Goal: Task Accomplishment & Management: Contribute content

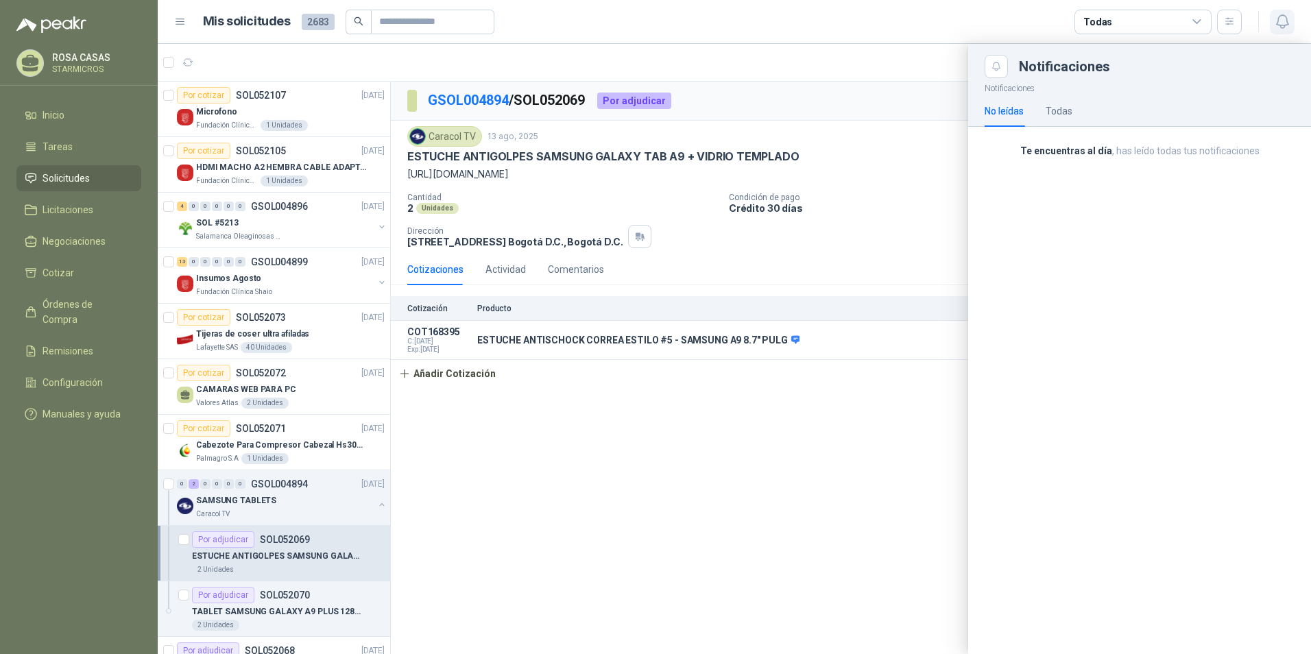
click at [1287, 30] on button "button" at bounding box center [1282, 22] width 25 height 25
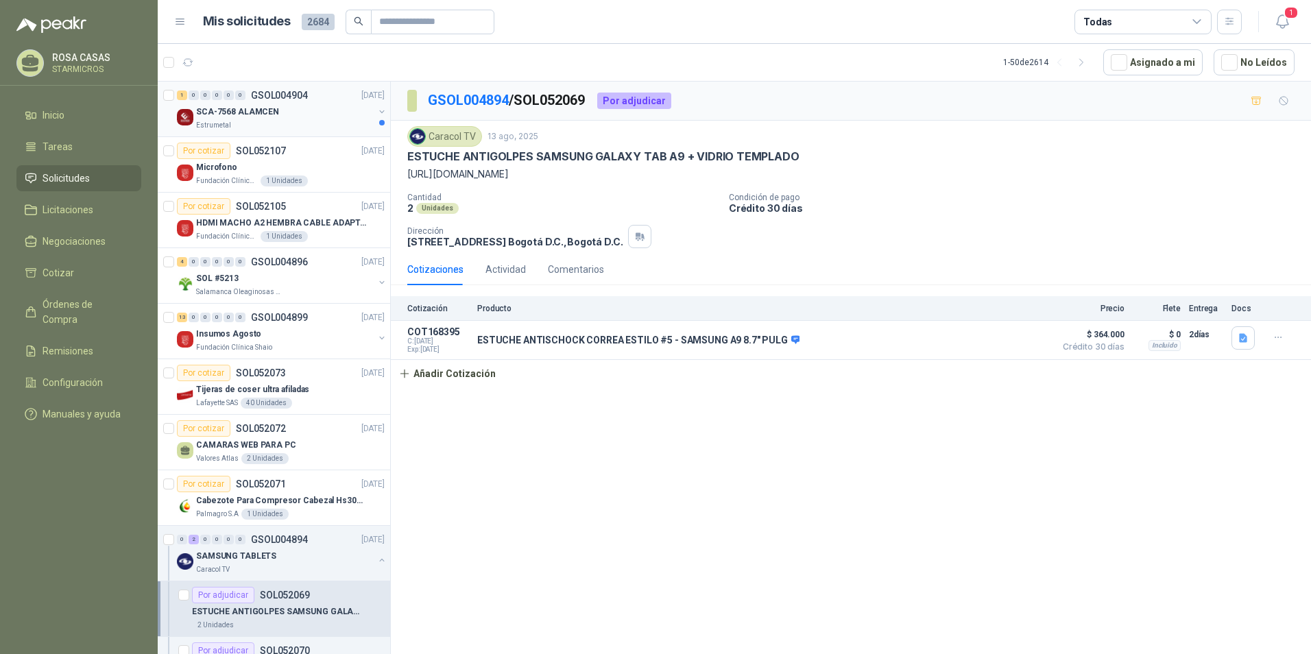
click at [272, 119] on div "SCA-7568 ALAMCEN" at bounding box center [285, 112] width 178 height 16
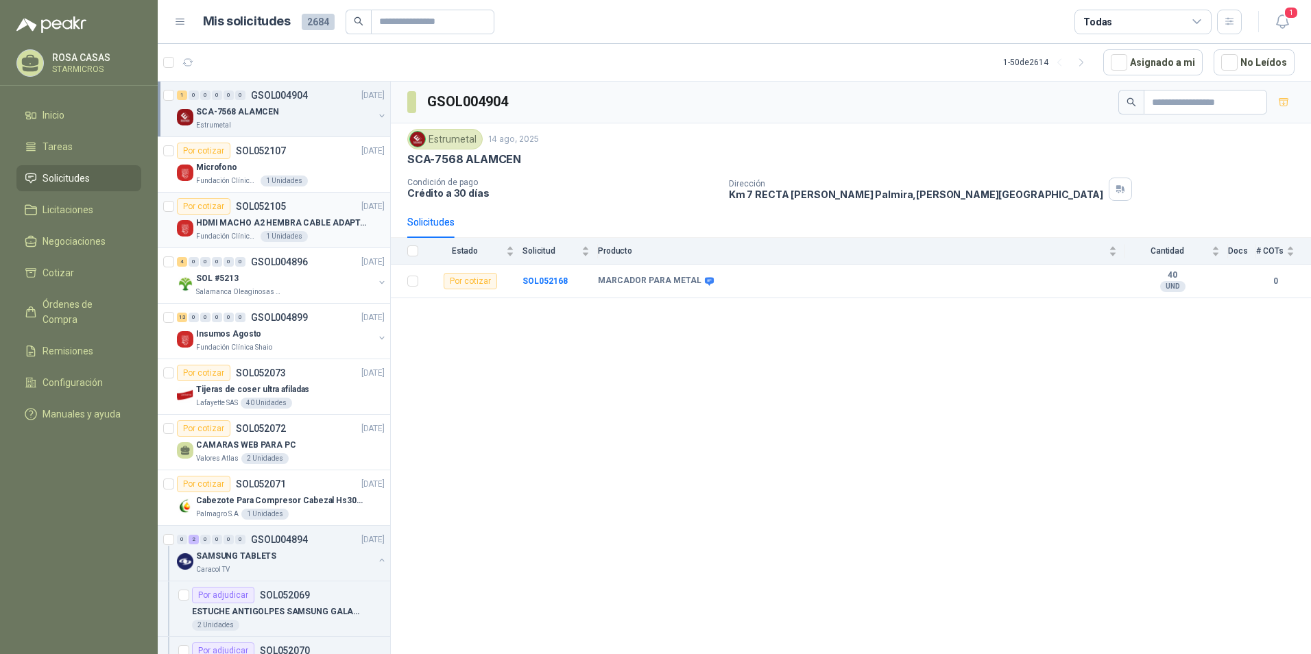
click at [333, 232] on div "Fundación Clínica Shaio 1 Unidades" at bounding box center [290, 236] width 189 height 11
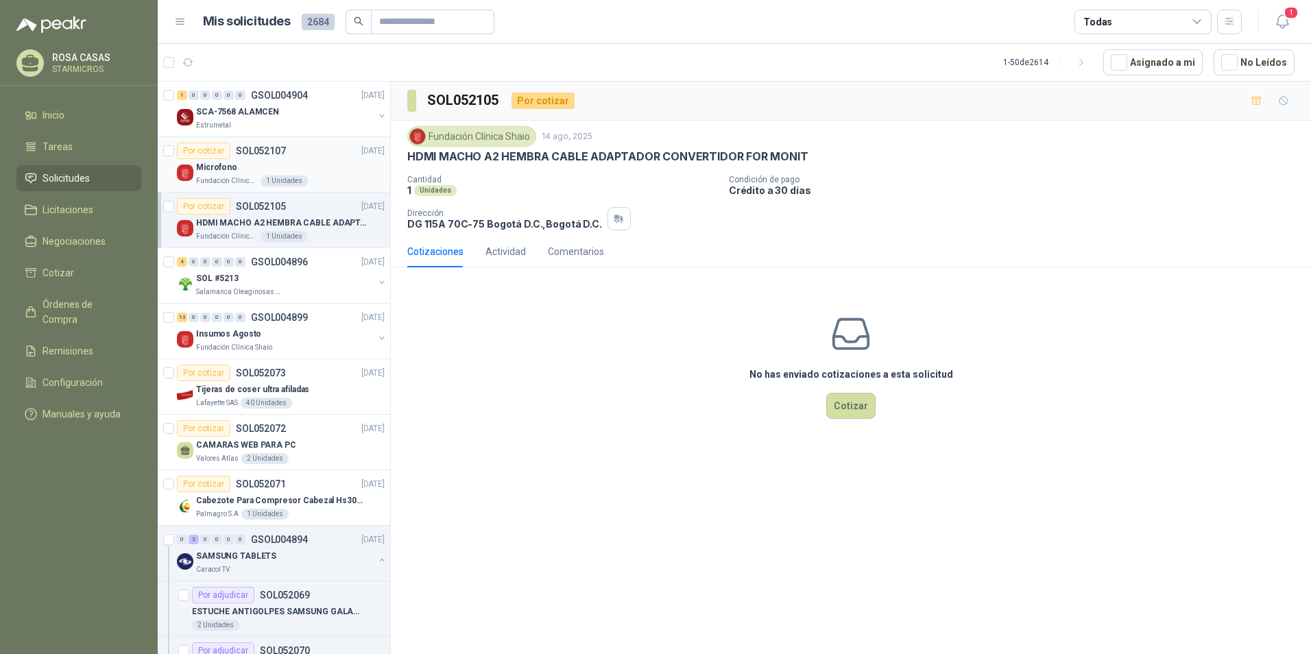
click at [318, 153] on div "Por cotizar SOL052107 14/08/25" at bounding box center [281, 151] width 208 height 16
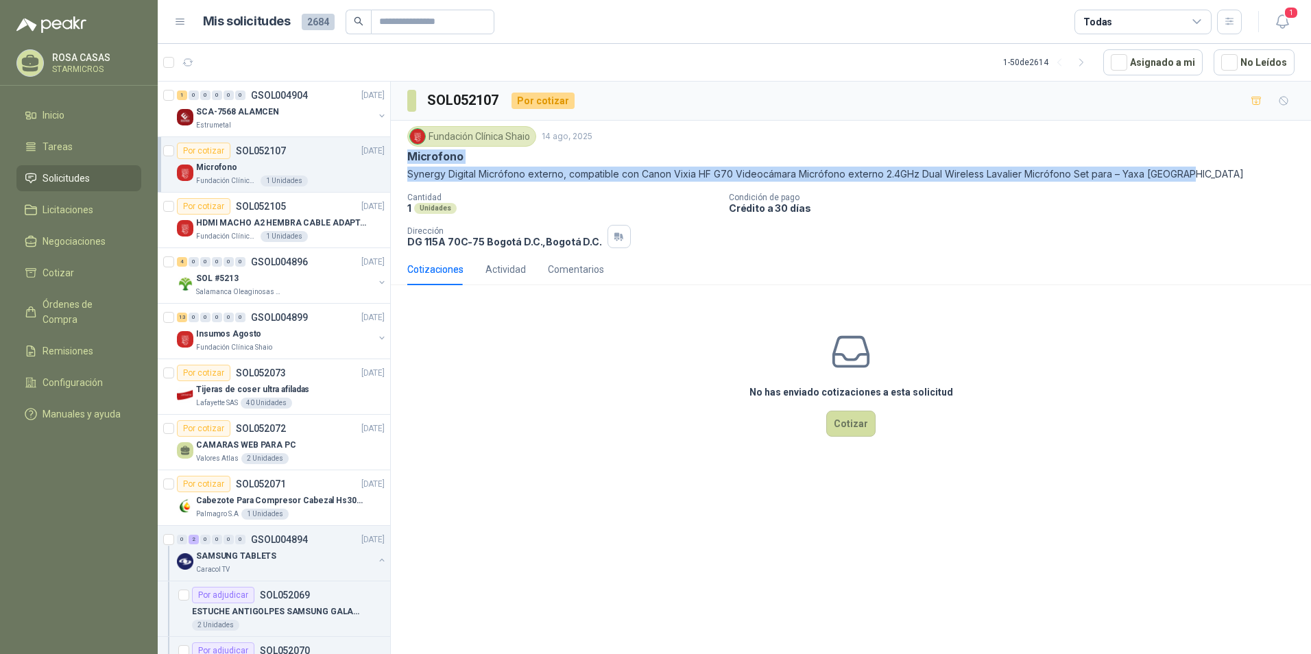
drag, startPoint x: 404, startPoint y: 152, endPoint x: 1191, endPoint y: 169, distance: 786.9
click at [1191, 169] on div "Fundación Clínica Shaio [DATE] Microfono Synergy Digital Micrófono externo, com…" at bounding box center [851, 187] width 921 height 133
copy div "Microfono Synergy Digital Micrófono externo, compatible con Canon Vixia HF G70 …"
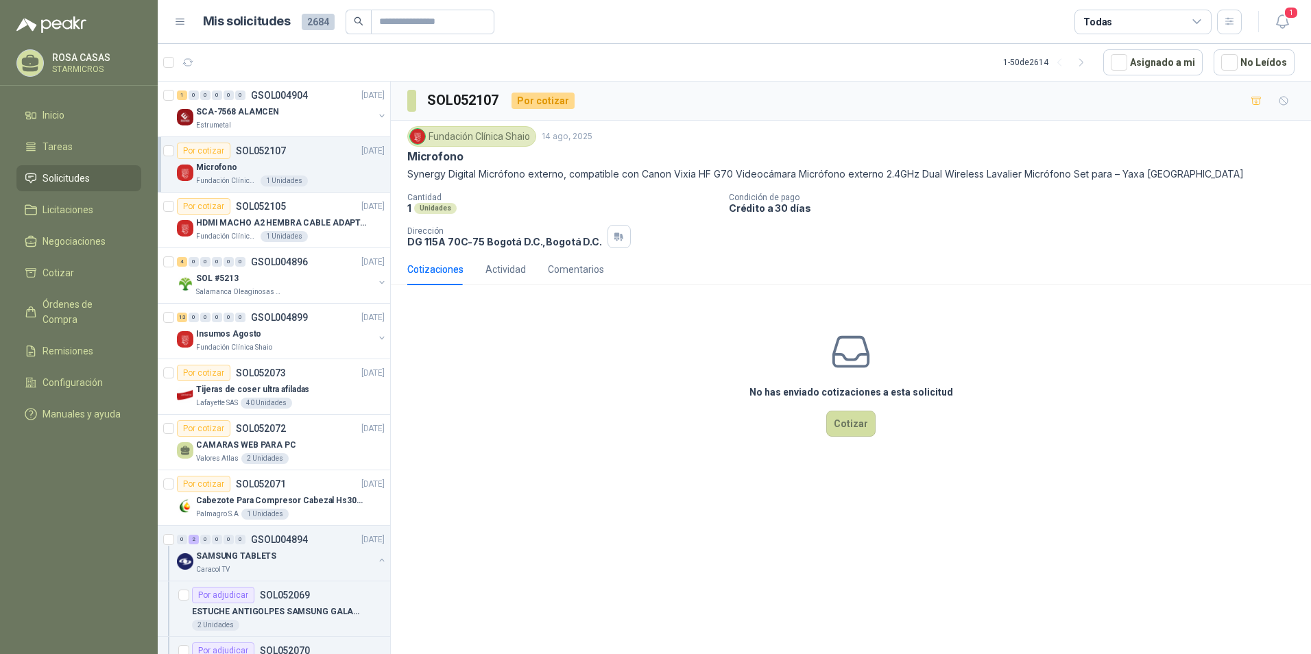
click at [433, 200] on p "Cantidad" at bounding box center [562, 198] width 311 height 10
drag, startPoint x: 562, startPoint y: 169, endPoint x: 412, endPoint y: 152, distance: 150.4
click at [412, 152] on div "Fundación Clínica Shaio 14 ago, 2025 Microfono Synergy Digital Micrófono extern…" at bounding box center [851, 154] width 888 height 56
copy div "Microfono Synergy Digital Micrófono externo"
click at [544, 176] on p "Synergy Digital Micrófono externo, compatible con Canon Vixia HF G70 Videocámar…" at bounding box center [851, 174] width 888 height 15
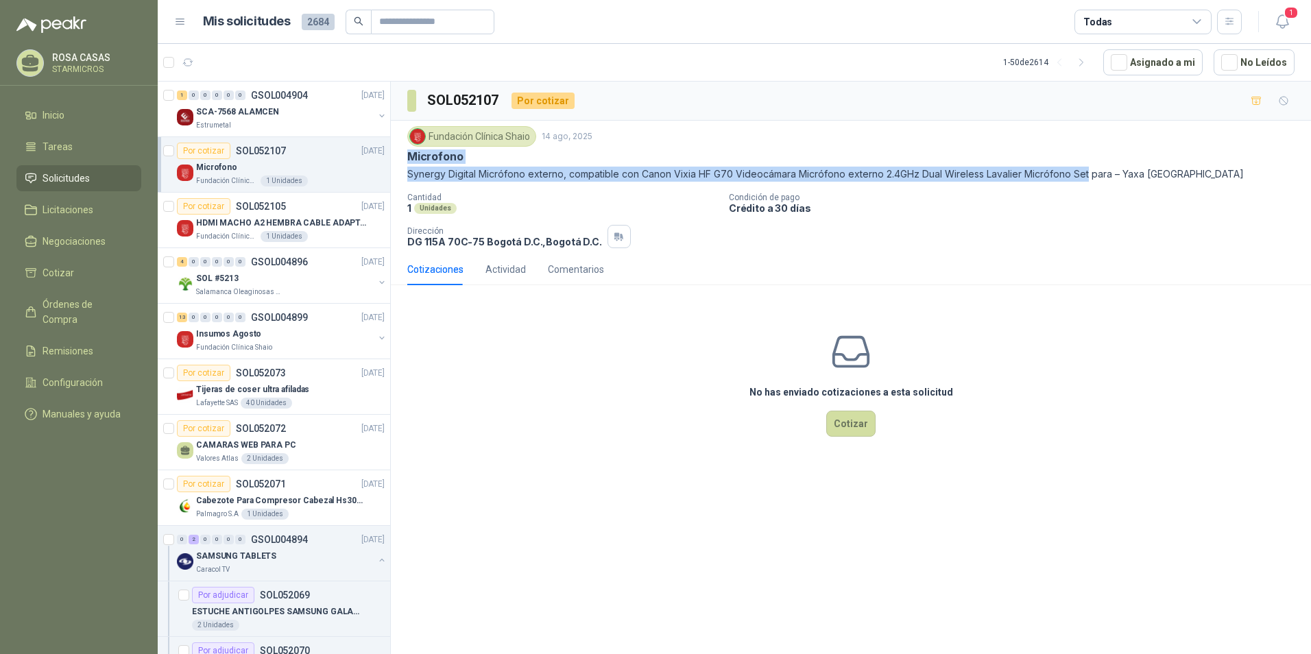
drag, startPoint x: 403, startPoint y: 157, endPoint x: 1086, endPoint y: 176, distance: 683.4
click at [1086, 176] on div "Fundación Clínica Shaio 14 ago, 2025 Microfono Synergy Digital Micrófono extern…" at bounding box center [851, 187] width 921 height 133
copy div "Microfono Synergy Digital Micrófono externo, compatible con Canon Vixia HF G70 …"
click at [484, 352] on div "No has enviado cotizaciones a esta solicitud Cotizar" at bounding box center [851, 383] width 921 height 175
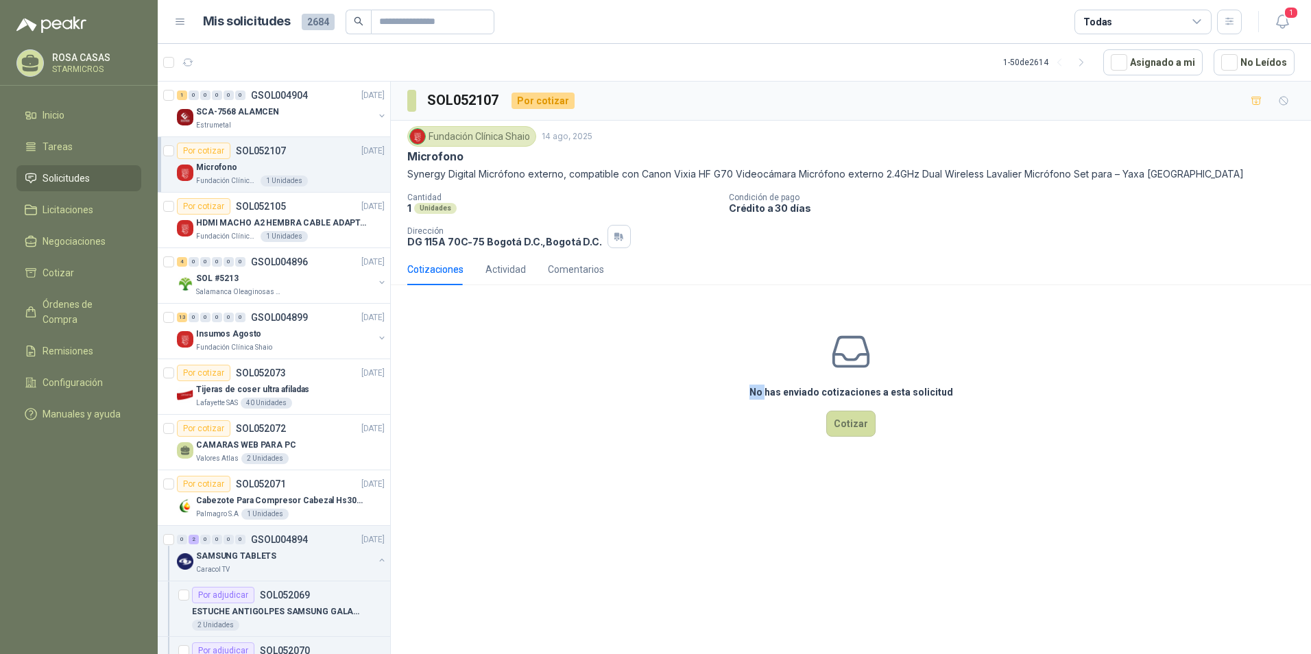
click at [483, 353] on div "No has enviado cotizaciones a esta solicitud Cotizar" at bounding box center [851, 383] width 921 height 175
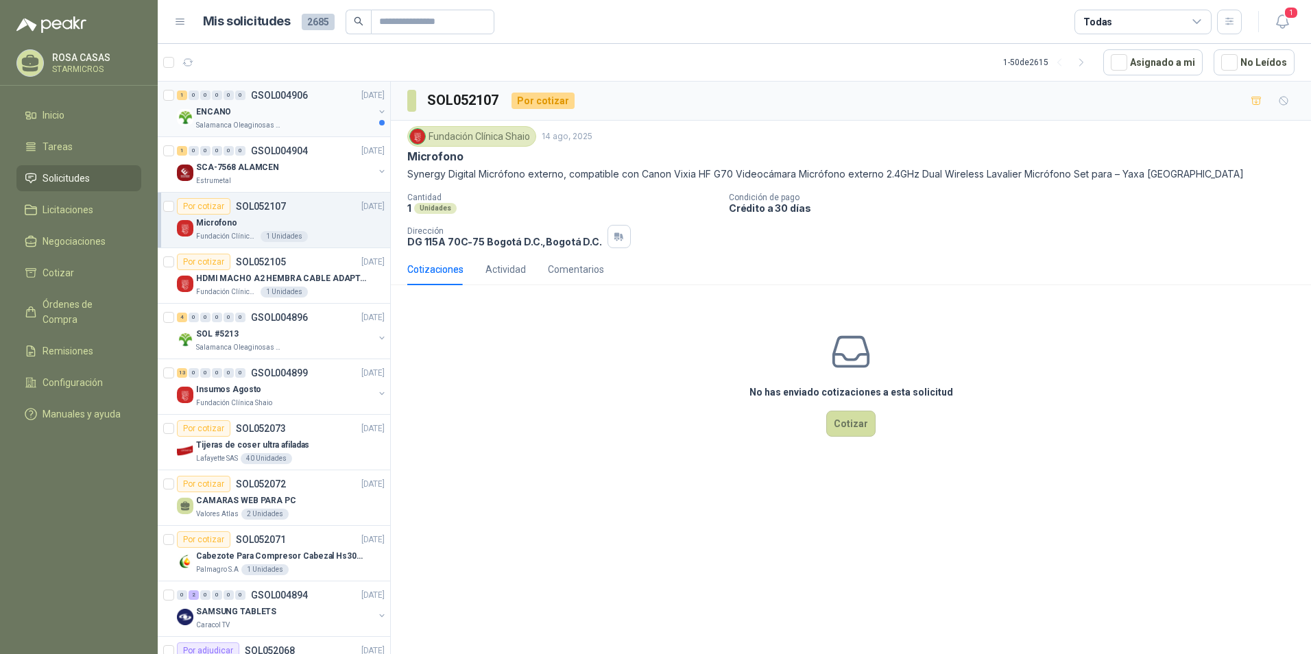
click at [274, 115] on div "ENCANO" at bounding box center [285, 112] width 178 height 16
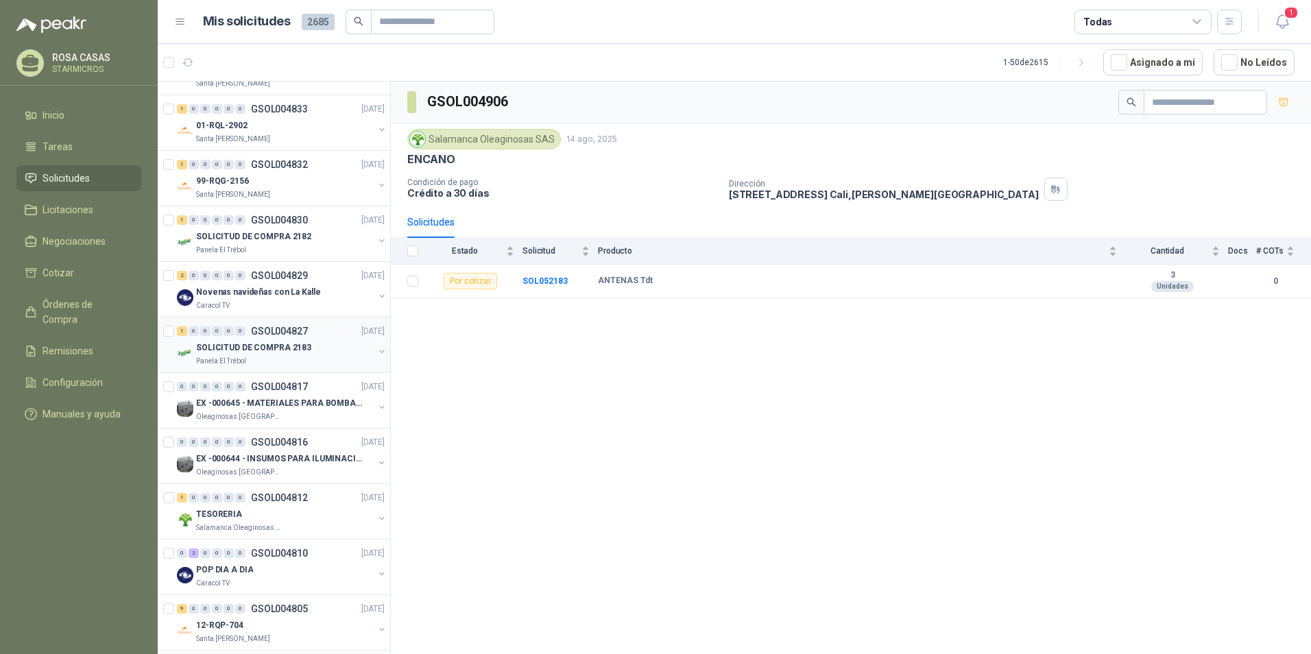
scroll to position [2231, 0]
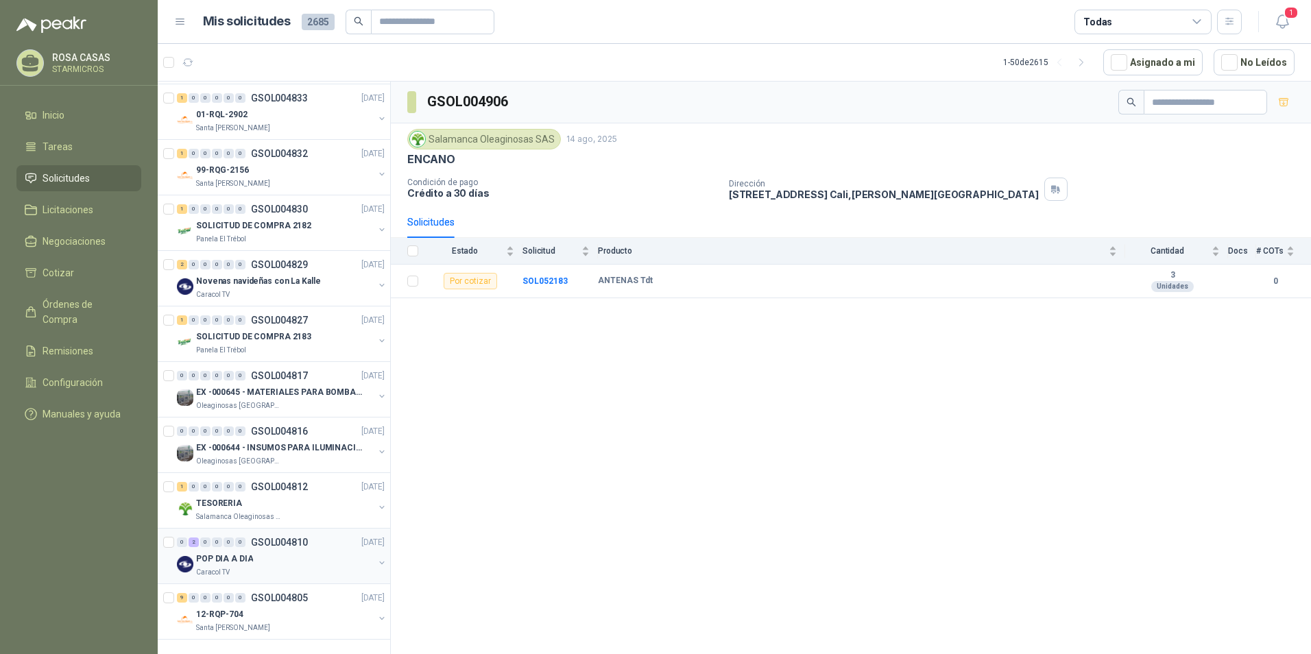
click at [268, 567] on div "Caracol TV" at bounding box center [285, 572] width 178 height 11
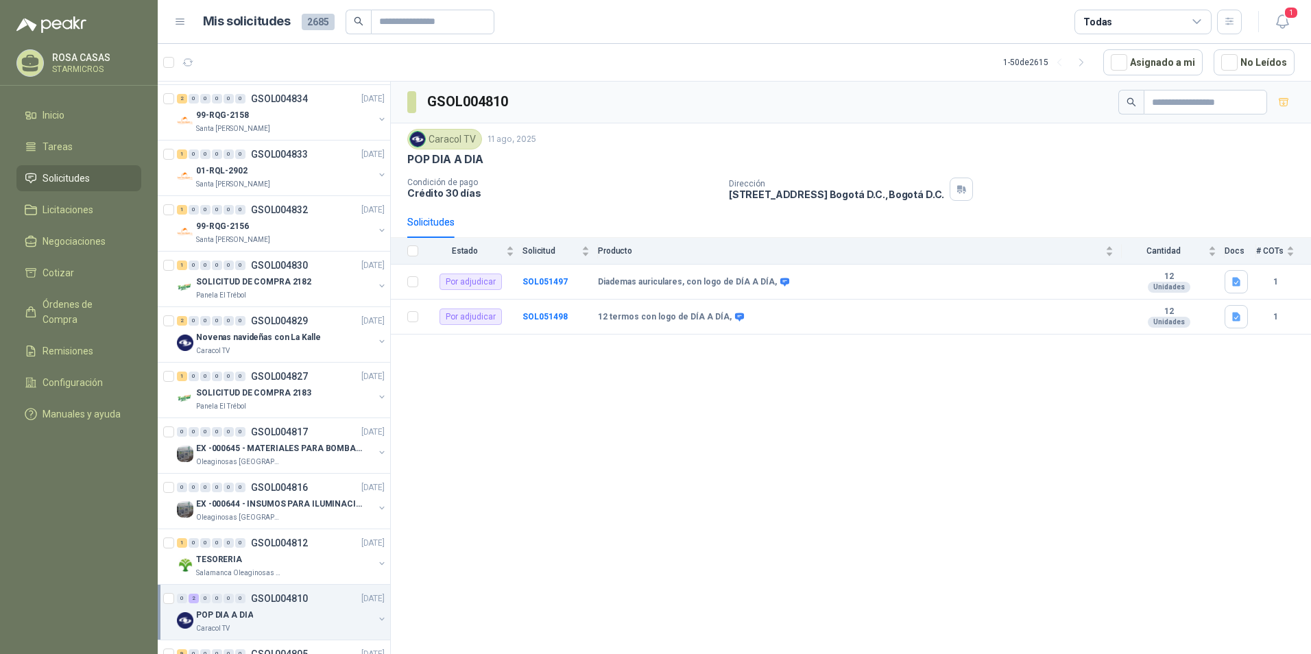
scroll to position [2231, 0]
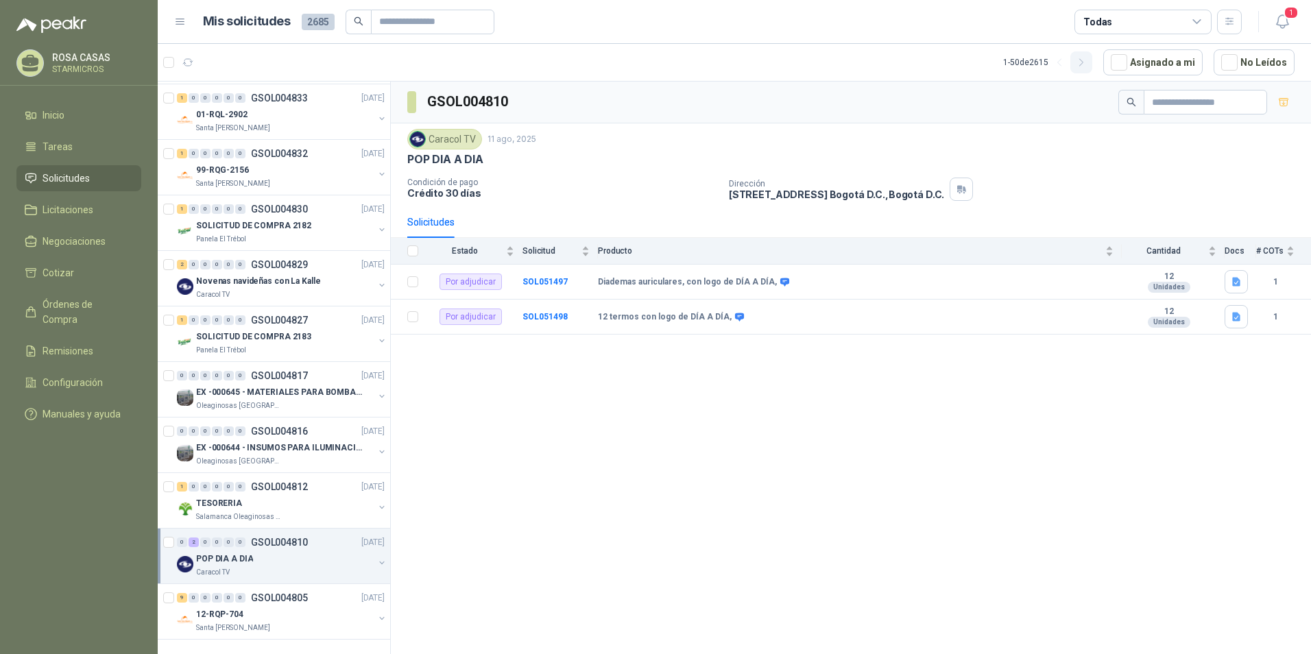
click at [1082, 66] on button "button" at bounding box center [1082, 62] width 22 height 22
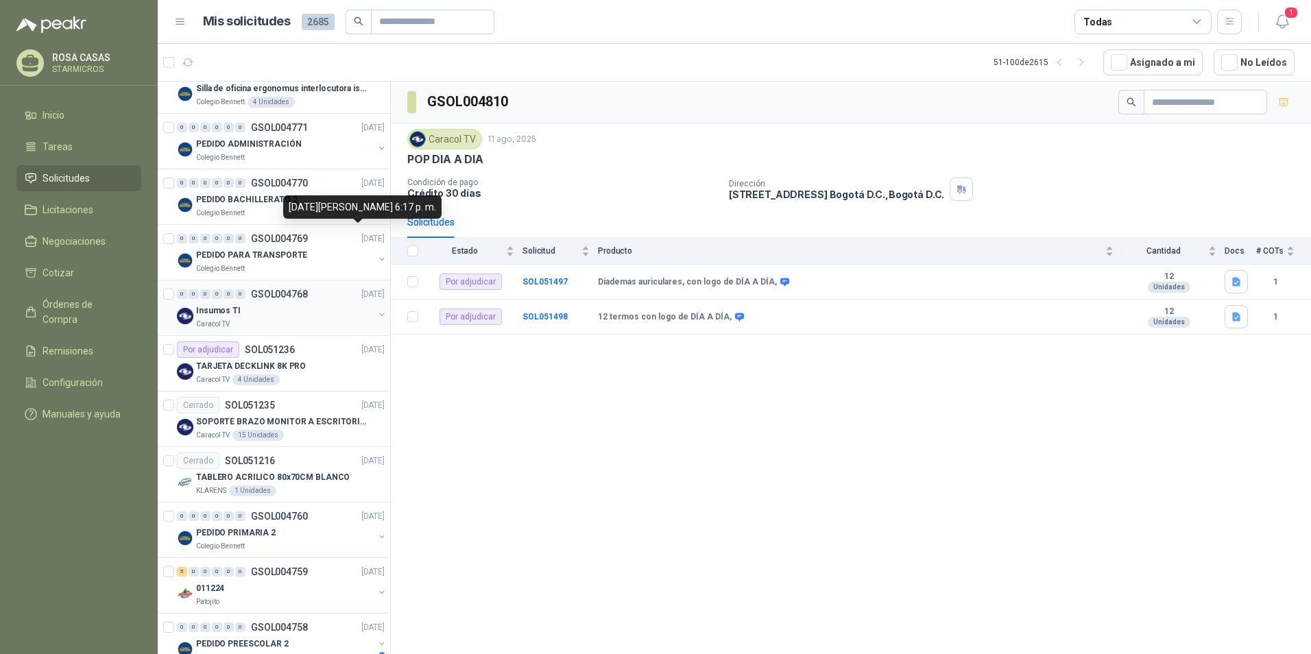
scroll to position [653, 0]
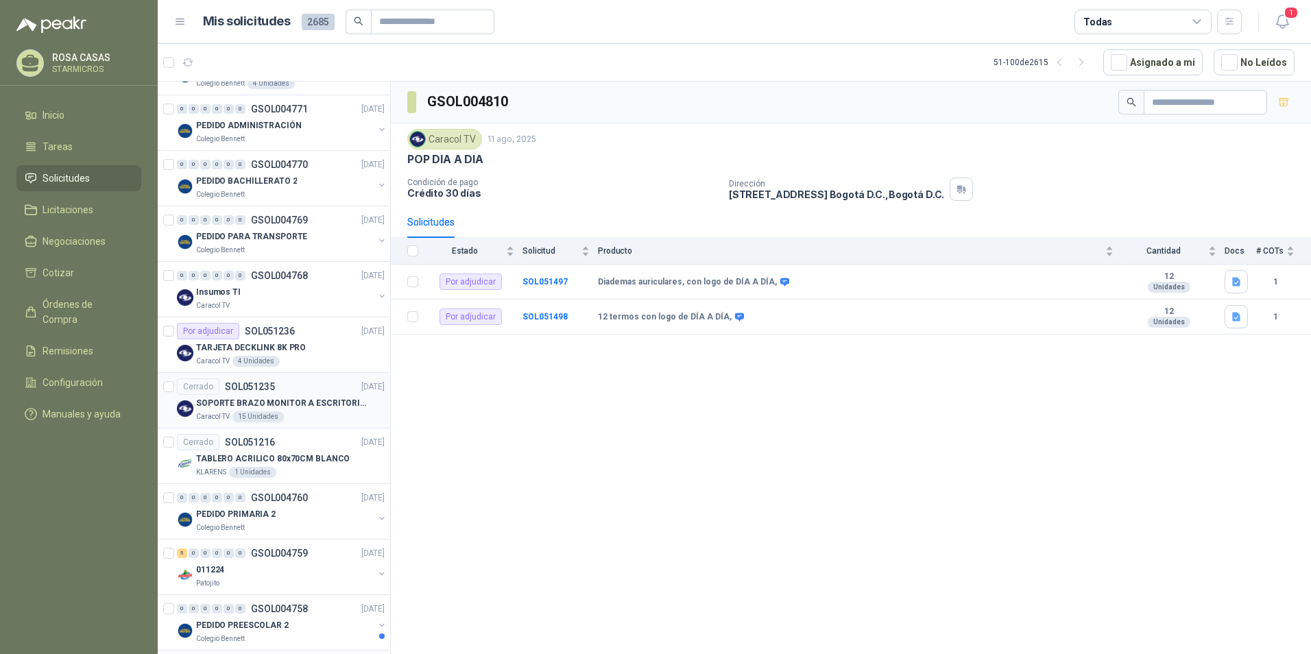
click at [296, 413] on div "Caracol TV 15 Unidades" at bounding box center [290, 417] width 189 height 11
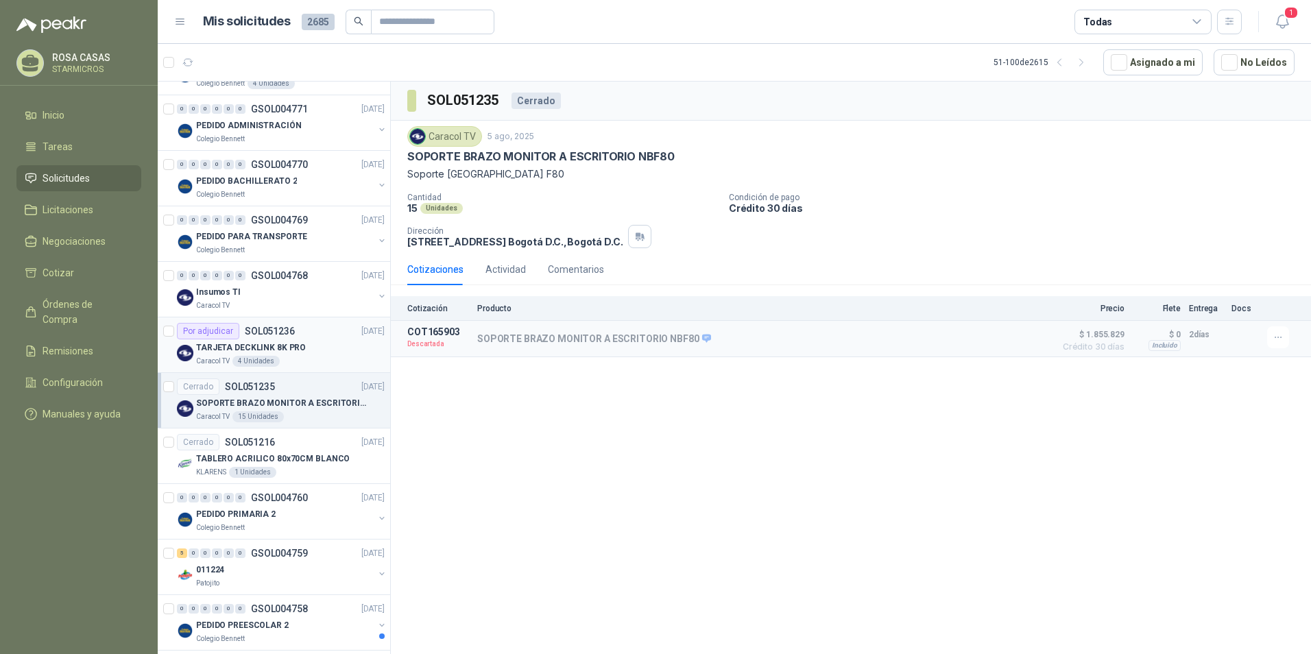
click at [306, 364] on div "Caracol TV 4 Unidades" at bounding box center [290, 361] width 189 height 11
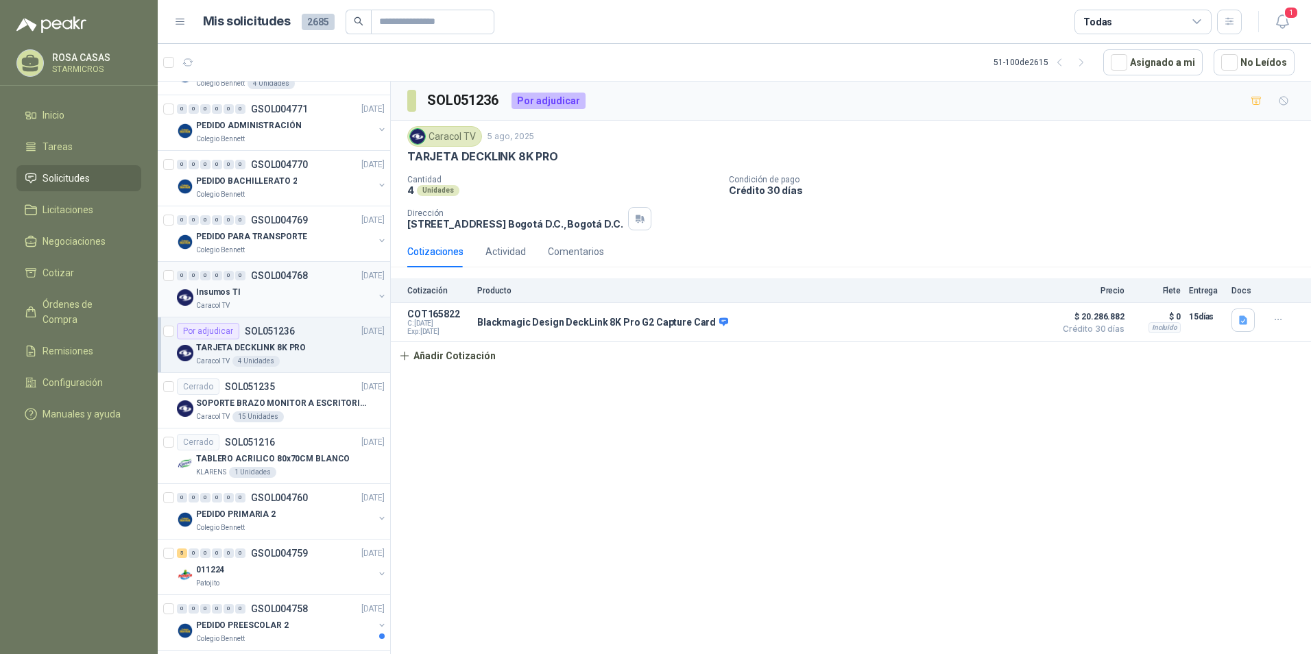
click at [293, 304] on div "Caracol TV" at bounding box center [285, 305] width 178 height 11
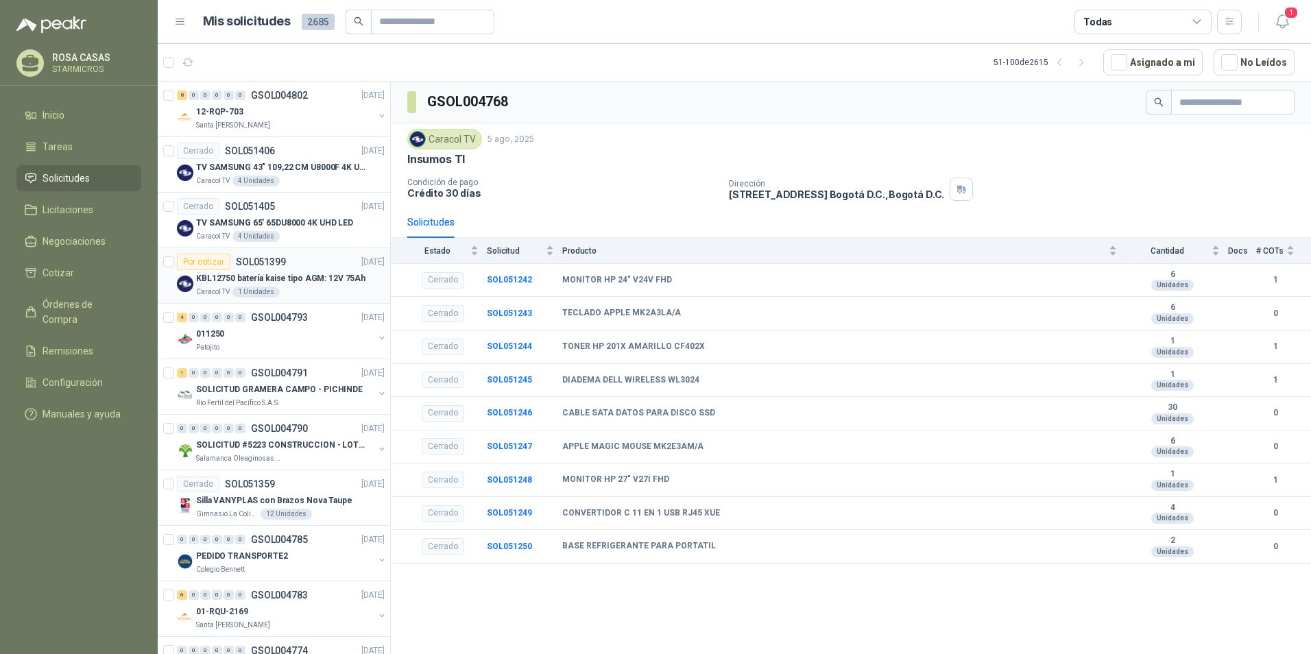
click at [303, 291] on div "Caracol TV 1 Unidades" at bounding box center [290, 292] width 189 height 11
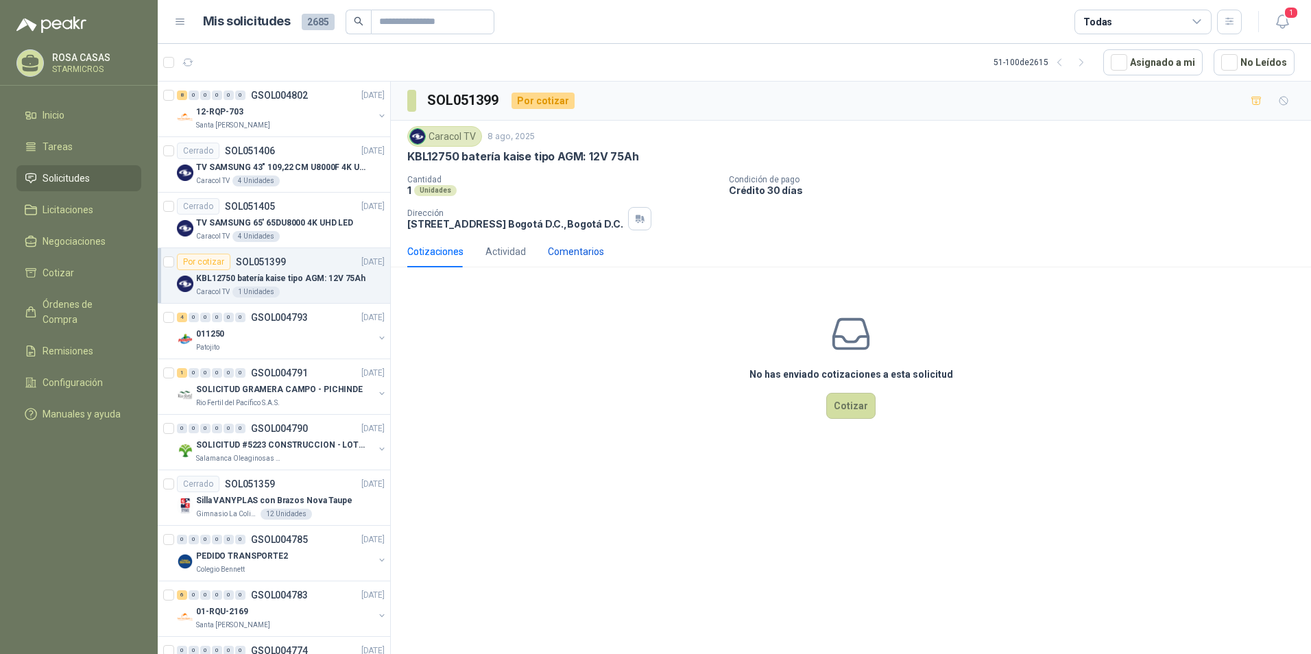
click at [588, 257] on div "Comentarios" at bounding box center [576, 251] width 56 height 15
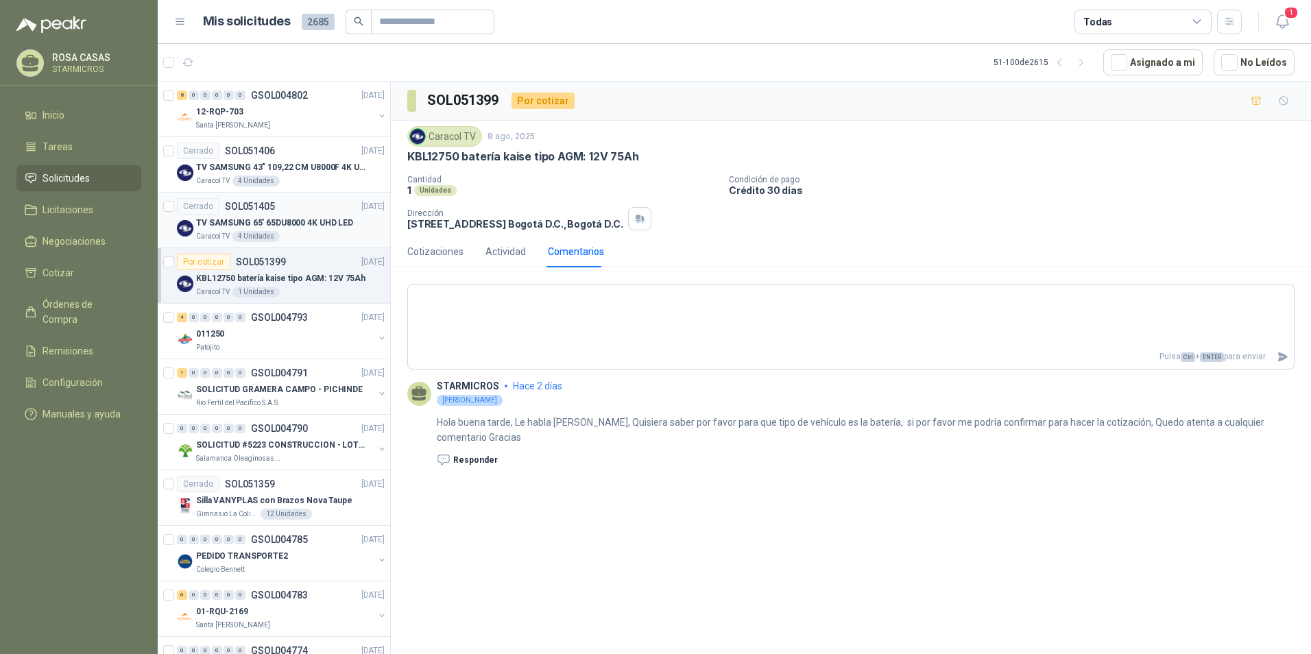
click at [289, 226] on p "TV SAMSUNG 65' 65DU8000 4K UHD LED" at bounding box center [274, 223] width 157 height 13
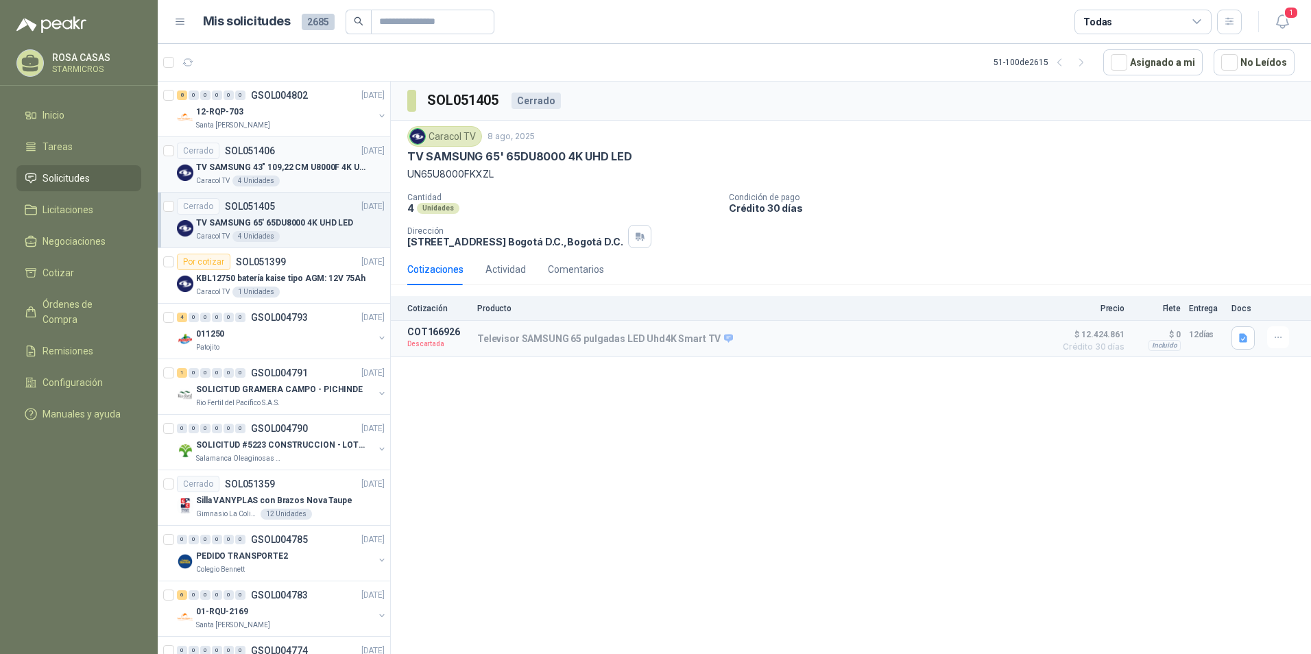
click at [289, 181] on div "Caracol TV 4 Unidades" at bounding box center [290, 181] width 189 height 11
click at [1283, 19] on icon "button" at bounding box center [1282, 21] width 17 height 17
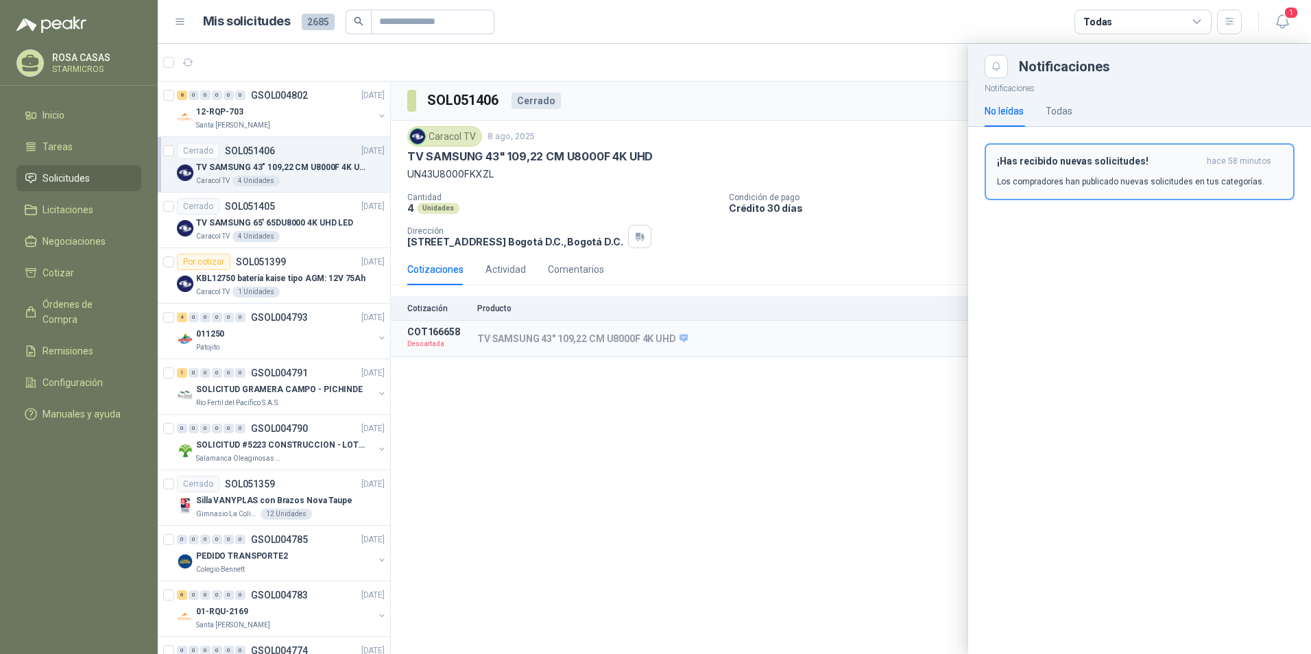
click at [1173, 186] on p "Los compradores han publicado nuevas solicitudes en tus categorías." at bounding box center [1131, 182] width 268 height 12
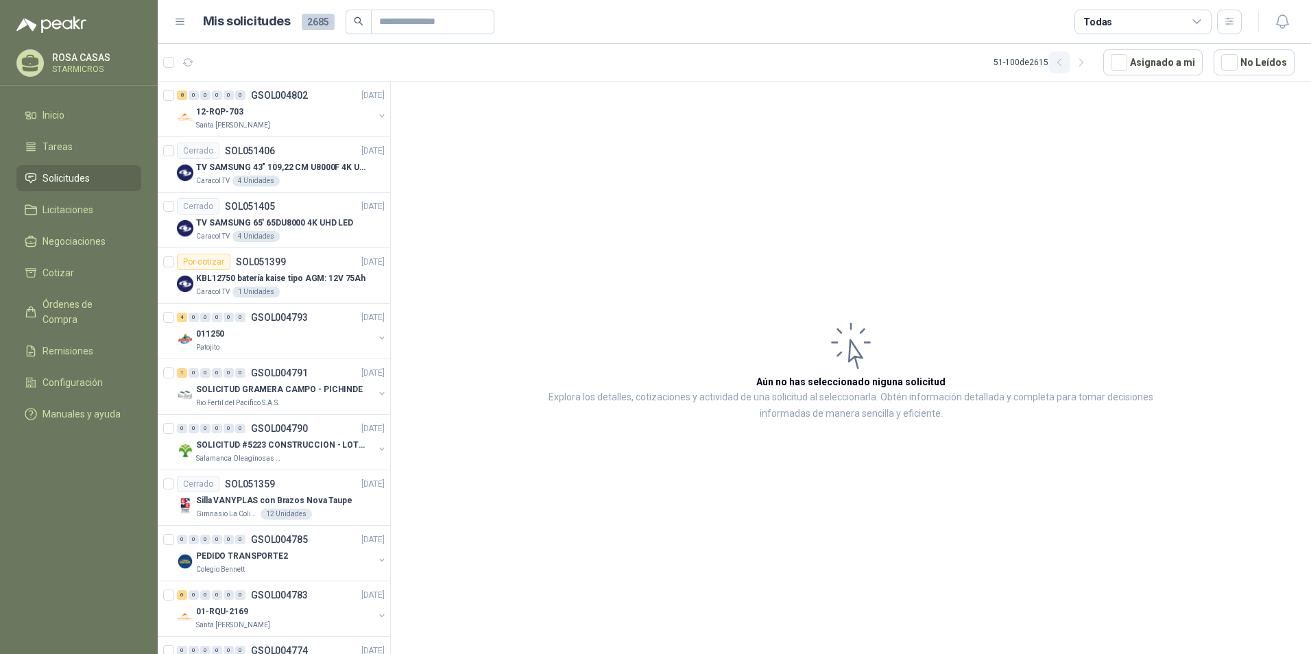
click at [1066, 64] on icon "button" at bounding box center [1060, 63] width 12 height 12
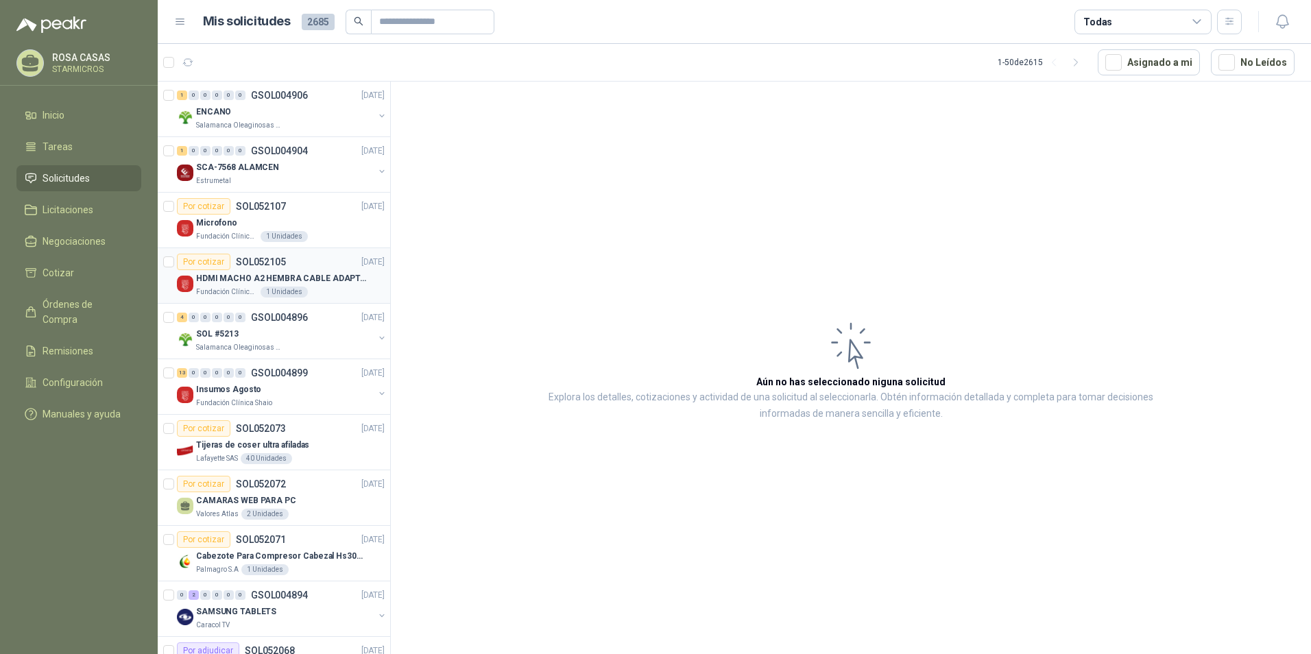
click at [246, 274] on p "HDMI MACHO A2 HEMBRA CABLE ADAPTADOR CONVERTIDOR FOR MONIT" at bounding box center [281, 278] width 171 height 13
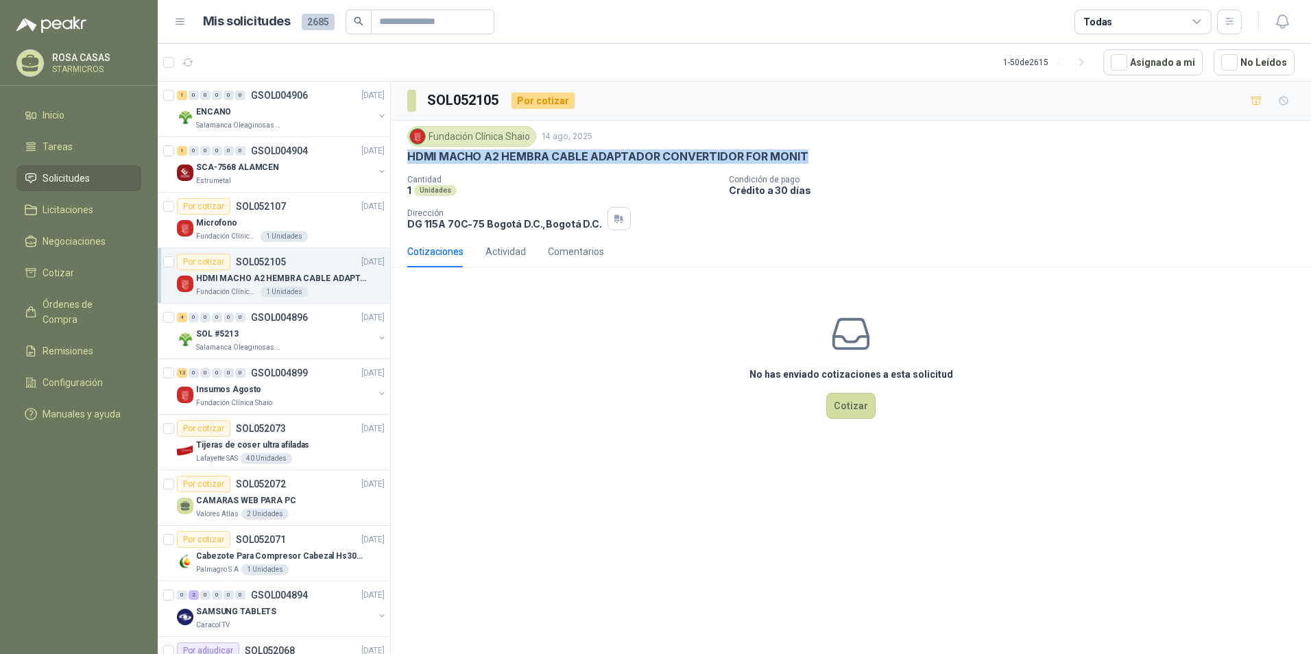
drag, startPoint x: 407, startPoint y: 156, endPoint x: 808, endPoint y: 164, distance: 400.7
click at [808, 164] on div "HDMI MACHO A2 HEMBRA CABLE ADAPTADOR CONVERTIDOR FOR MONIT" at bounding box center [851, 157] width 888 height 14
copy p "HDMI MACHO A2 HEMBRA CABLE ADAPTADOR CONVERTIDOR FOR MONIT"
click at [261, 235] on div "1 Unidades" at bounding box center [284, 236] width 47 height 11
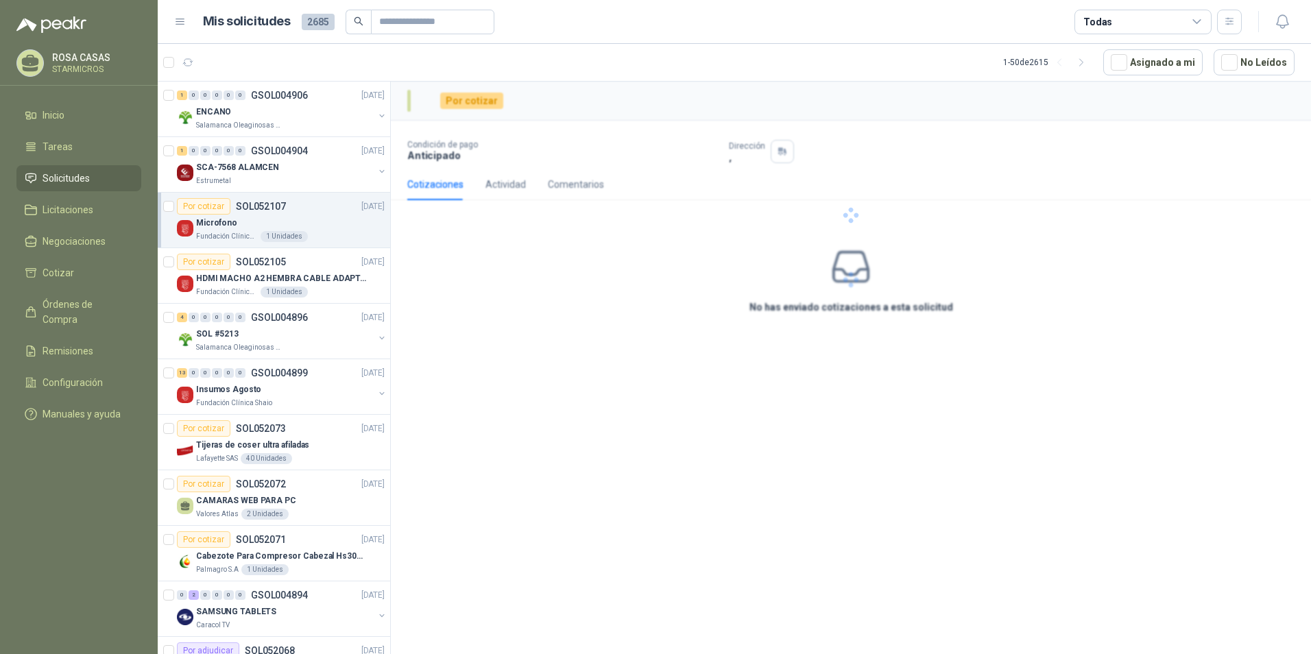
click at [230, 233] on p "Fundación Clínica Shaio" at bounding box center [227, 236] width 62 height 11
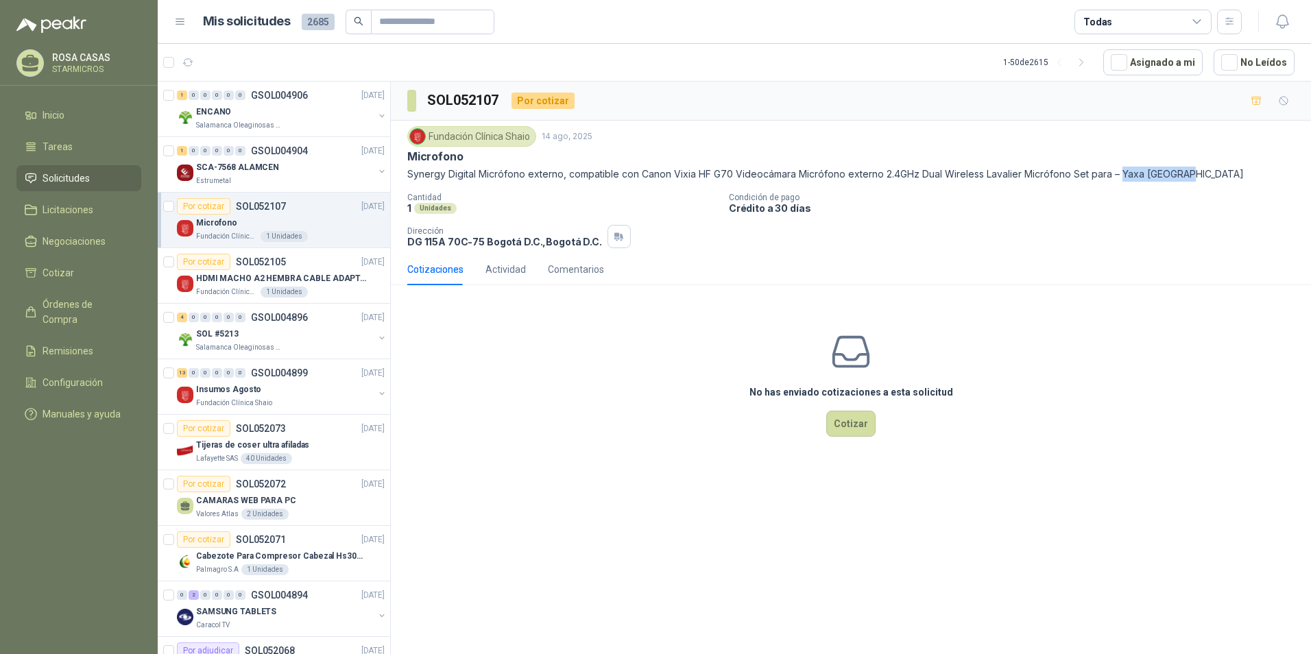
drag, startPoint x: 1120, startPoint y: 175, endPoint x: 1222, endPoint y: 175, distance: 101.5
click at [1222, 175] on p "Synergy Digital Micrófono externo, compatible con Canon Vixia HF G70 Videocámar…" at bounding box center [851, 174] width 888 height 15
click at [250, 304] on div "4 0 0 0 0 0 GSOL004896 14/08/25 SOL #5213 Salamanca Oleaginosas SAS" at bounding box center [274, 332] width 233 height 56
click at [232, 276] on p "HDMI MACHO A2 HEMBRA CABLE ADAPTADOR CONVERTIDOR FOR MONIT" at bounding box center [281, 278] width 171 height 13
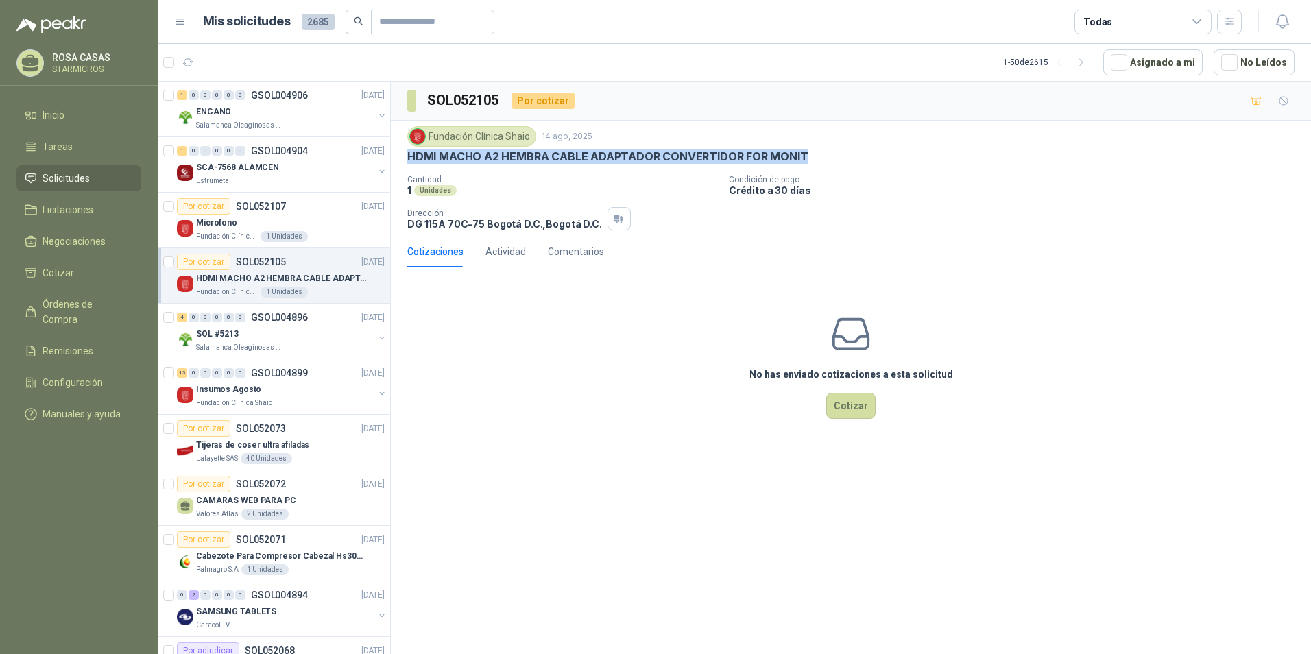
drag, startPoint x: 406, startPoint y: 156, endPoint x: 845, endPoint y: 160, distance: 439.0
click at [845, 160] on div "Fundación Clínica Shaio 14 ago, 2025 HDMI MACHO A2 HEMBRA CABLE ADAPTADOR CONVE…" at bounding box center [851, 178] width 921 height 115
copy p "HDMI MACHO A2 HEMBRA CABLE ADAPTADOR CONVERTIDOR FOR MONIT"
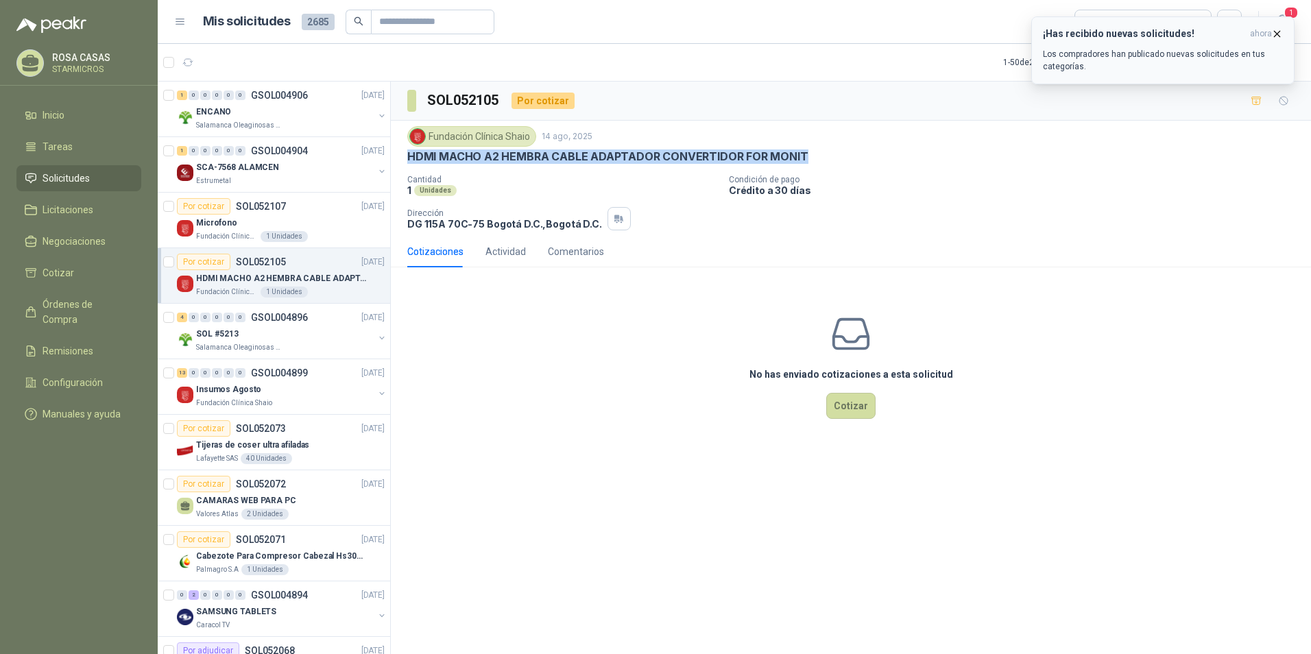
click at [1284, 36] on button "¡Has recibido nuevas solicitudes! ahora Los compradores han publicado nuevas so…" at bounding box center [1163, 50] width 263 height 68
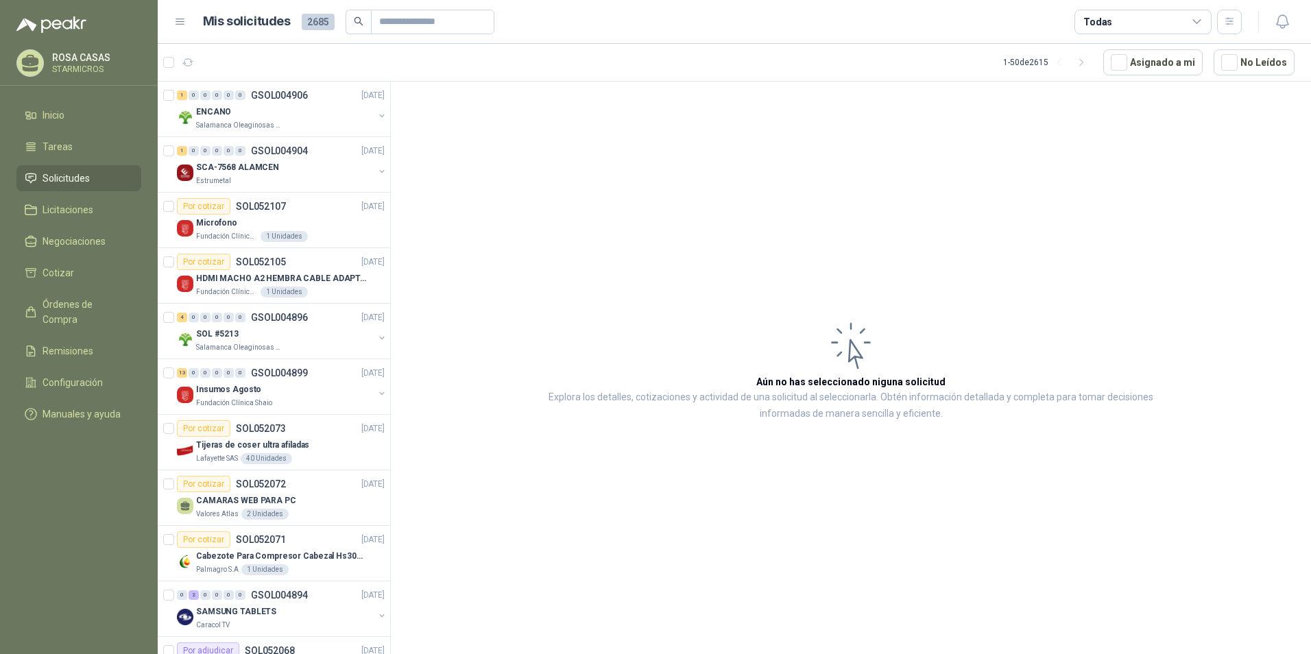
click at [779, 282] on article "Aún no has seleccionado niguna solicitud Explora los detalles, cotizaciones y a…" at bounding box center [851, 371] width 921 height 578
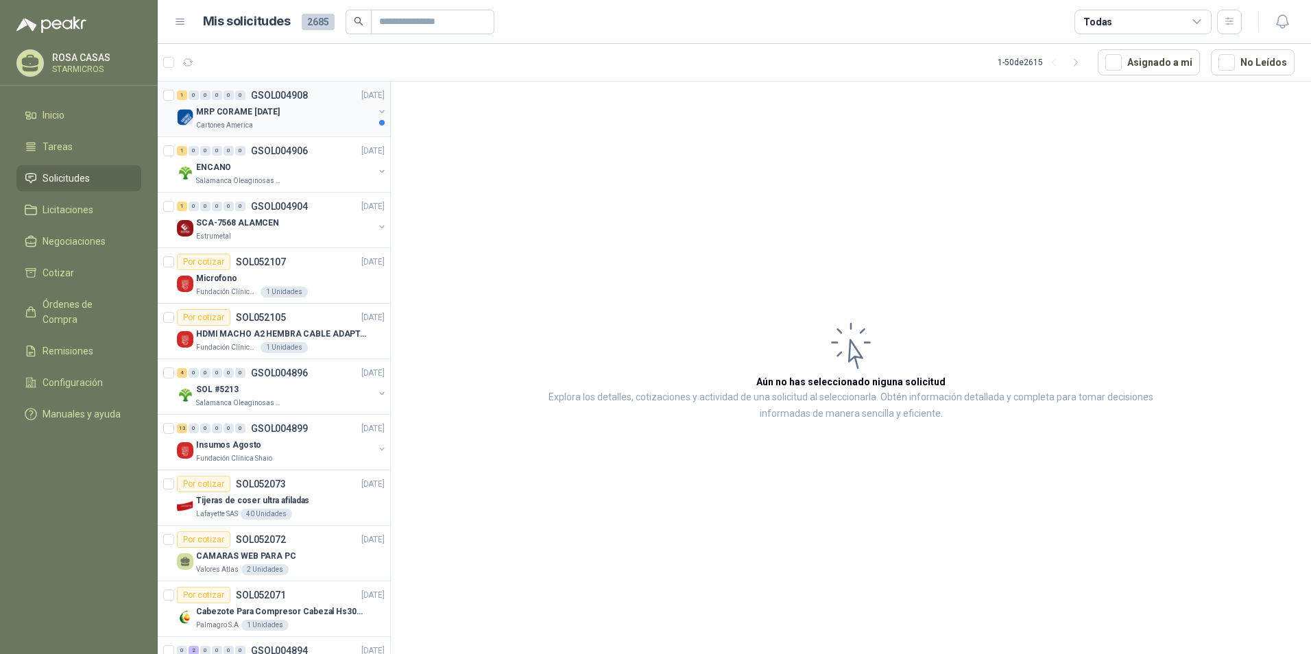
click at [270, 124] on div "Cartones America" at bounding box center [285, 125] width 178 height 11
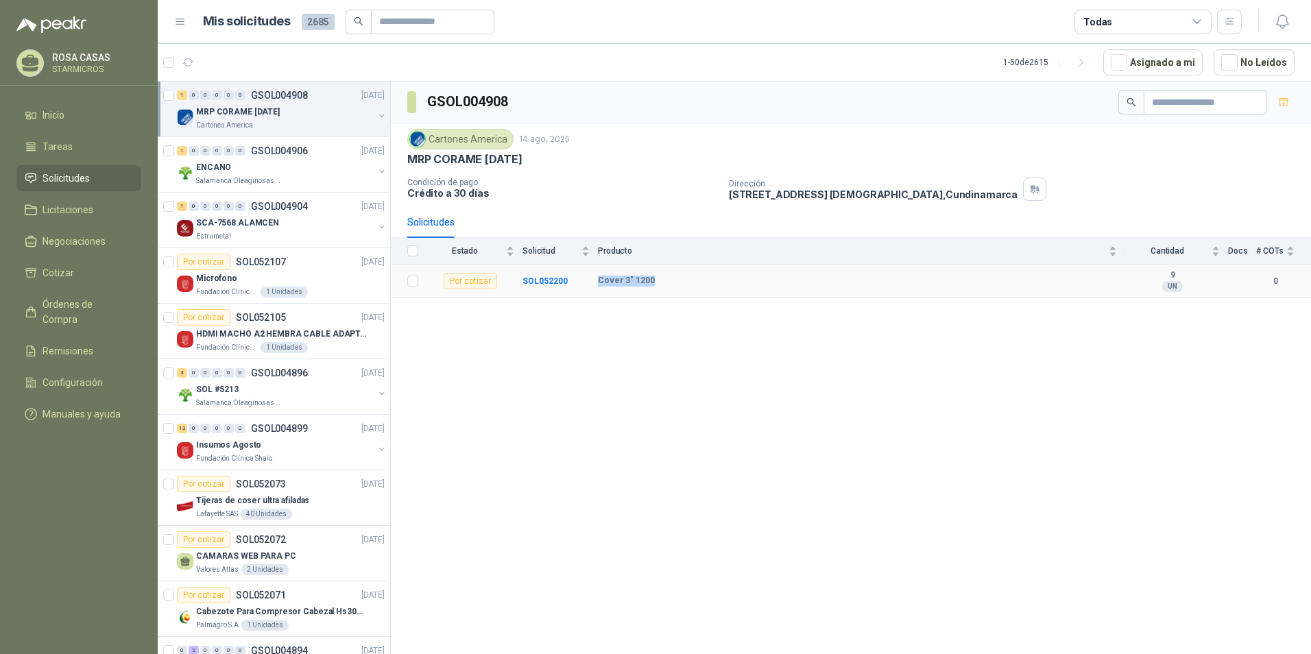
drag, startPoint x: 653, startPoint y: 282, endPoint x: 600, endPoint y: 289, distance: 53.3
click at [600, 289] on td "Cover 3" 1200" at bounding box center [861, 282] width 527 height 34
copy b "Cover 3" 1200"
click at [809, 344] on div "GSOL004908 Cartones America [DATE] MRP CORAME [DATE] Condición de pago Crédito …" at bounding box center [851, 371] width 921 height 578
click at [468, 146] on div "Cartones America" at bounding box center [460, 139] width 106 height 21
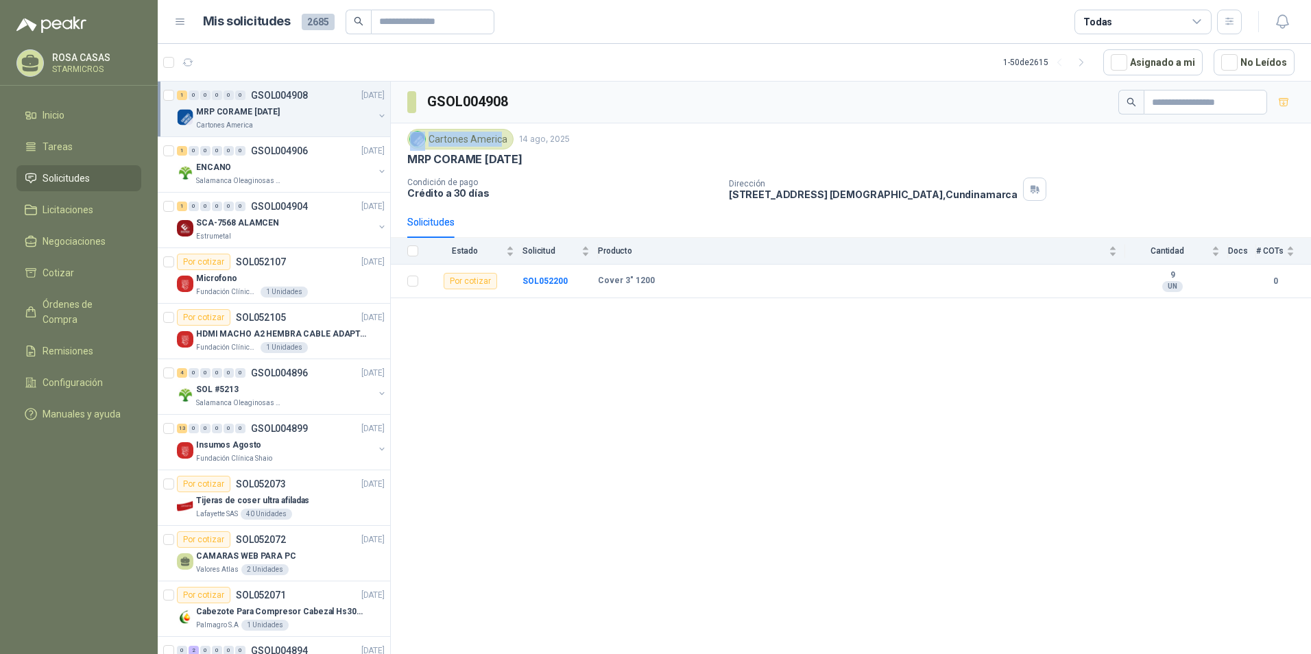
drag, startPoint x: 501, startPoint y: 139, endPoint x: 445, endPoint y: 147, distance: 56.2
click at [445, 147] on div "Cartones America" at bounding box center [460, 139] width 106 height 21
click at [500, 136] on div "Cartones America" at bounding box center [460, 139] width 106 height 21
drag, startPoint x: 506, startPoint y: 133, endPoint x: 448, endPoint y: 132, distance: 58.3
click at [448, 132] on div "Cartones America" at bounding box center [460, 139] width 106 height 21
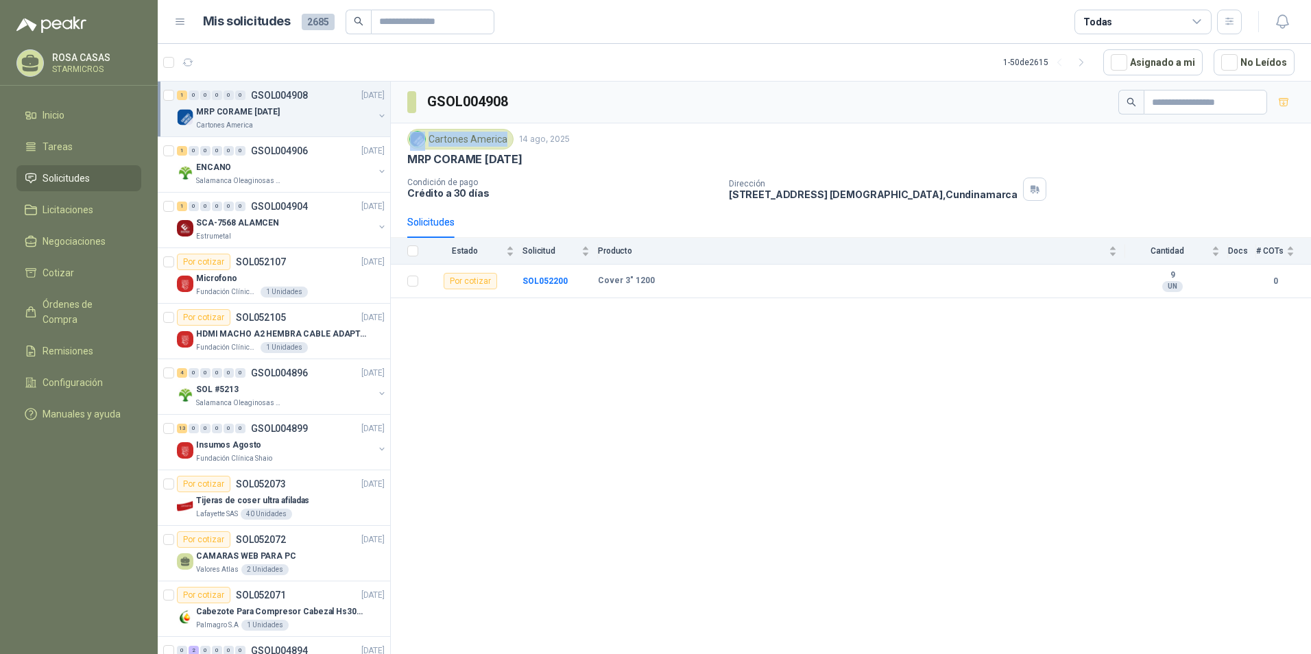
drag, startPoint x: 428, startPoint y: 137, endPoint x: 505, endPoint y: 136, distance: 76.8
click at [505, 136] on div "Cartones America" at bounding box center [460, 139] width 106 height 21
copy div "Cartones America"
click at [921, 509] on div "GSOL004908 Cartones America [DATE] MRP CORAME [DATE] Condición de pago Crédito …" at bounding box center [851, 371] width 921 height 578
drag, startPoint x: 407, startPoint y: 154, endPoint x: 483, endPoint y: 165, distance: 76.9
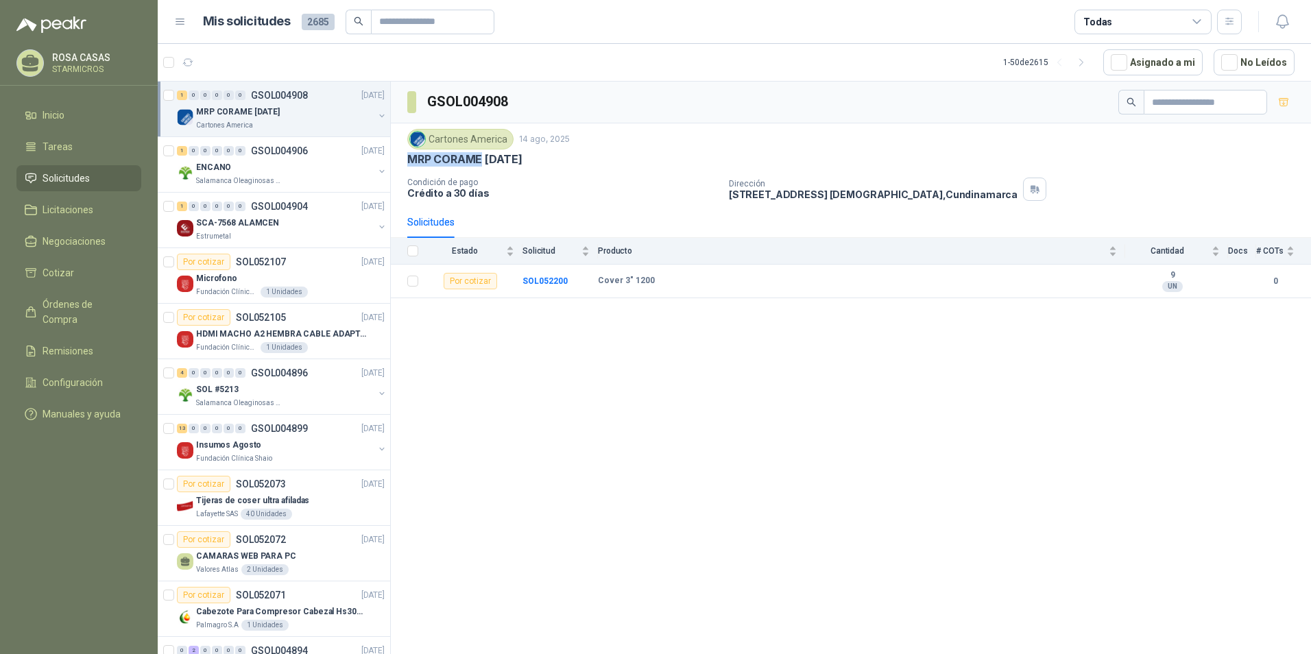
click at [483, 165] on div "Cartones America [DATE] MRP CORAME [DATE] Condición de pago Crédito a 30 días D…" at bounding box center [851, 164] width 921 height 83
copy p "MRP CORAME"
click at [541, 279] on b "SOL052200" at bounding box center [545, 281] width 45 height 10
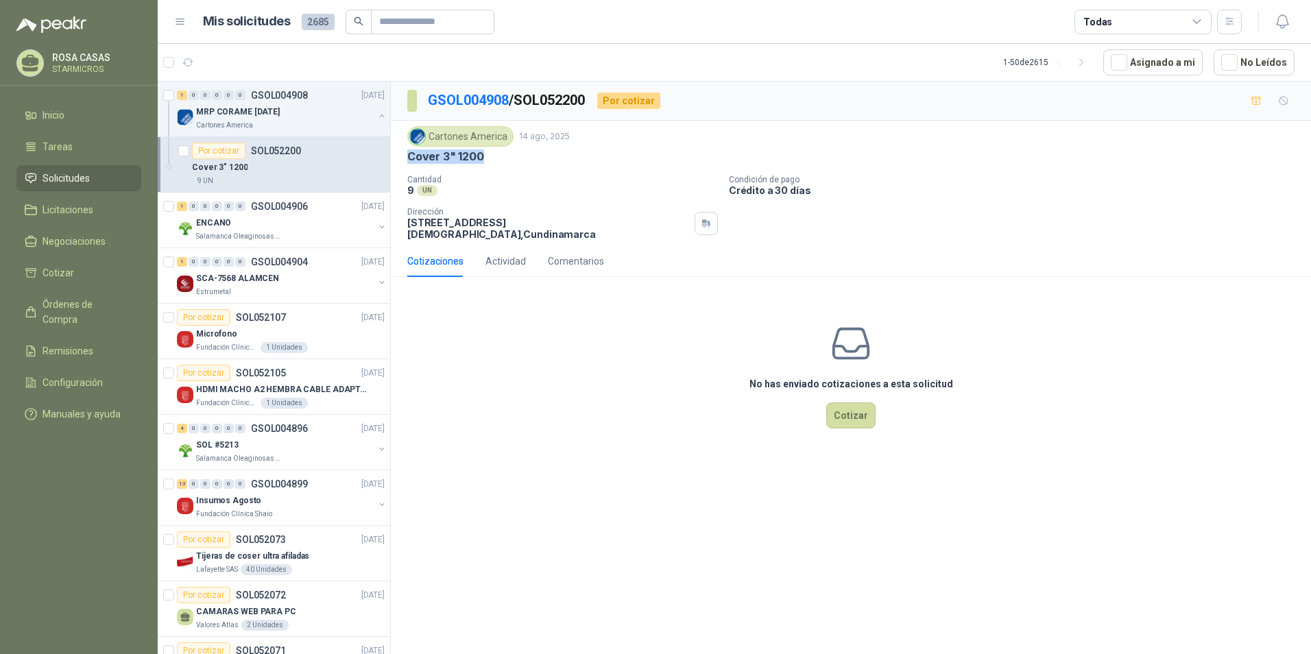
drag, startPoint x: 407, startPoint y: 157, endPoint x: 495, endPoint y: 161, distance: 87.9
click at [495, 161] on div "Cover 3" 1200" at bounding box center [851, 157] width 888 height 14
click at [280, 115] on p "MRP CORAME [DATE]" at bounding box center [238, 112] width 84 height 13
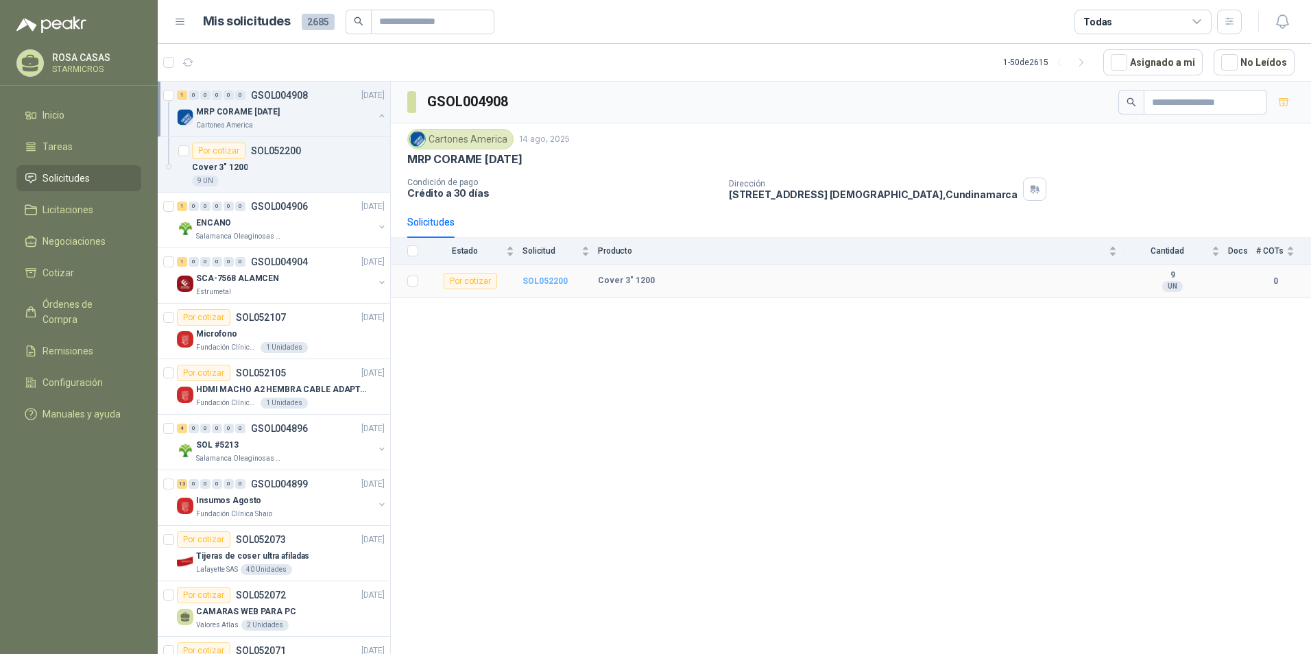
click at [534, 282] on b "SOL052200" at bounding box center [545, 281] width 45 height 10
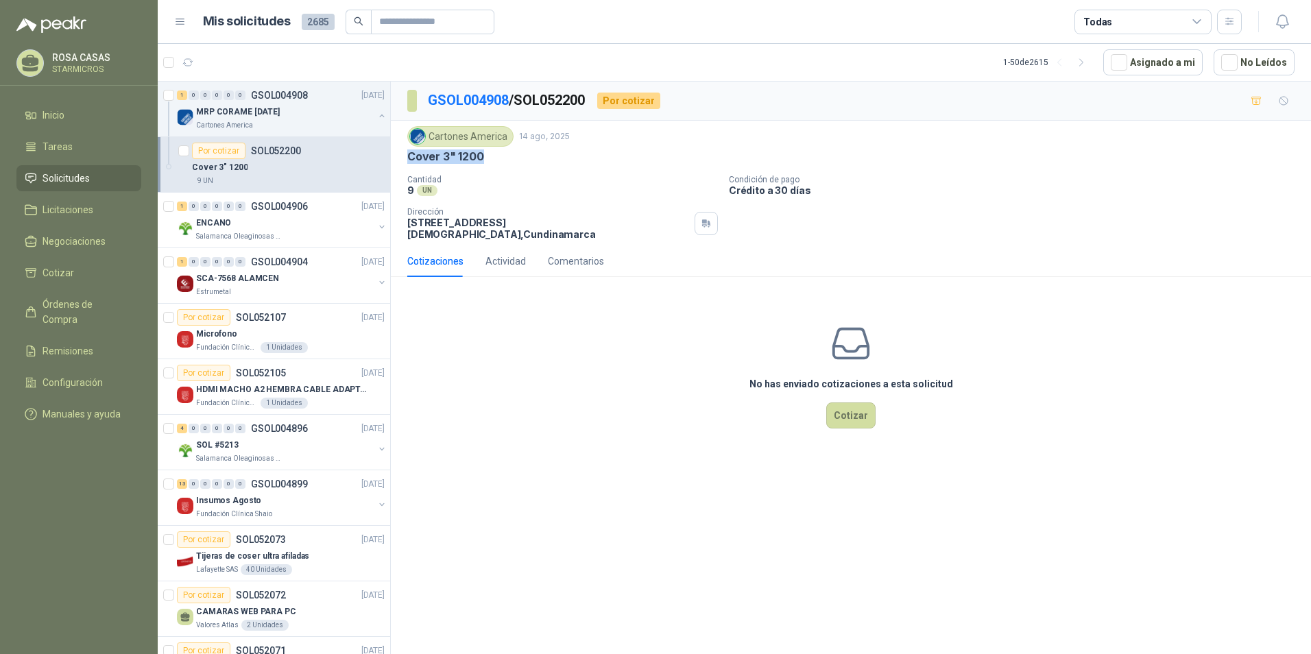
drag, startPoint x: 409, startPoint y: 156, endPoint x: 490, endPoint y: 156, distance: 81.6
click at [490, 156] on div "Cover 3" 1200" at bounding box center [851, 157] width 888 height 14
copy p "Cover 3" 1200"
click at [569, 255] on div "Comentarios" at bounding box center [576, 261] width 56 height 15
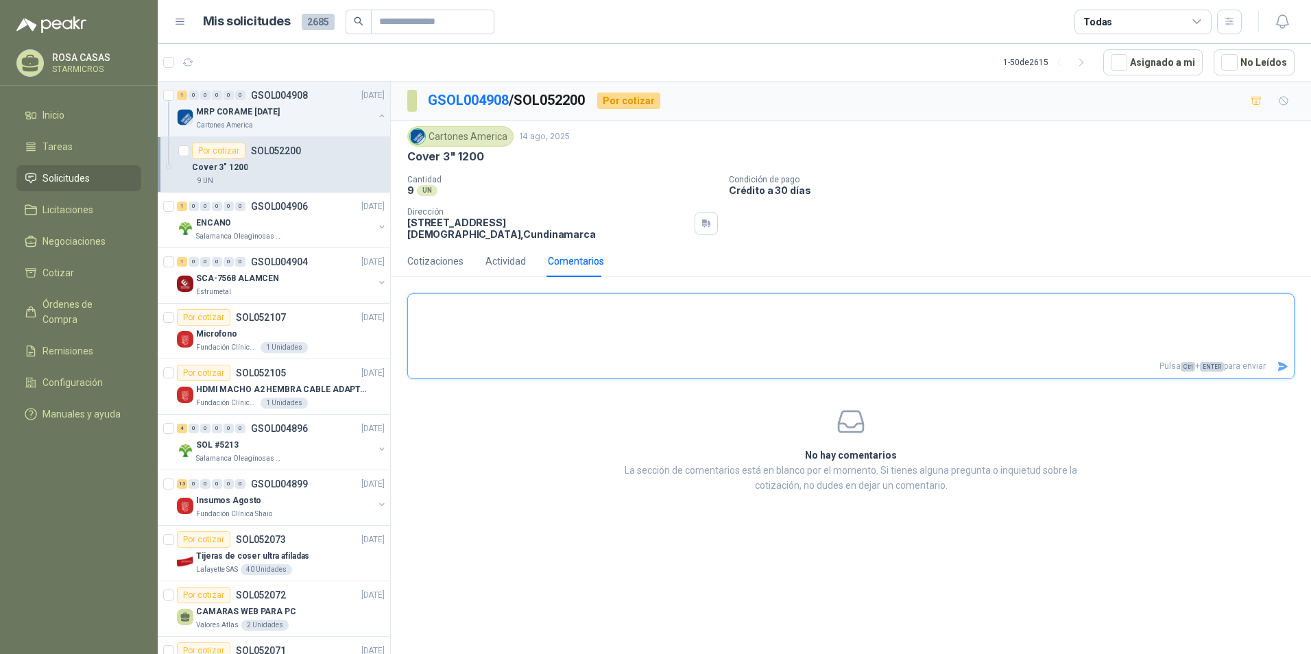
click at [519, 297] on textarea at bounding box center [851, 326] width 886 height 58
type textarea "*"
type textarea "**"
type textarea "***"
type textarea "****"
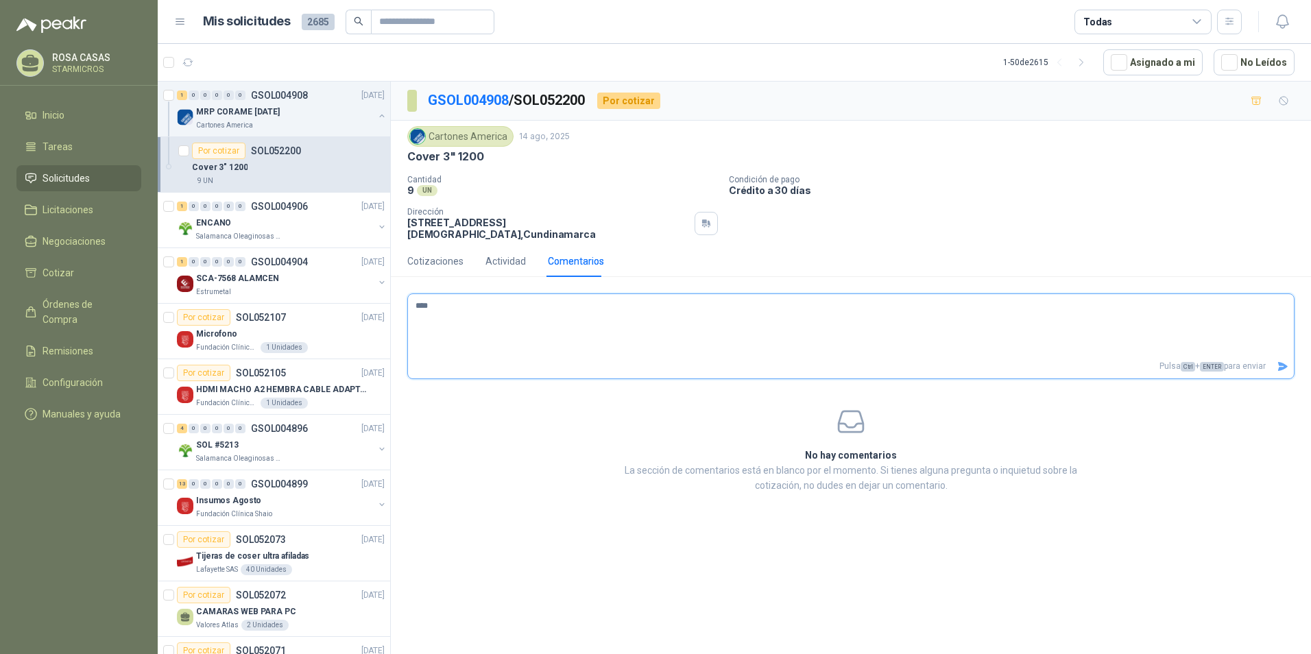
type textarea "****"
type textarea "******"
type textarea "*******"
type textarea "********"
type textarea "*********"
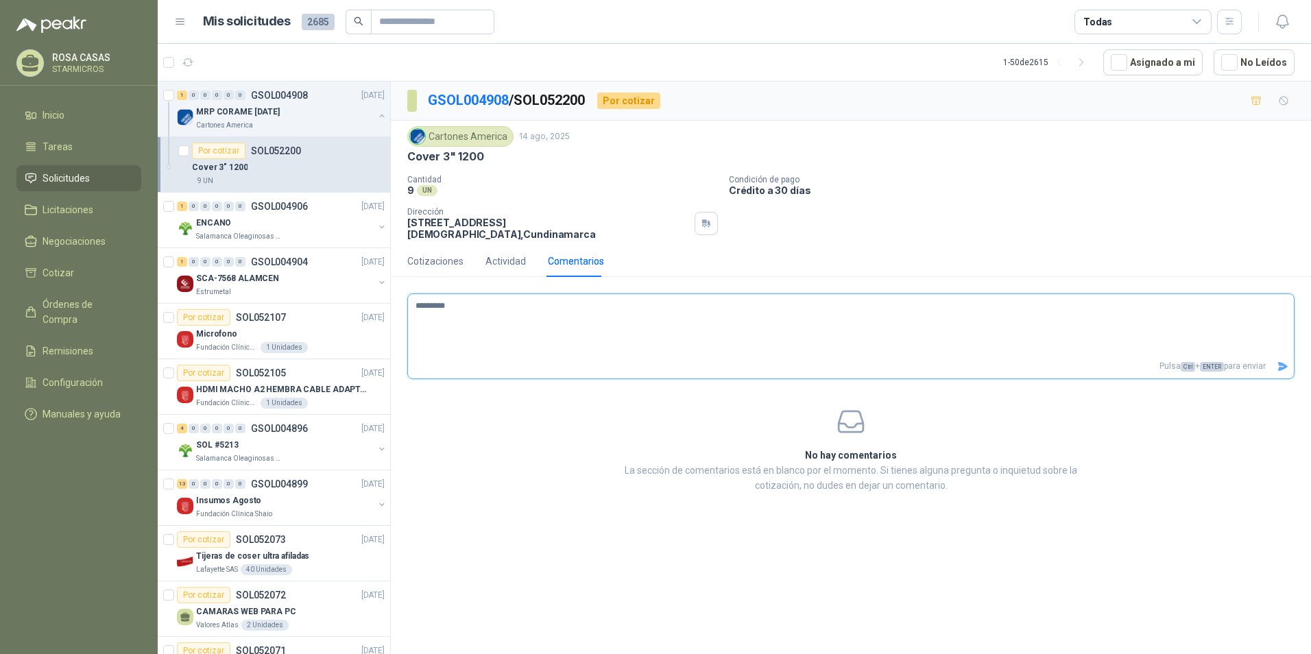
type textarea "**********"
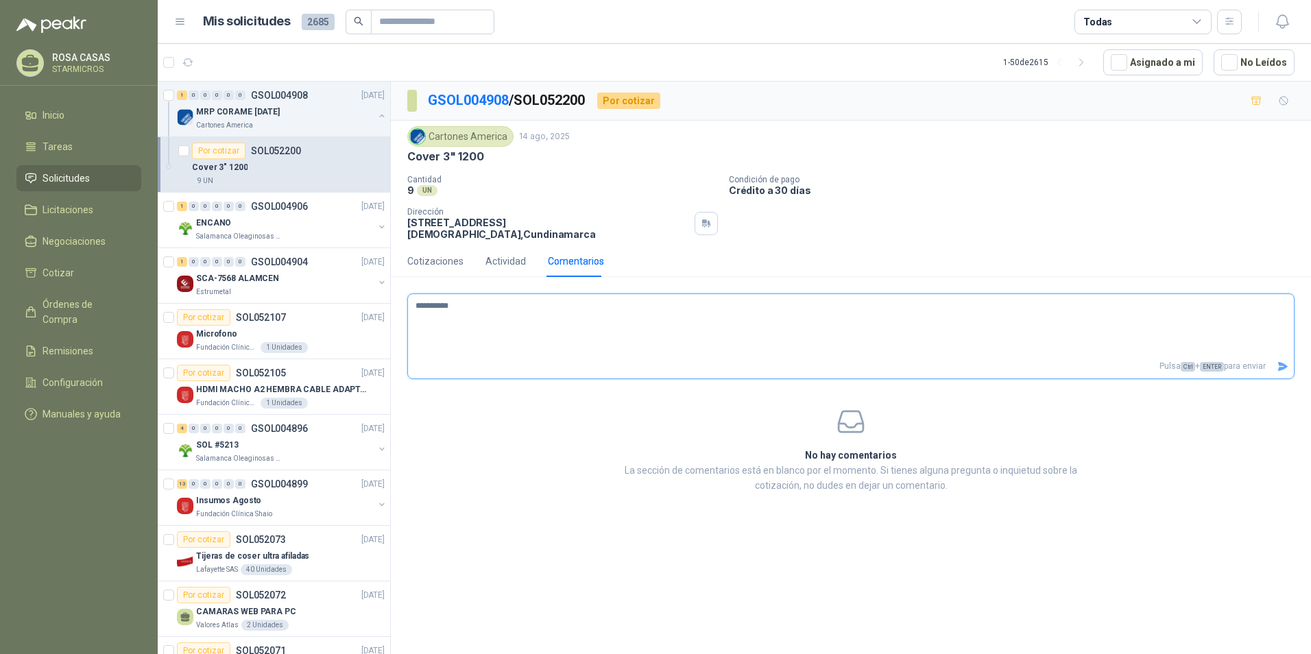
type textarea "*********"
type textarea "**********"
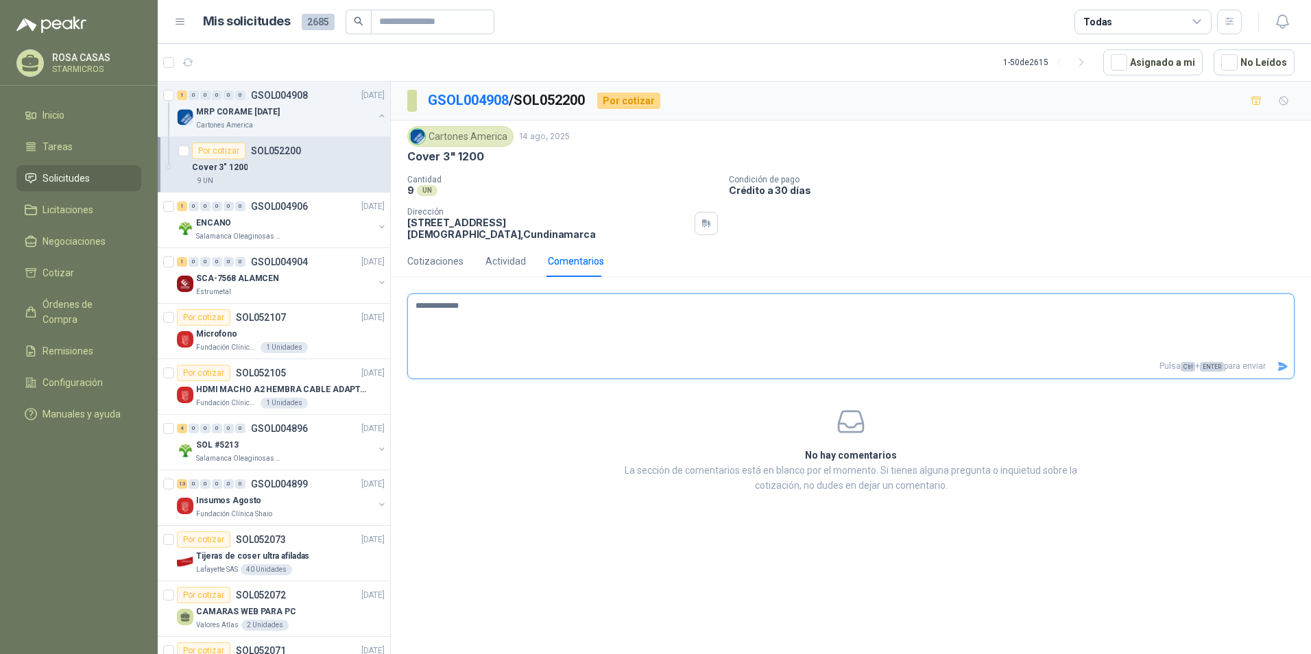
type textarea "**********"
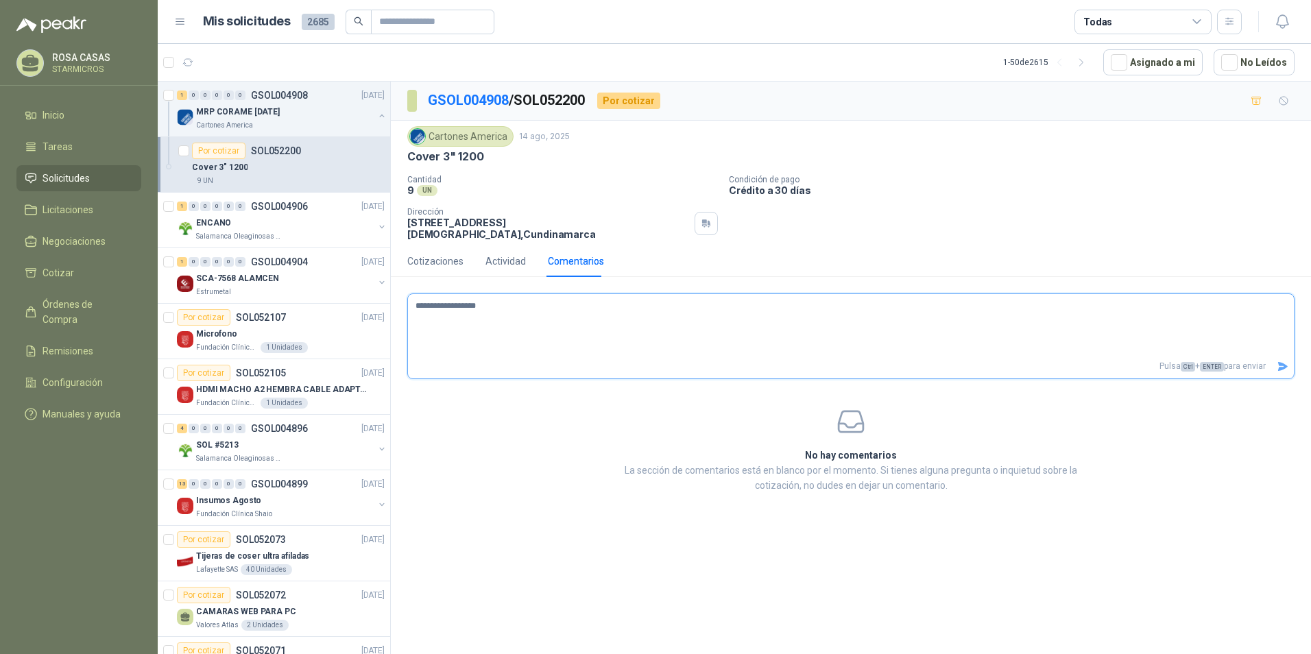
type textarea "**********"
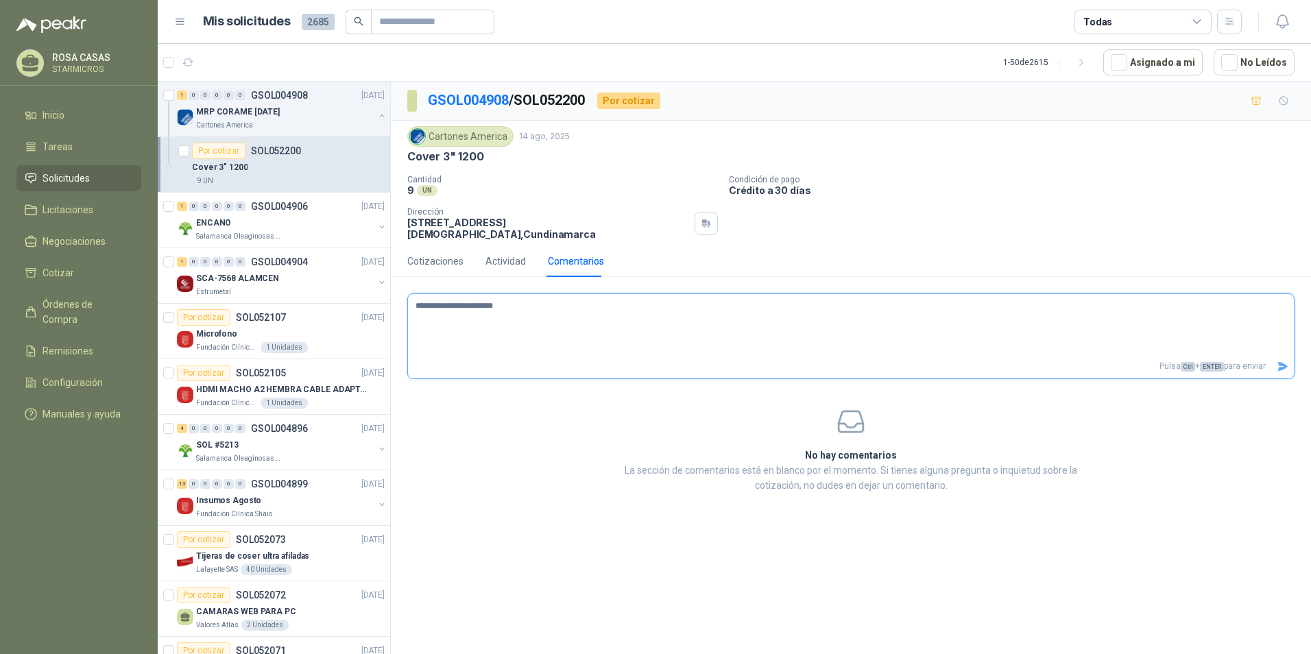
type textarea "**********"
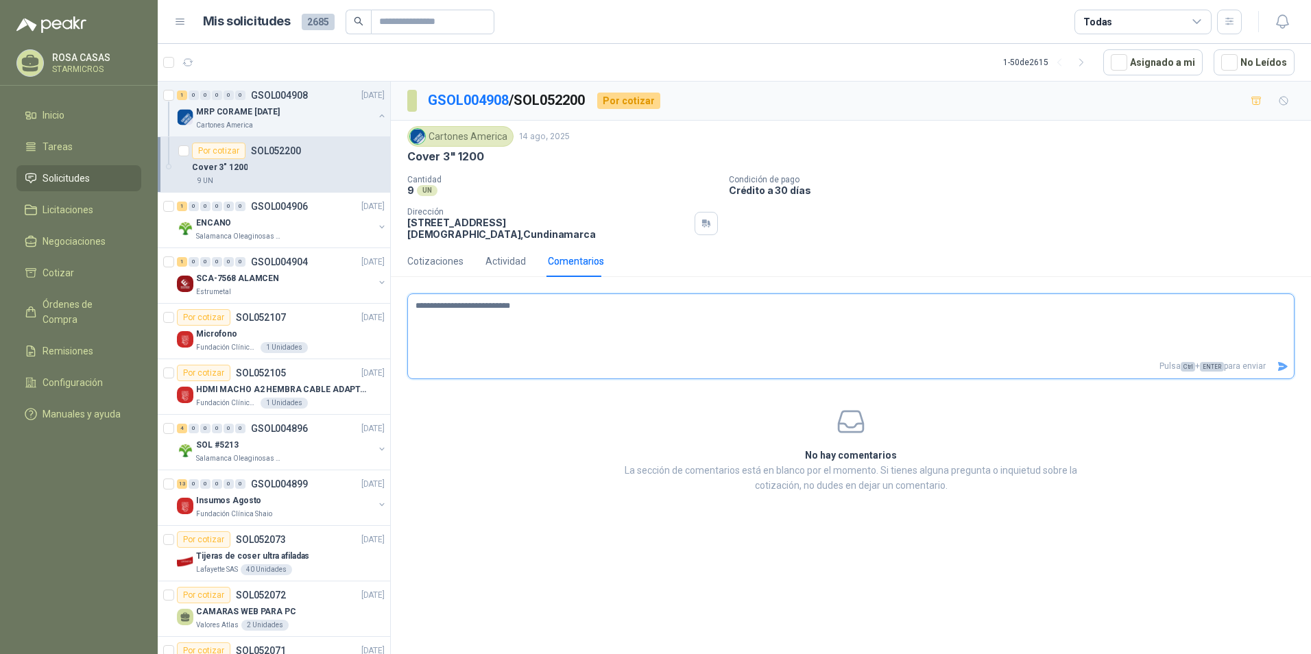
type textarea "**********"
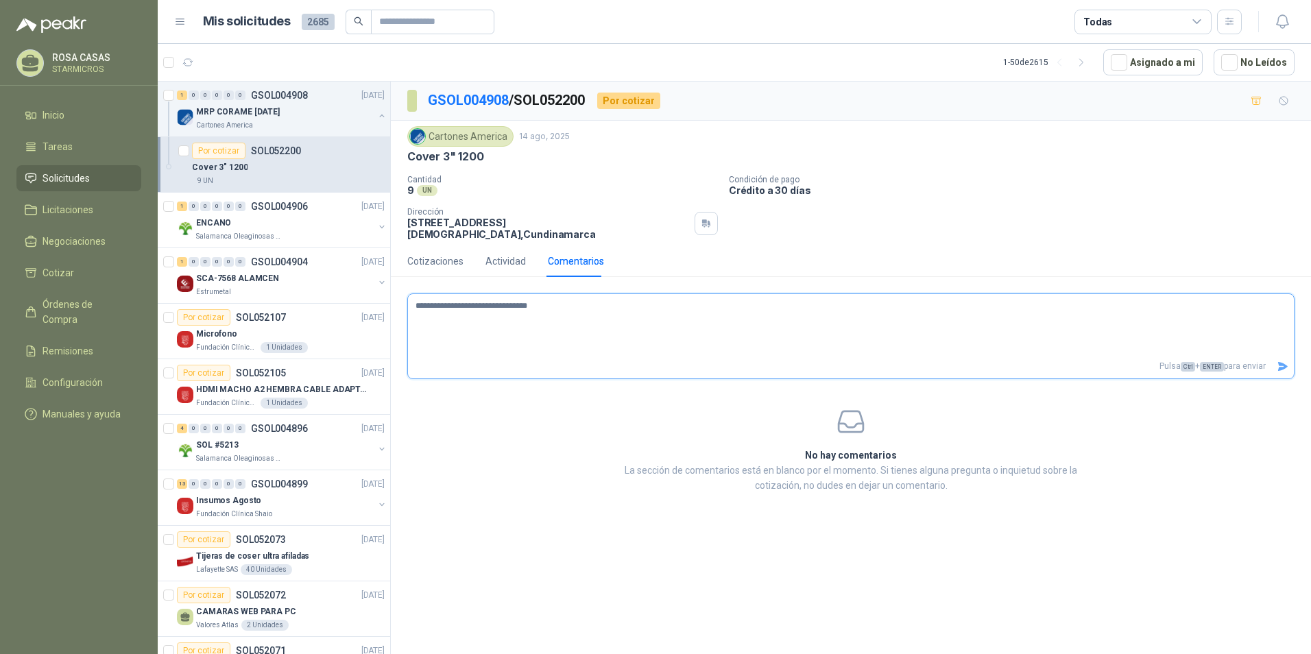
type textarea "**********"
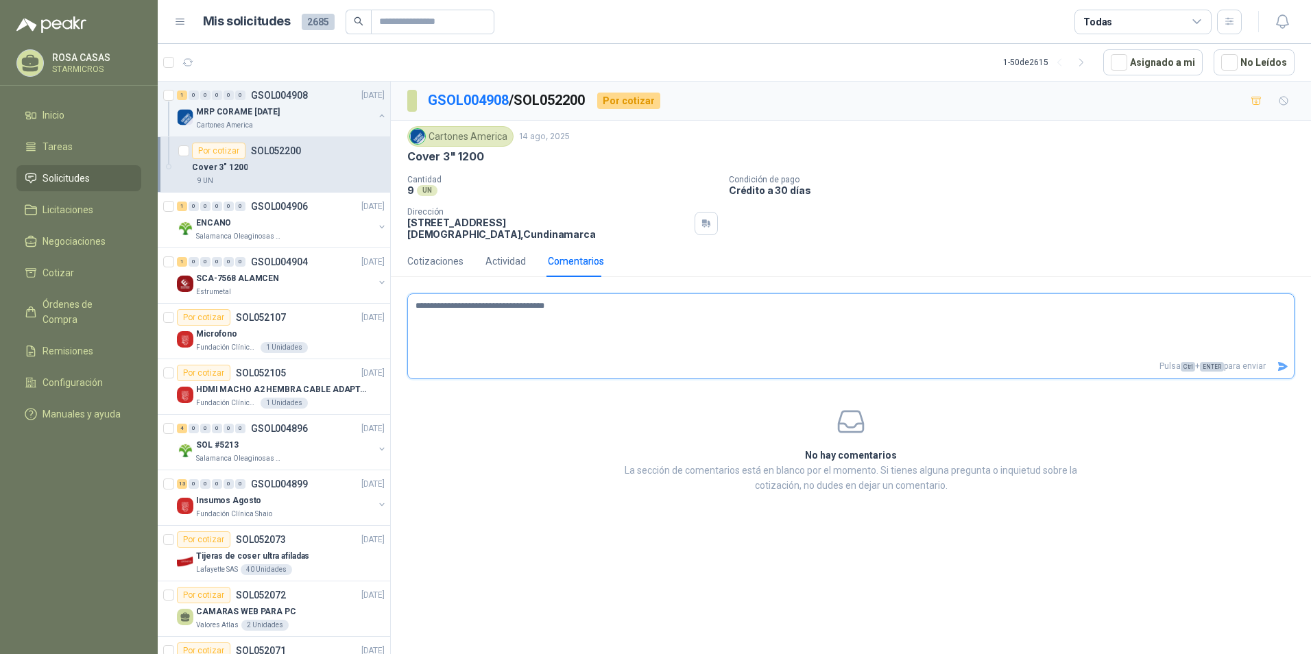
type textarea "**********"
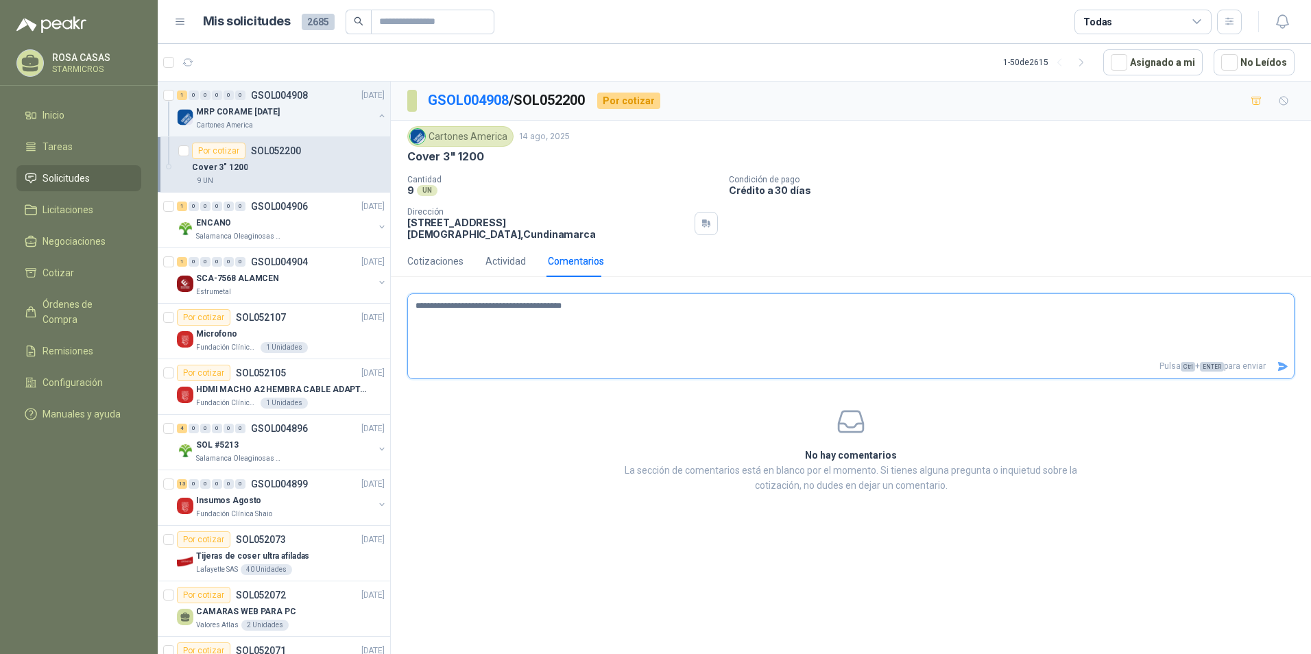
type textarea "**********"
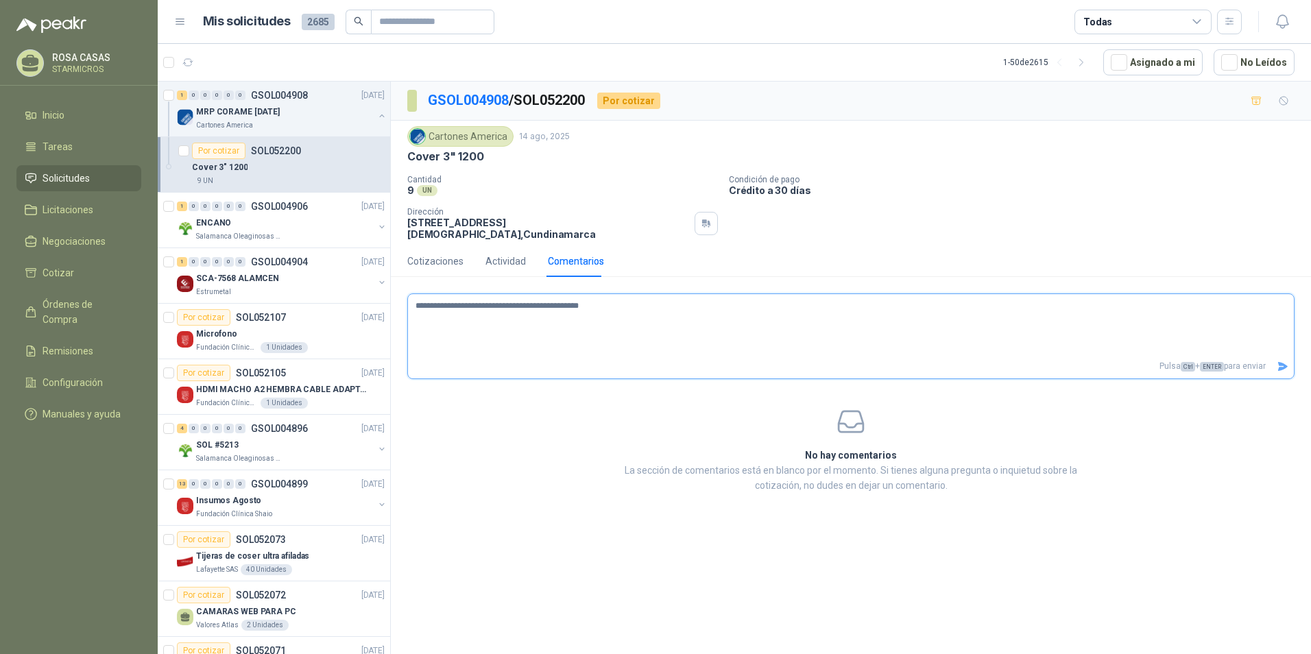
type textarea "**********"
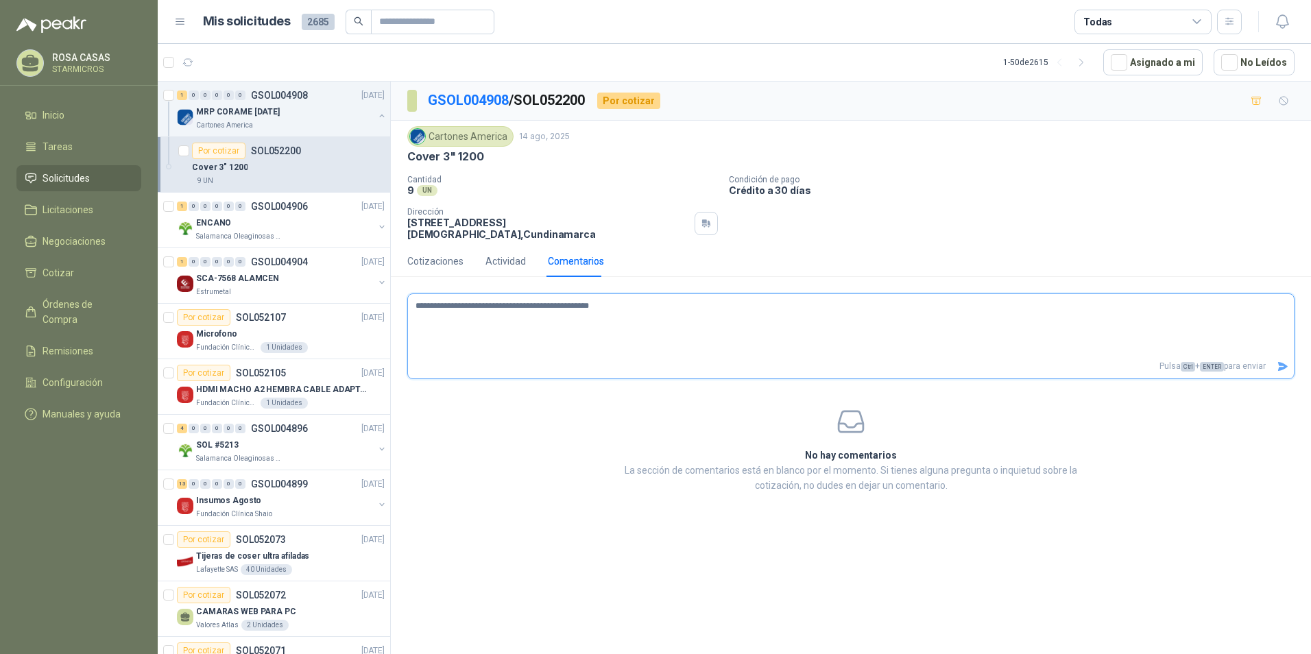
type textarea "**********"
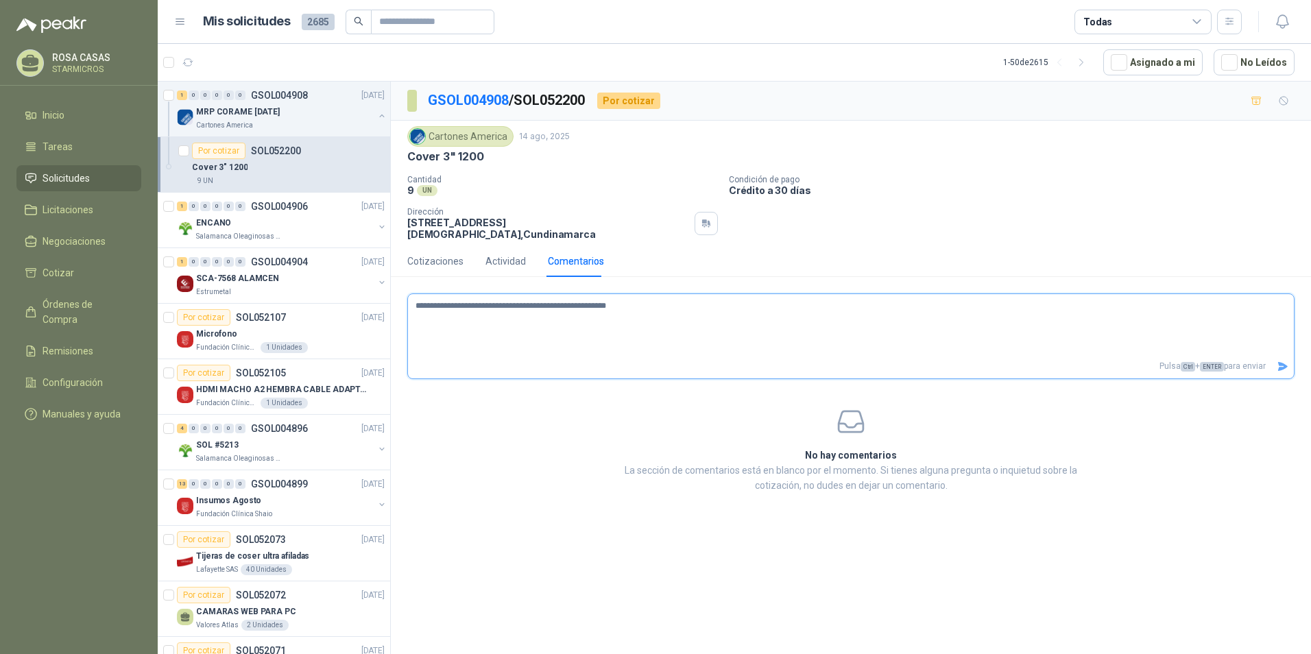
type textarea "**********"
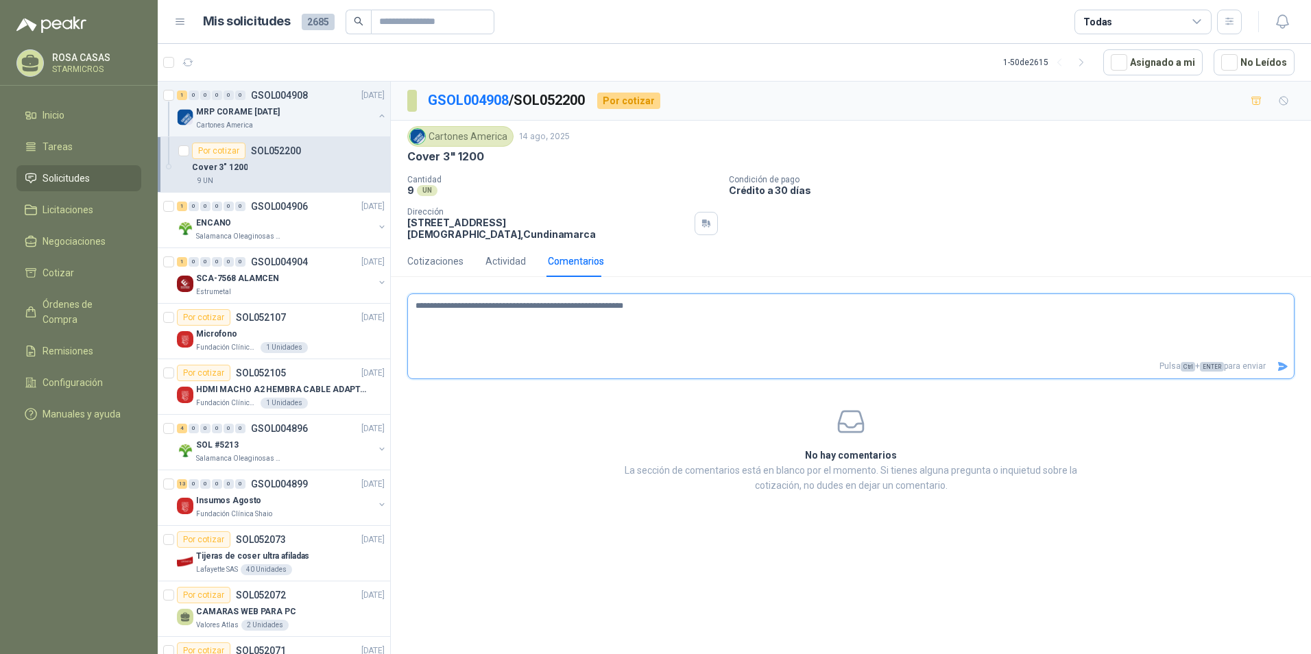
type textarea "**********"
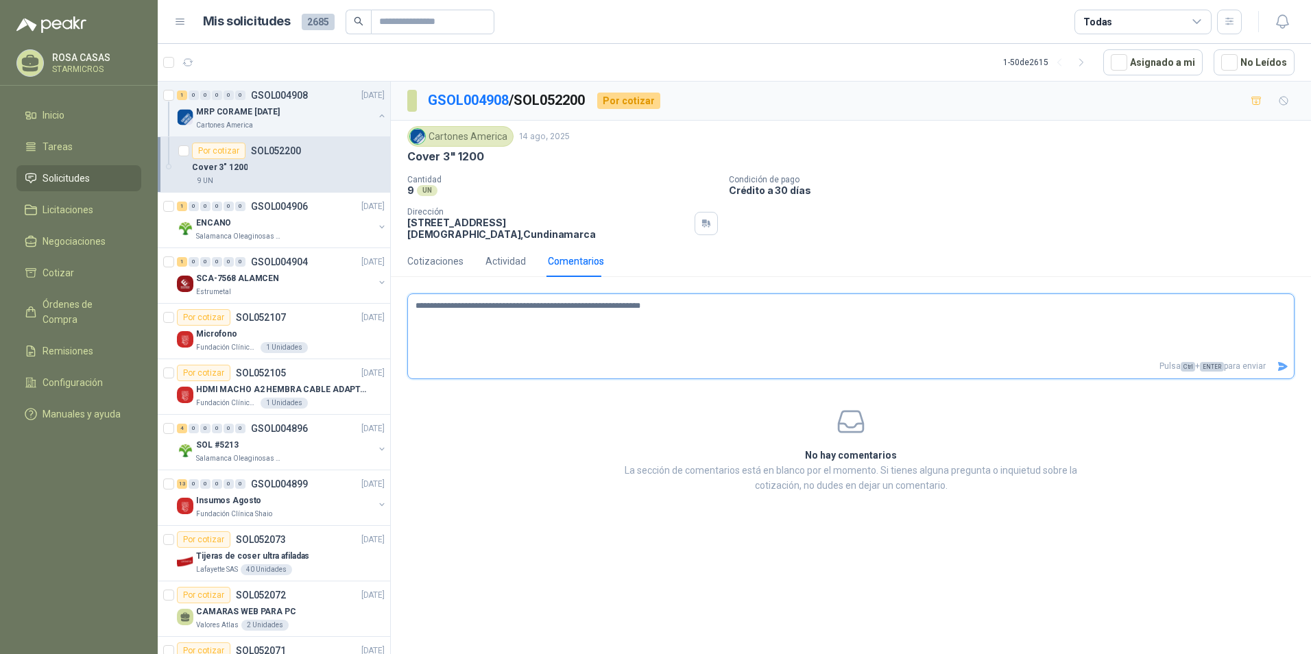
type textarea "**********"
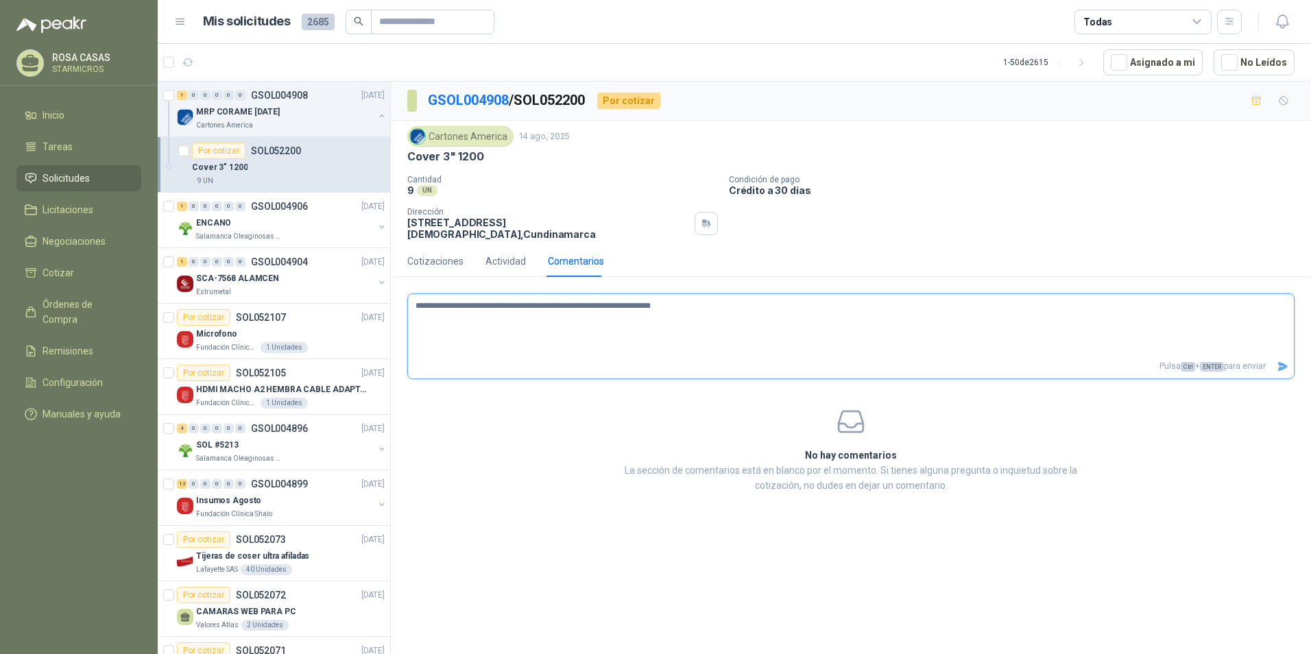
type textarea "**********"
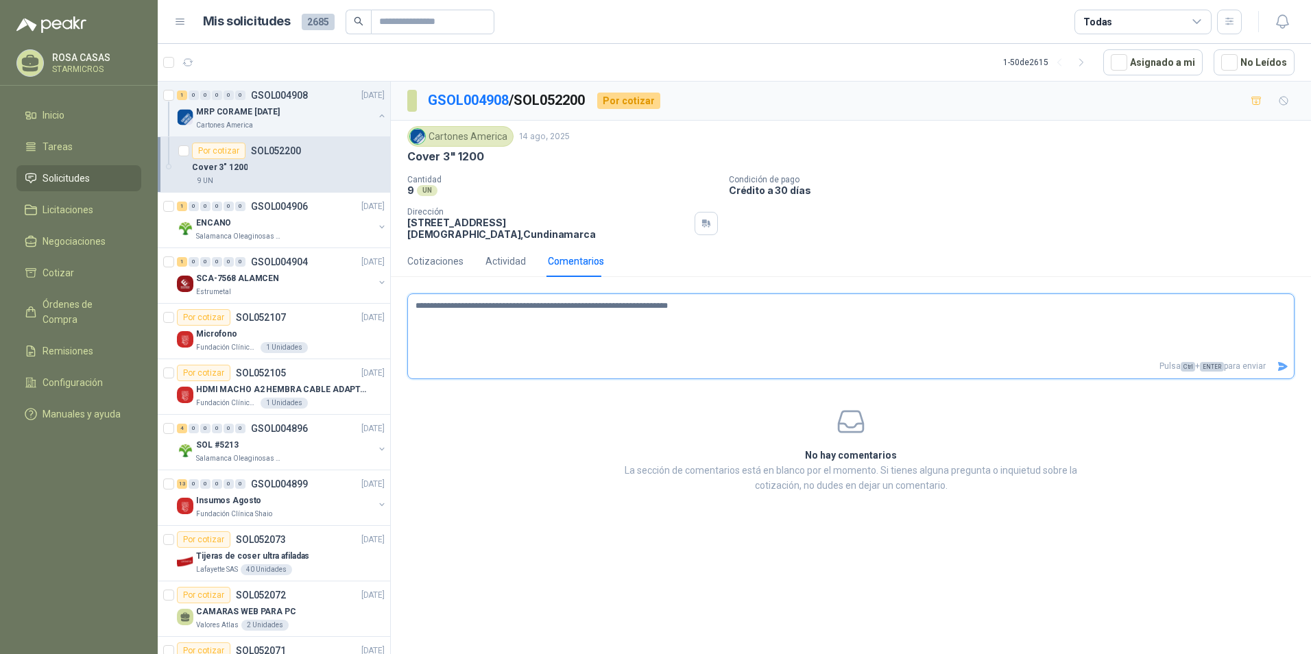
type textarea "**********"
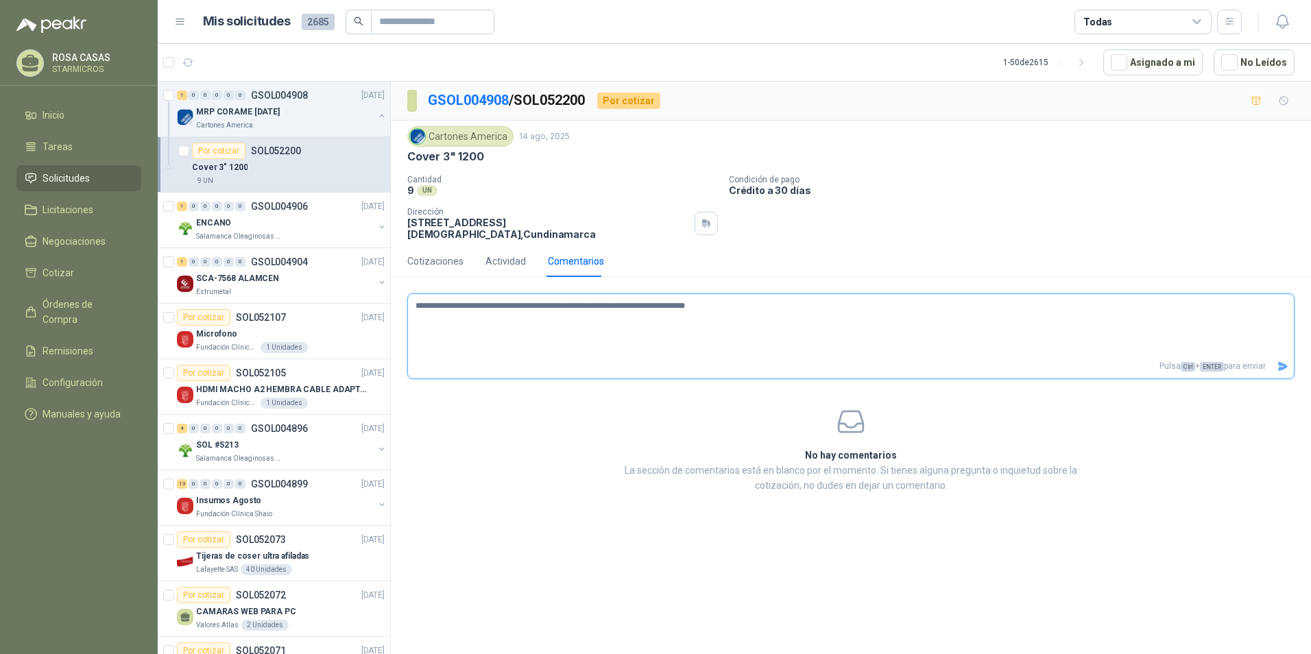
type textarea "**********"
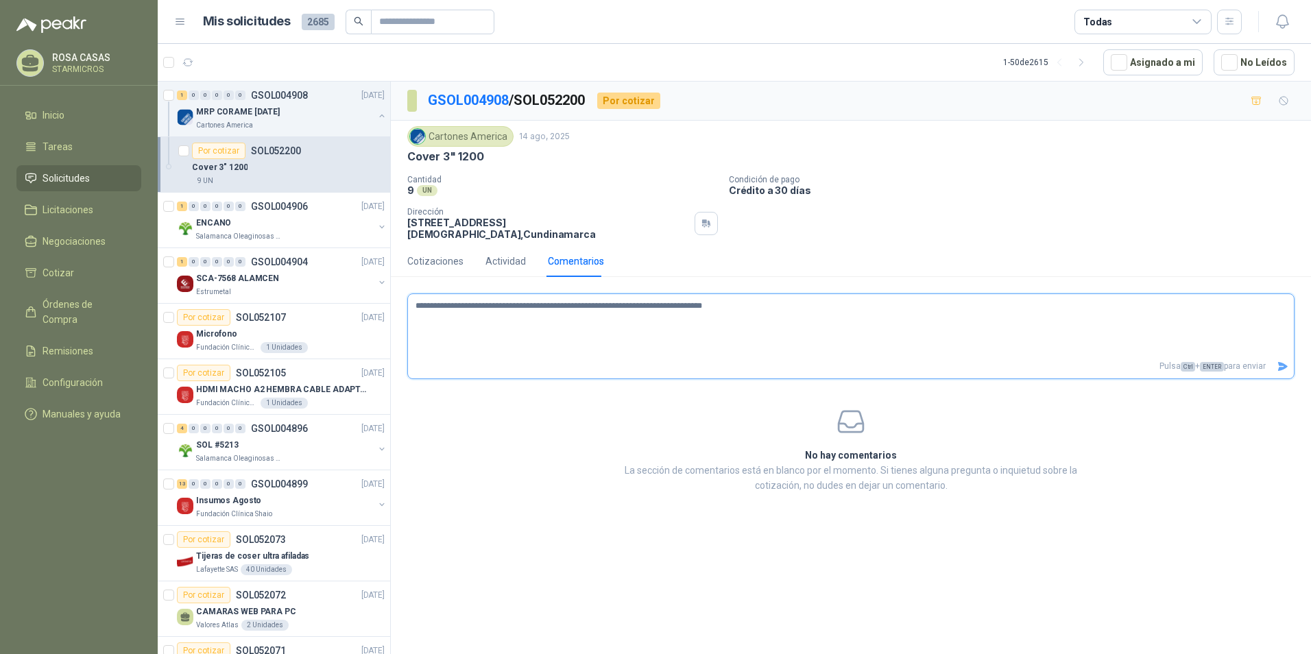
type textarea "**********"
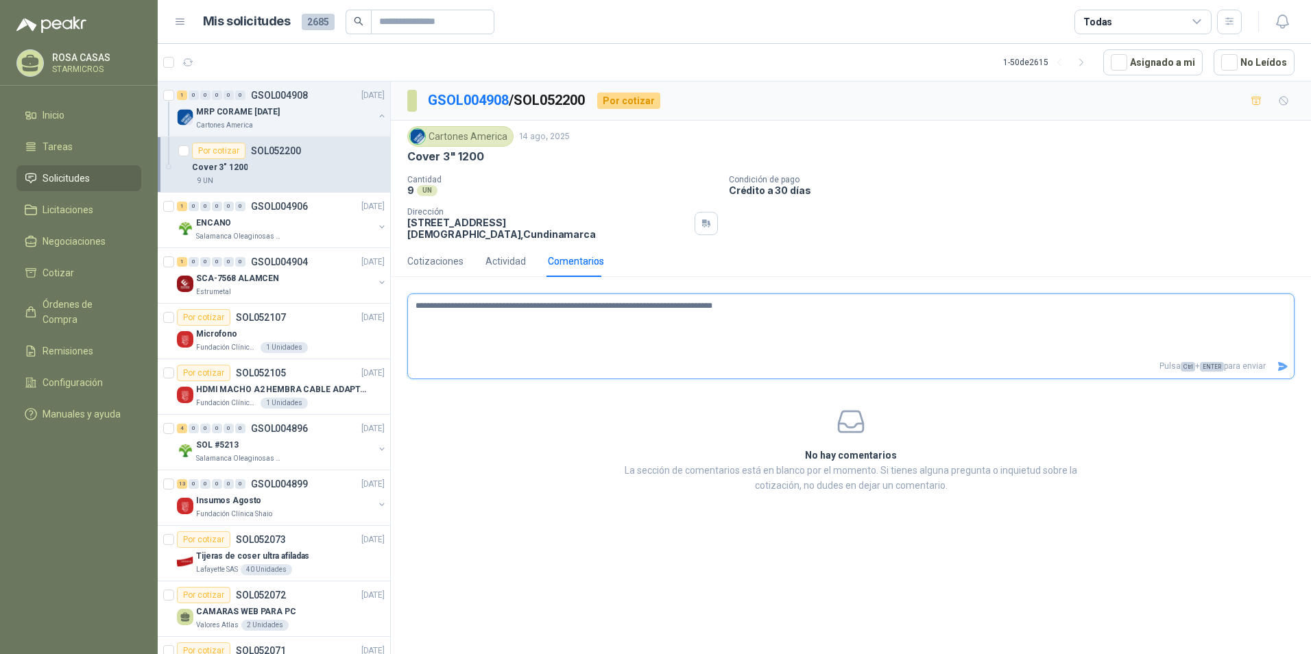
type textarea "**********"
click at [930, 301] on textarea "**********" at bounding box center [851, 326] width 886 height 58
click at [1283, 362] on icon "Enviar" at bounding box center [1284, 366] width 10 height 9
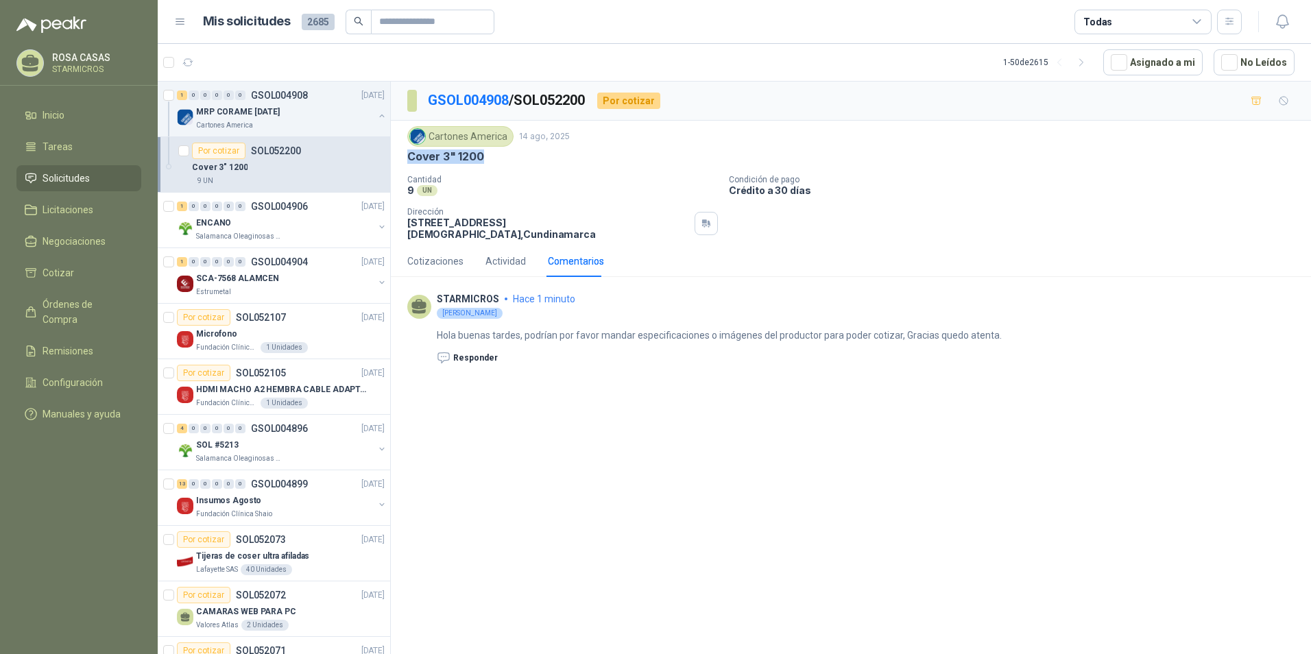
drag, startPoint x: 480, startPoint y: 157, endPoint x: 409, endPoint y: 150, distance: 71.7
click at [409, 150] on p "Cover 3" 1200" at bounding box center [445, 157] width 77 height 14
copy p "Cover 3" 1200"
click at [238, 379] on div "Por cotizar SOL052105" at bounding box center [231, 373] width 109 height 16
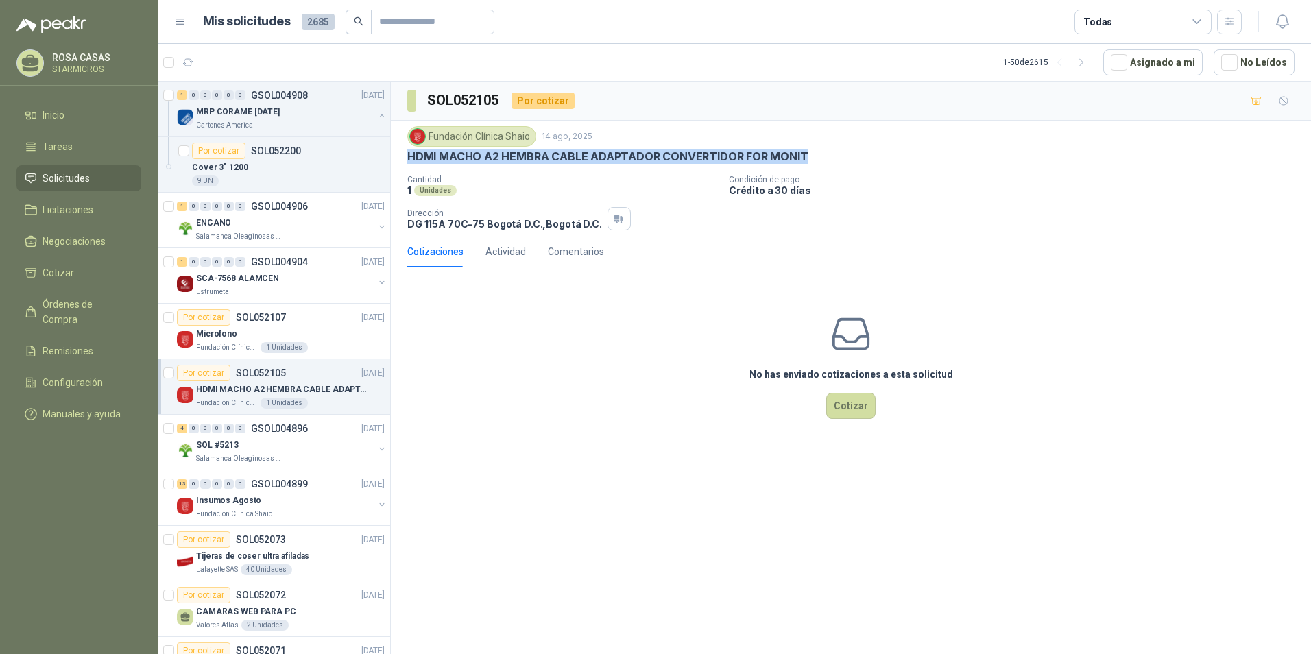
drag, startPoint x: 403, startPoint y: 156, endPoint x: 812, endPoint y: 152, distance: 408.8
click at [812, 152] on div "Fundación Clínica Shaio 14 ago, 2025 HDMI MACHO A2 HEMBRA CABLE ADAPTADOR CONVE…" at bounding box center [851, 178] width 921 height 115
copy p "HDMI MACHO A2 HEMBRA CABLE ADAPTADOR CONVERTIDOR FOR MONIT"
drag, startPoint x: 836, startPoint y: 182, endPoint x: 802, endPoint y: 178, distance: 34.5
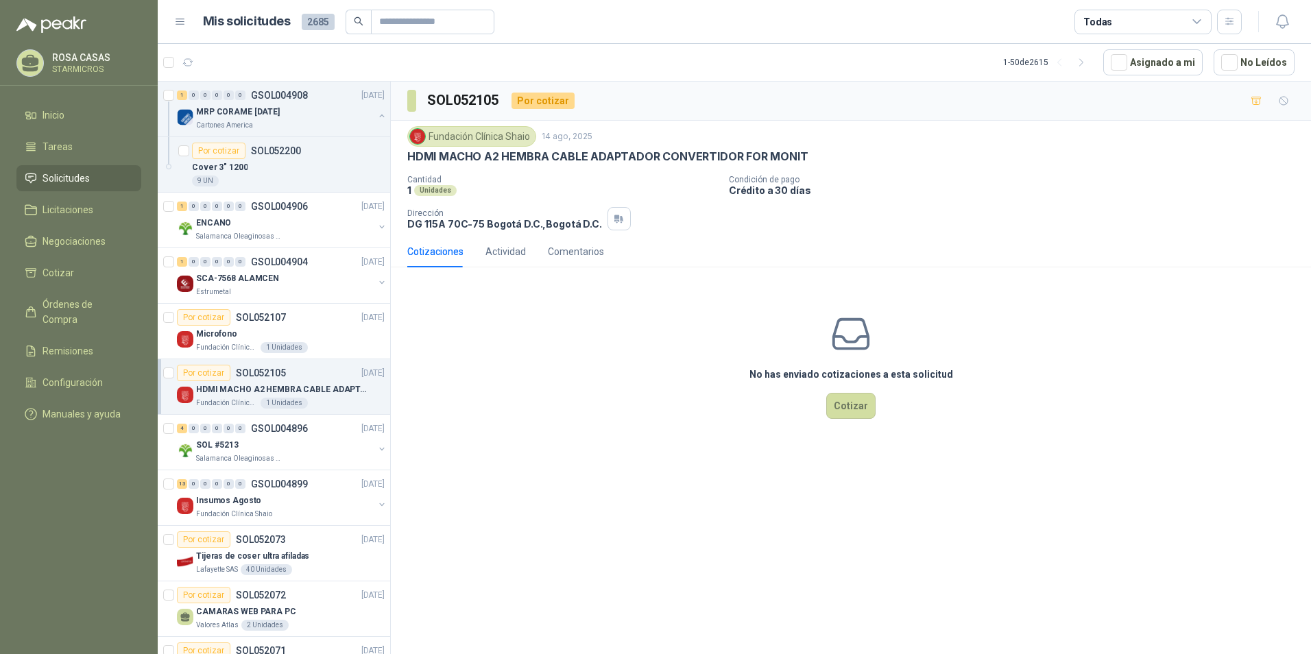
click at [836, 182] on p "Condición de pago" at bounding box center [1017, 180] width 577 height 10
click at [243, 337] on div "Microfono" at bounding box center [290, 334] width 189 height 16
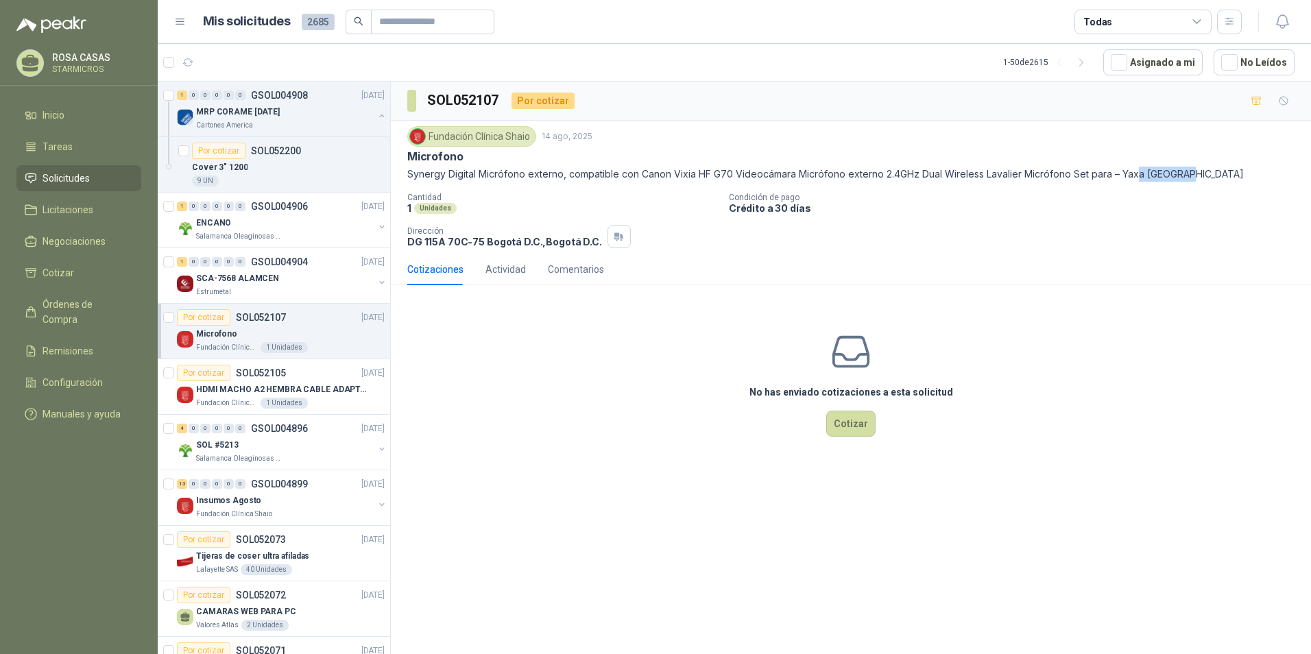
drag, startPoint x: 1137, startPoint y: 172, endPoint x: 1191, endPoint y: 182, distance: 55.7
click at [1191, 182] on p "Synergy Digital Micrófono externo, compatible con Canon Vixia HF G70 Videocámar…" at bounding box center [851, 174] width 888 height 15
drag, startPoint x: 1191, startPoint y: 182, endPoint x: 1164, endPoint y: 281, distance: 103.2
click at [1164, 281] on div "Cotizaciones Actividad Comentarios" at bounding box center [851, 270] width 888 height 32
click at [829, 431] on button "Cotizar" at bounding box center [851, 424] width 49 height 26
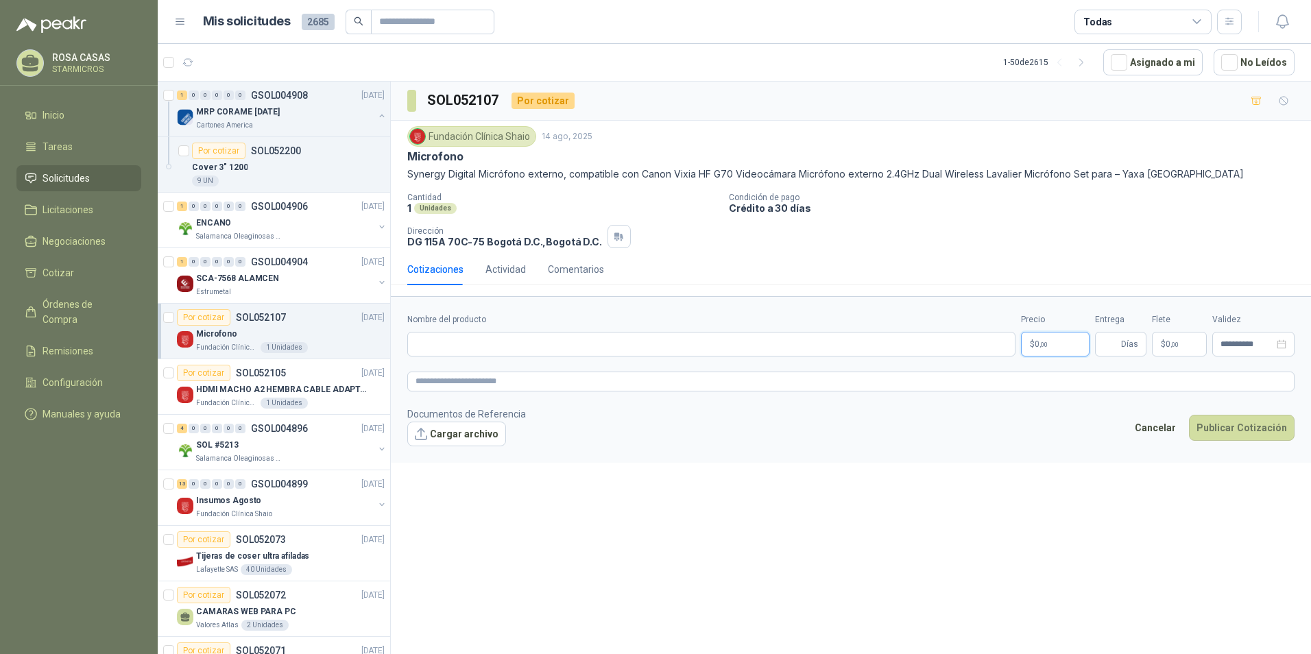
click at [1064, 348] on body "ROSA CASAS STARMICROS Inicio Tareas Solicitudes Licitaciones Negociaciones Coti…" at bounding box center [655, 327] width 1311 height 654
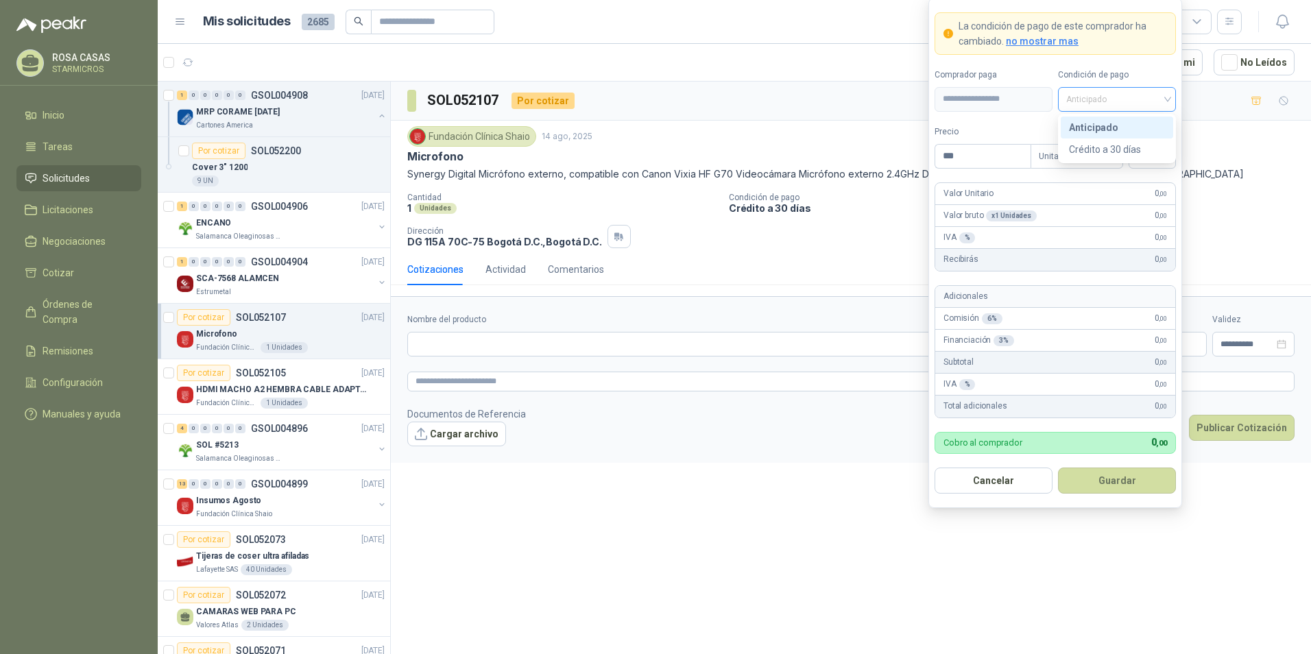
click at [1135, 97] on span "Anticipado" at bounding box center [1118, 99] width 102 height 21
click at [547, 328] on div "Nombre del producto" at bounding box center [711, 334] width 608 height 43
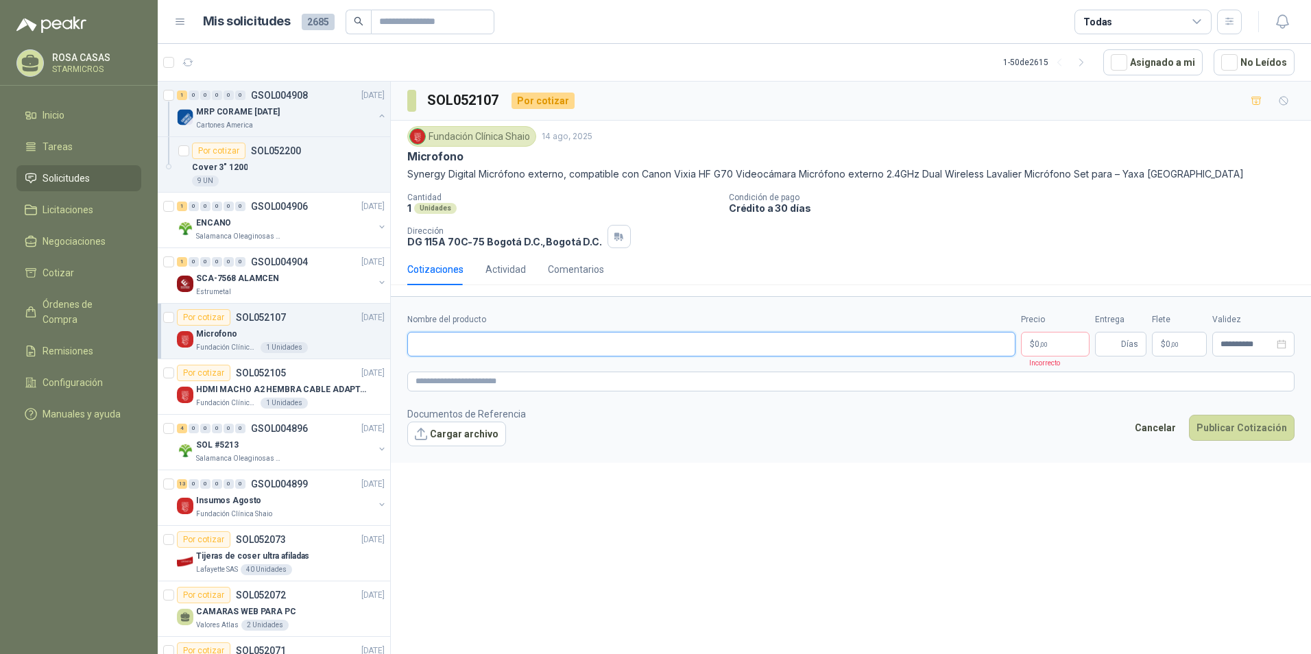
click at [587, 342] on input "Nombre del producto" at bounding box center [711, 344] width 608 height 25
paste input "**********"
click at [822, 355] on input "**********" at bounding box center [711, 344] width 608 height 25
click at [821, 349] on input "**********" at bounding box center [711, 344] width 608 height 25
click at [1030, 337] on body "ROSA CASAS STARMICROS Inicio Tareas Solicitudes Licitaciones Negociaciones Coti…" at bounding box center [655, 327] width 1311 height 654
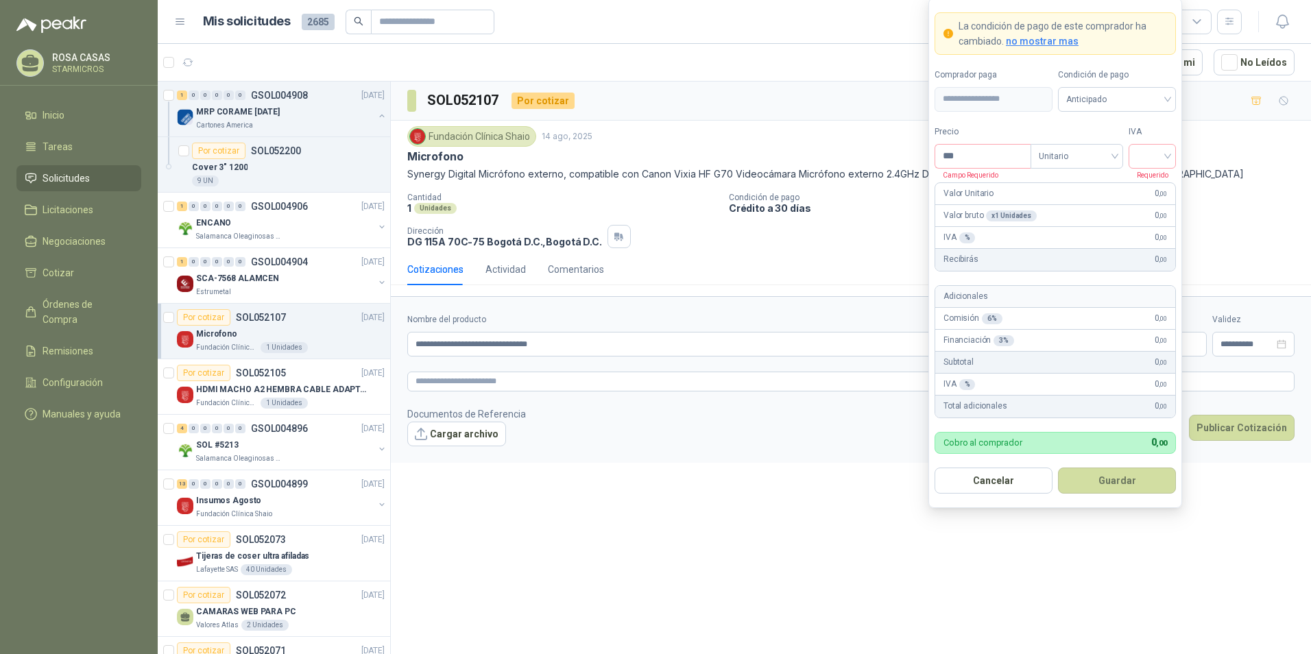
click at [964, 142] on div "Precio *** Campo Requerido" at bounding box center [983, 147] width 96 height 43
click at [1062, 108] on div "Anticipado" at bounding box center [1117, 99] width 118 height 25
click at [1080, 130] on div "Anticipado" at bounding box center [1117, 127] width 96 height 15
click at [972, 157] on input "***" at bounding box center [983, 156] width 95 height 23
click at [1155, 155] on input "search" at bounding box center [1152, 155] width 31 height 21
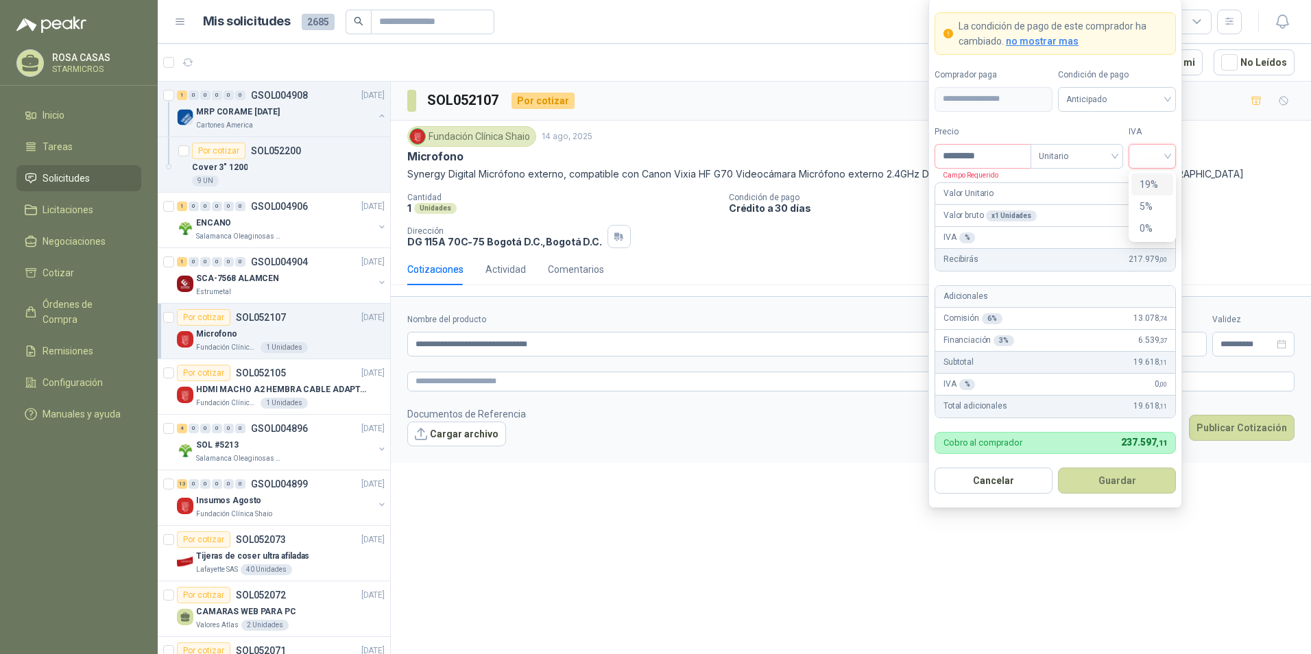
click at [1152, 192] on div "19%" at bounding box center [1153, 185] width 42 height 22
click at [1012, 390] on div "IVA 19 % 3.727 ,44" at bounding box center [1056, 385] width 240 height 22
click at [1222, 191] on div "Fundación Clínica Shaio 14 ago, 2025 Microfono Synergy Digital Micrófono extern…" at bounding box center [851, 187] width 888 height 122
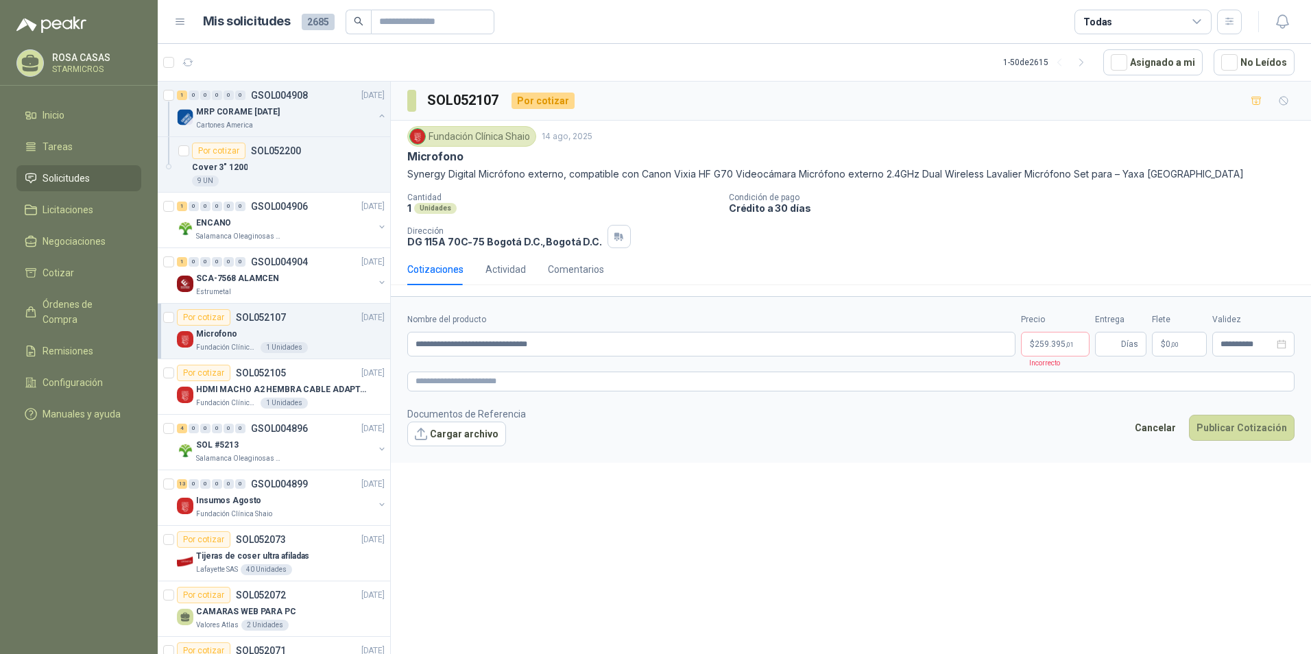
click at [1095, 346] on div "**********" at bounding box center [851, 334] width 888 height 43
click at [1070, 349] on body "ROSA CASAS STARMICROS Inicio Tareas Solicitudes Licitaciones Negociaciones Coti…" at bounding box center [655, 327] width 1311 height 654
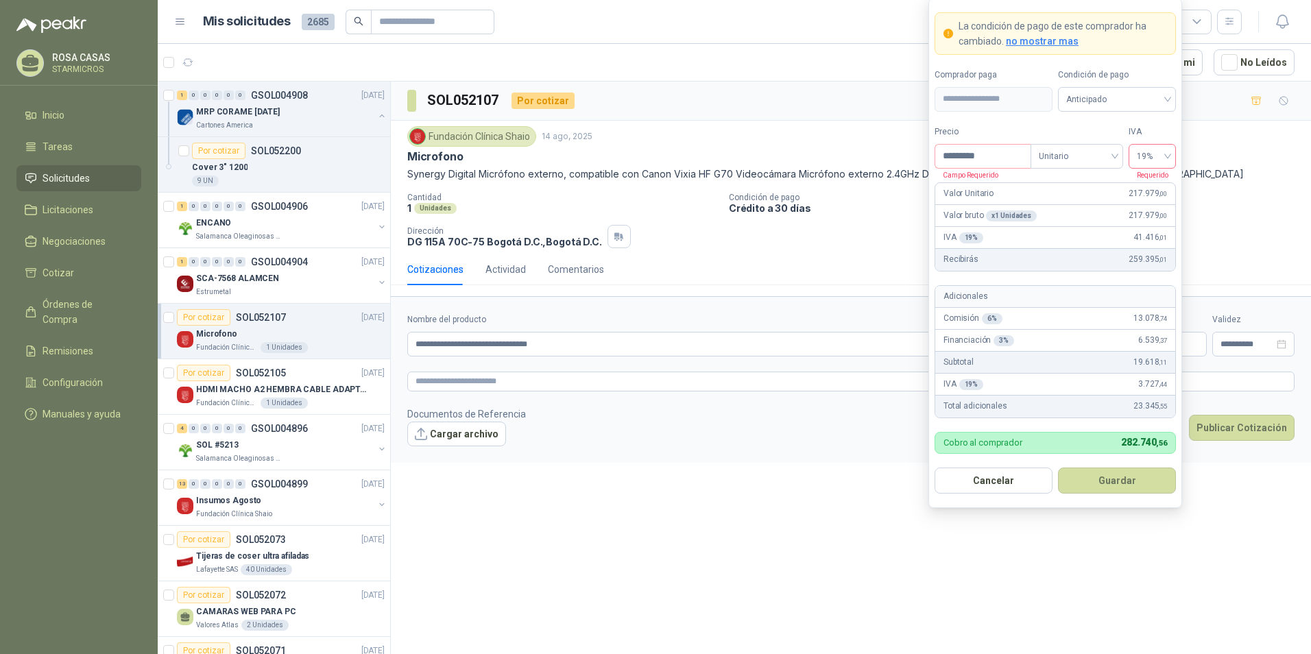
click at [1161, 163] on span "19%" at bounding box center [1152, 156] width 31 height 21
click at [1017, 162] on input "*********" at bounding box center [983, 156] width 95 height 23
click at [1121, 478] on button "Guardar" at bounding box center [1117, 481] width 118 height 26
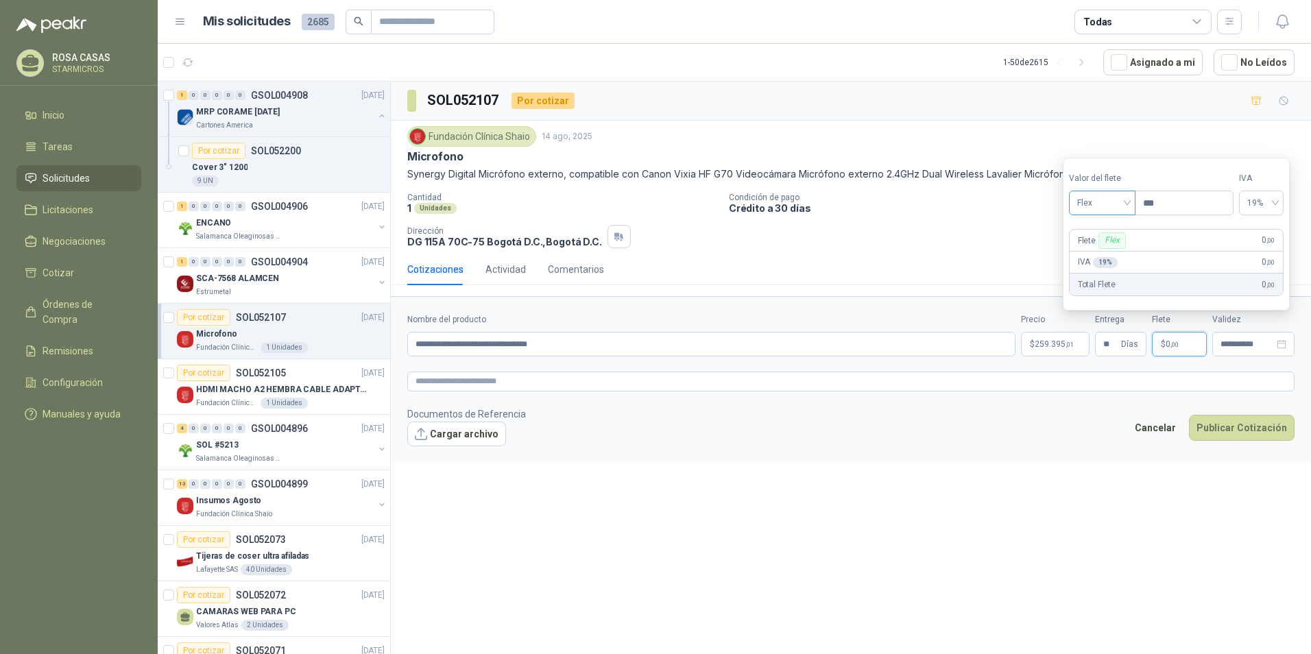
click at [1108, 200] on span "Flex" at bounding box center [1103, 203] width 50 height 21
click at [1100, 250] on div "Incluido" at bounding box center [1103, 253] width 47 height 15
click at [1273, 349] on input "**********" at bounding box center [1248, 344] width 54 height 9
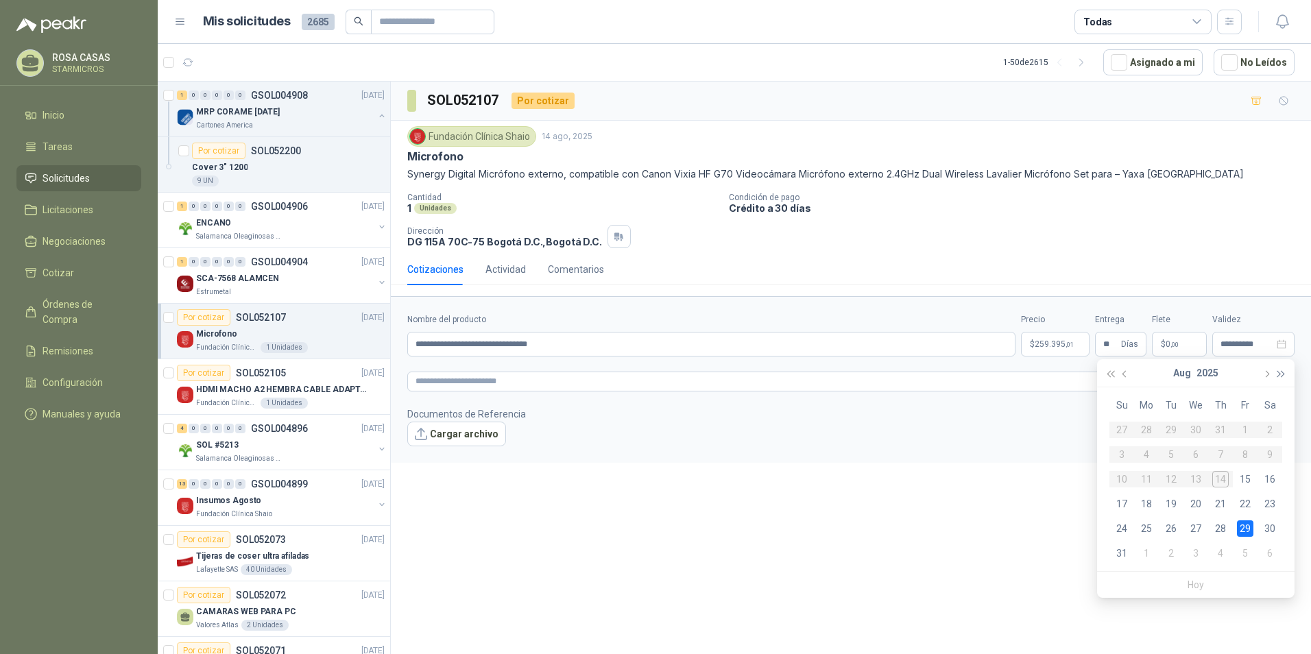
click at [1279, 373] on span "button" at bounding box center [1282, 374] width 7 height 7
click at [1272, 375] on button "button" at bounding box center [1266, 372] width 15 height 27
click at [1227, 458] on div "10" at bounding box center [1221, 455] width 16 height 16
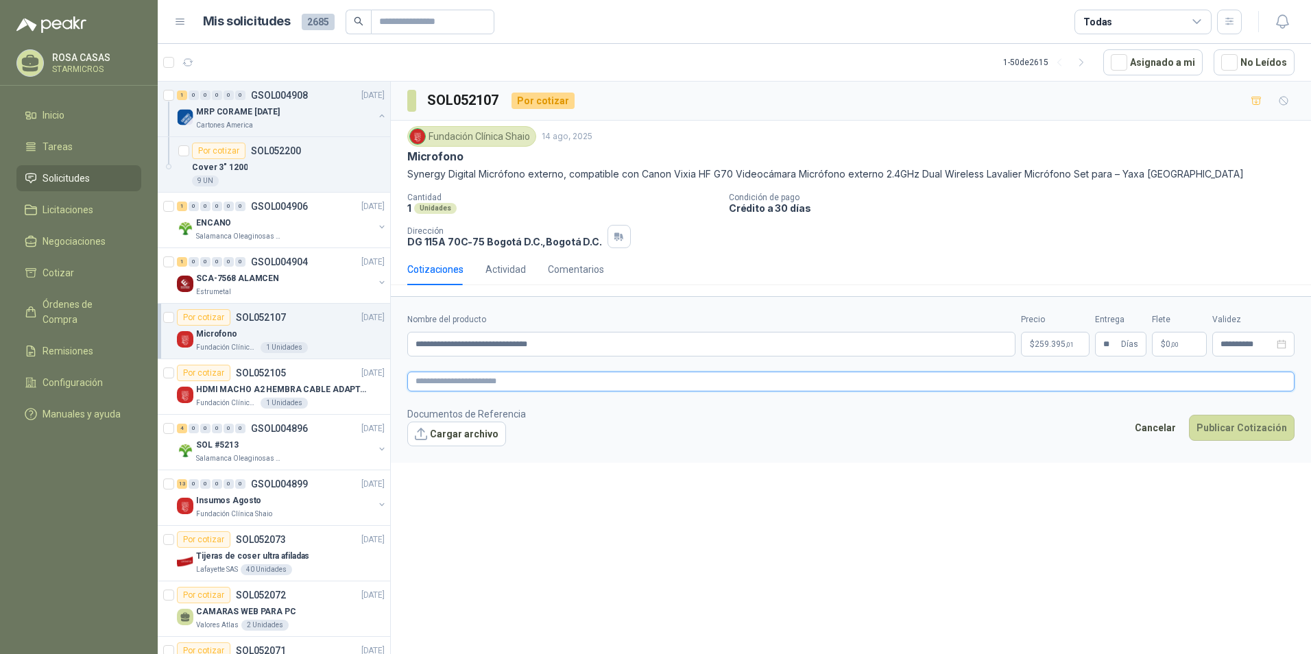
click at [578, 377] on textarea at bounding box center [851, 382] width 888 height 20
click at [471, 396] on form "**********" at bounding box center [851, 379] width 921 height 166
click at [480, 379] on textarea at bounding box center [851, 382] width 888 height 20
click at [577, 374] on textarea at bounding box center [851, 382] width 888 height 20
paste textarea "**********"
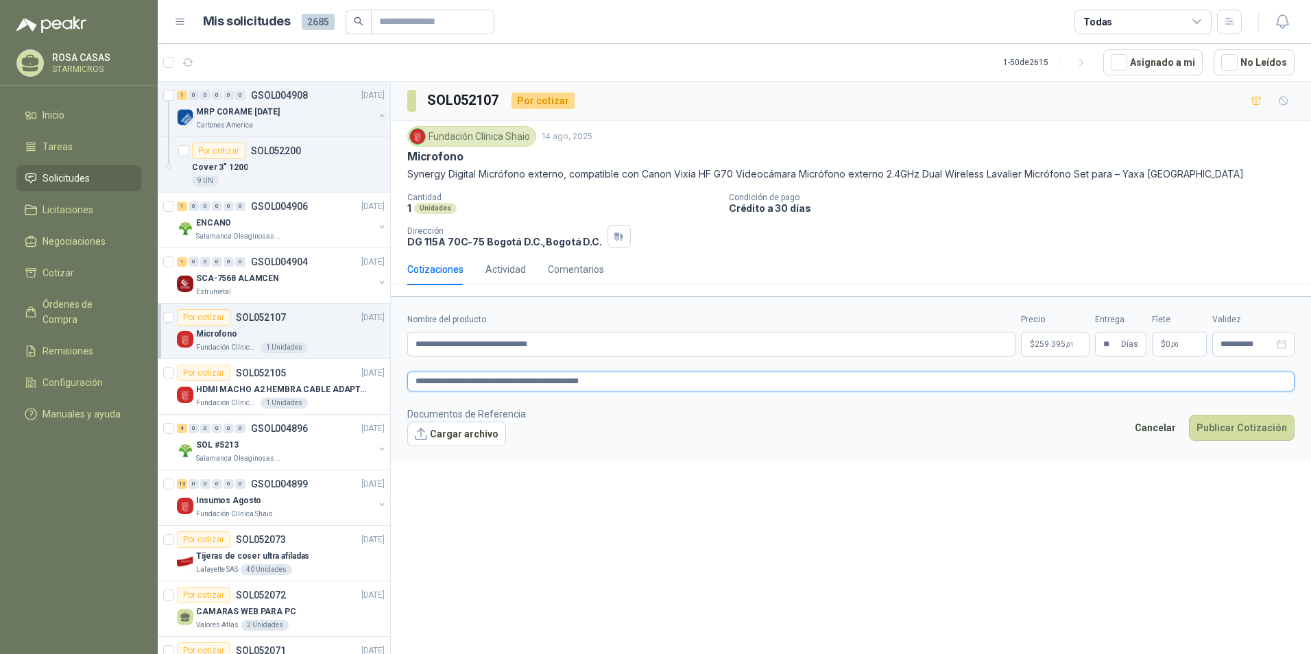
click at [662, 379] on textarea "**********" at bounding box center [851, 382] width 888 height 20
paste textarea "**********"
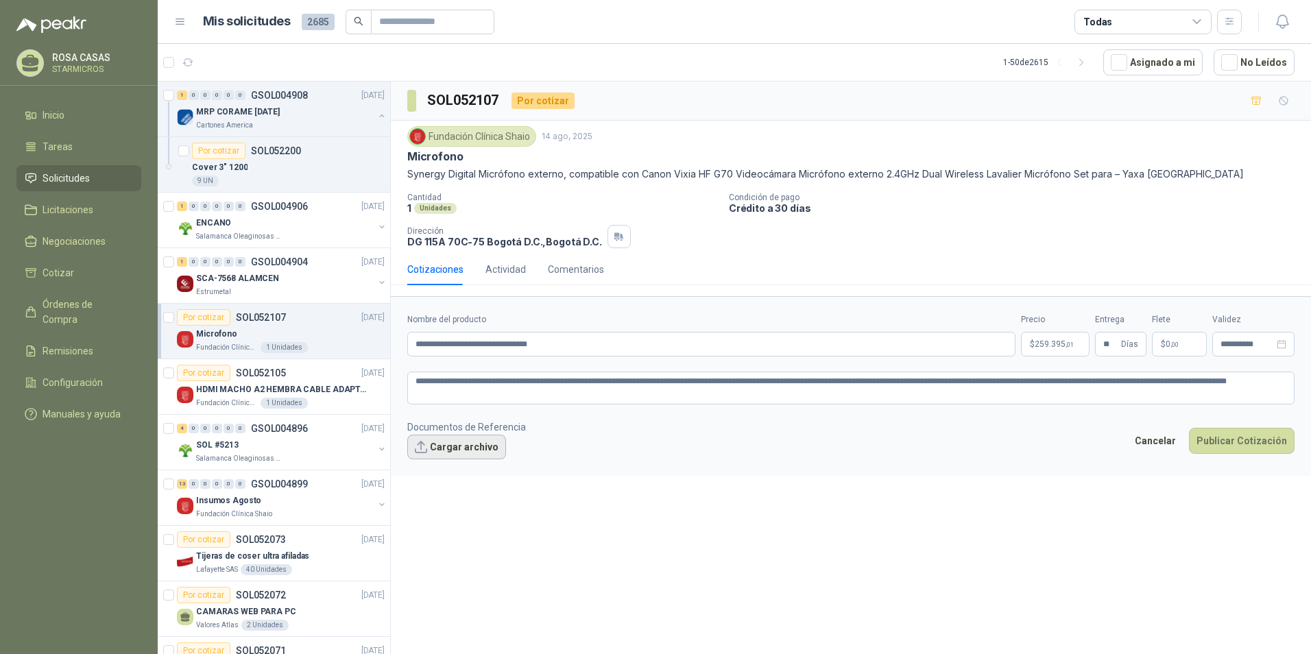
click at [444, 449] on button "Cargar archivo" at bounding box center [456, 447] width 99 height 25
click at [462, 455] on button "Cargar archivo" at bounding box center [456, 447] width 99 height 25
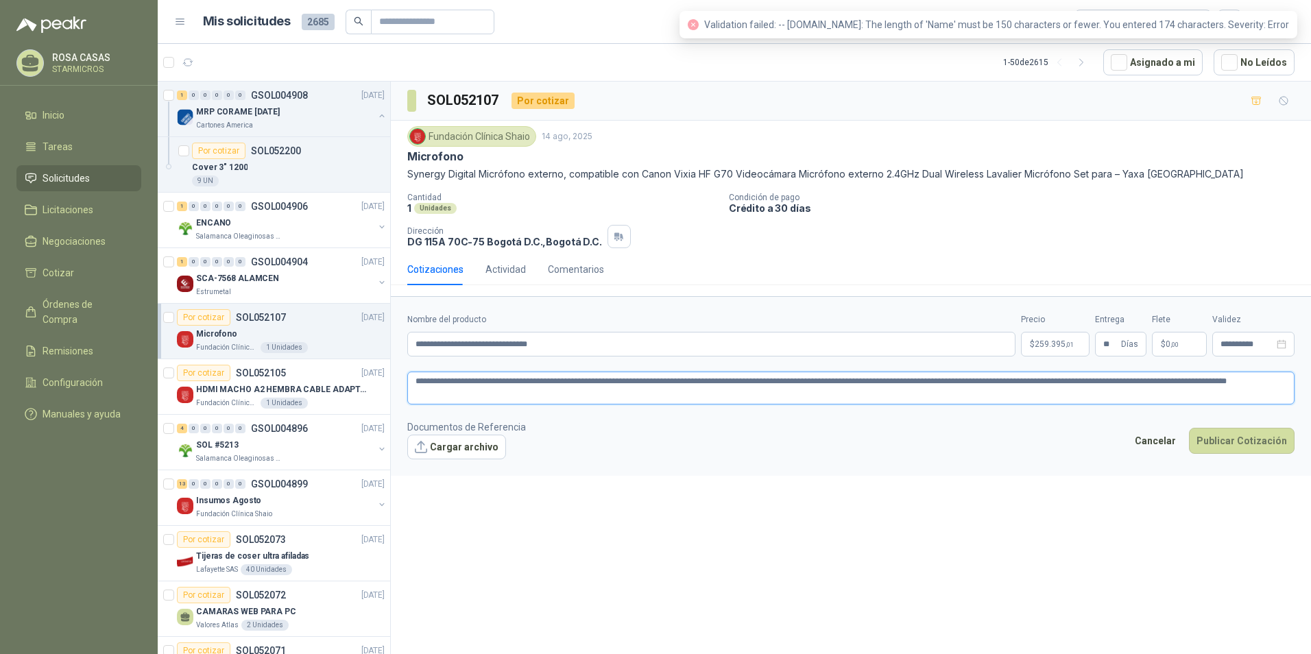
drag, startPoint x: 465, startPoint y: 399, endPoint x: 1034, endPoint y: 379, distance: 569.7
click at [1034, 379] on textarea "**********" at bounding box center [851, 388] width 888 height 33
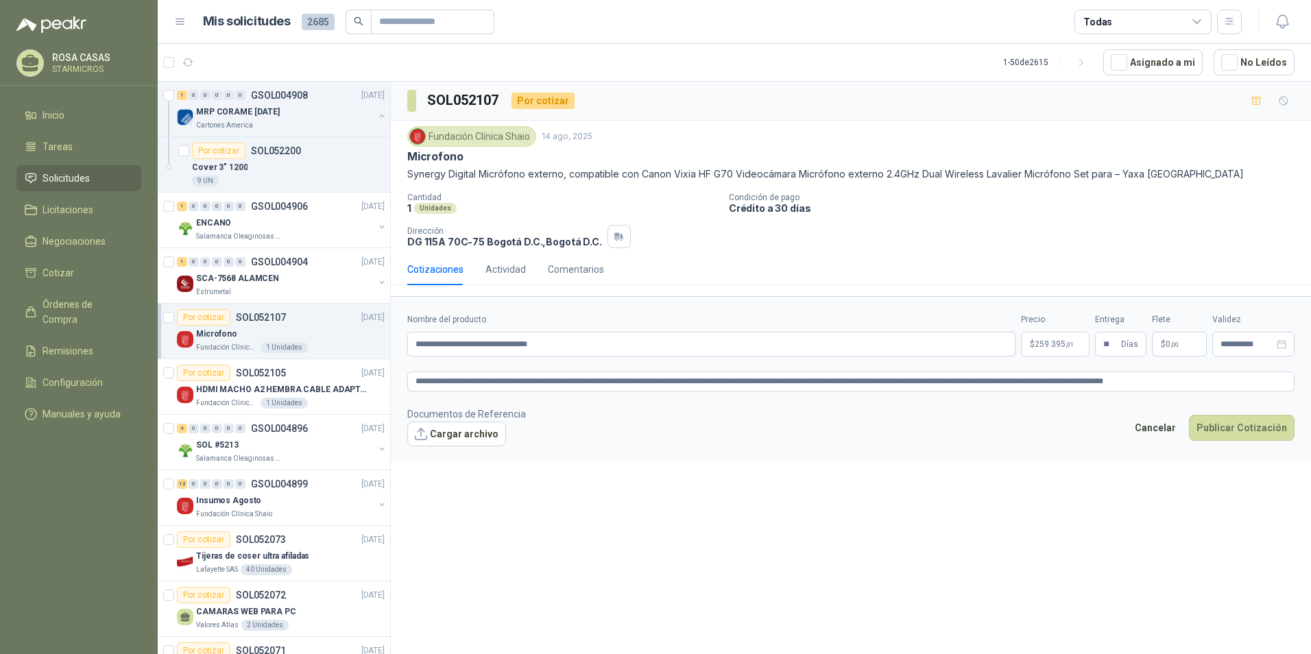
click at [760, 429] on footer "Documentos de Referencia Cargar archivo Cancelar Publicar Cotización" at bounding box center [851, 427] width 888 height 40
click at [468, 427] on button "Cargar archivo" at bounding box center [456, 434] width 99 height 25
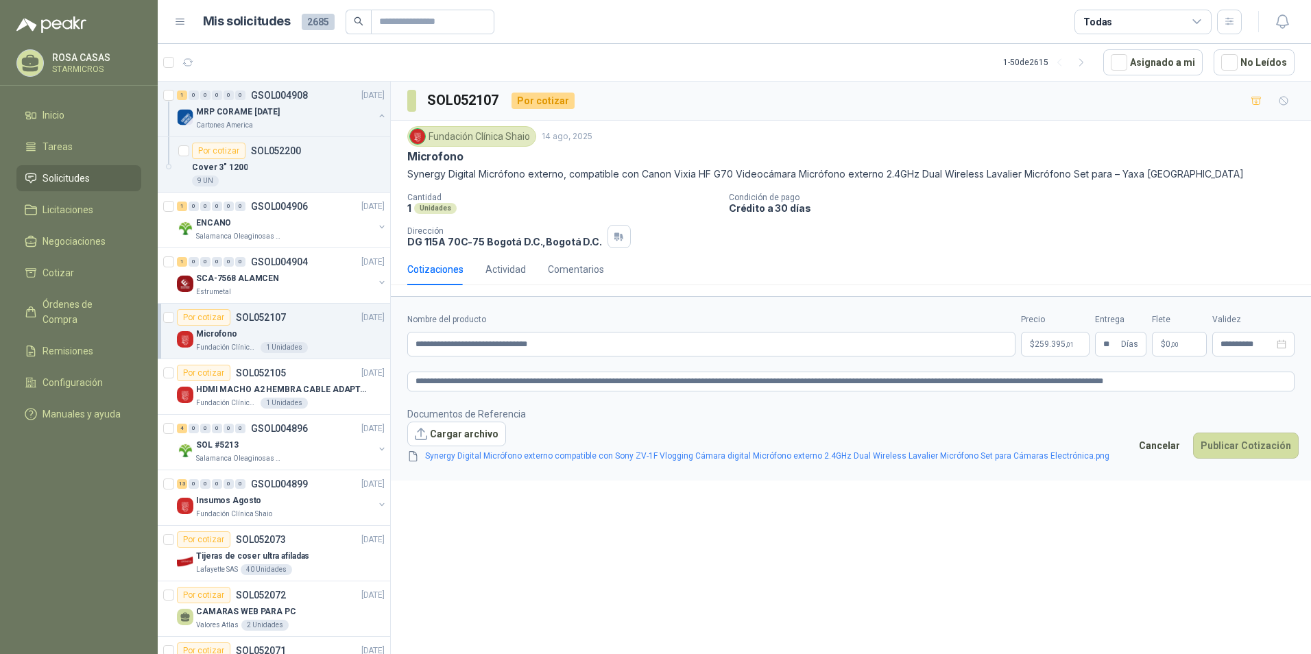
click at [826, 544] on div "**********" at bounding box center [851, 371] width 921 height 578
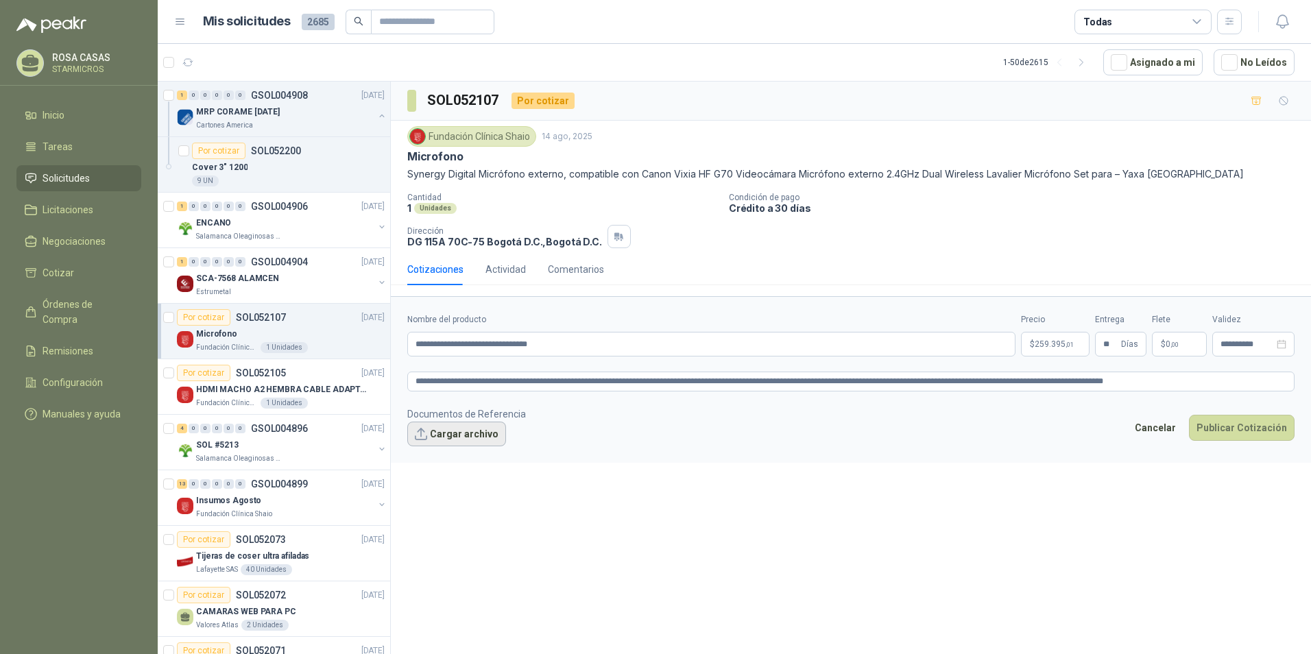
click at [431, 429] on button "Cargar archivo" at bounding box center [456, 434] width 99 height 25
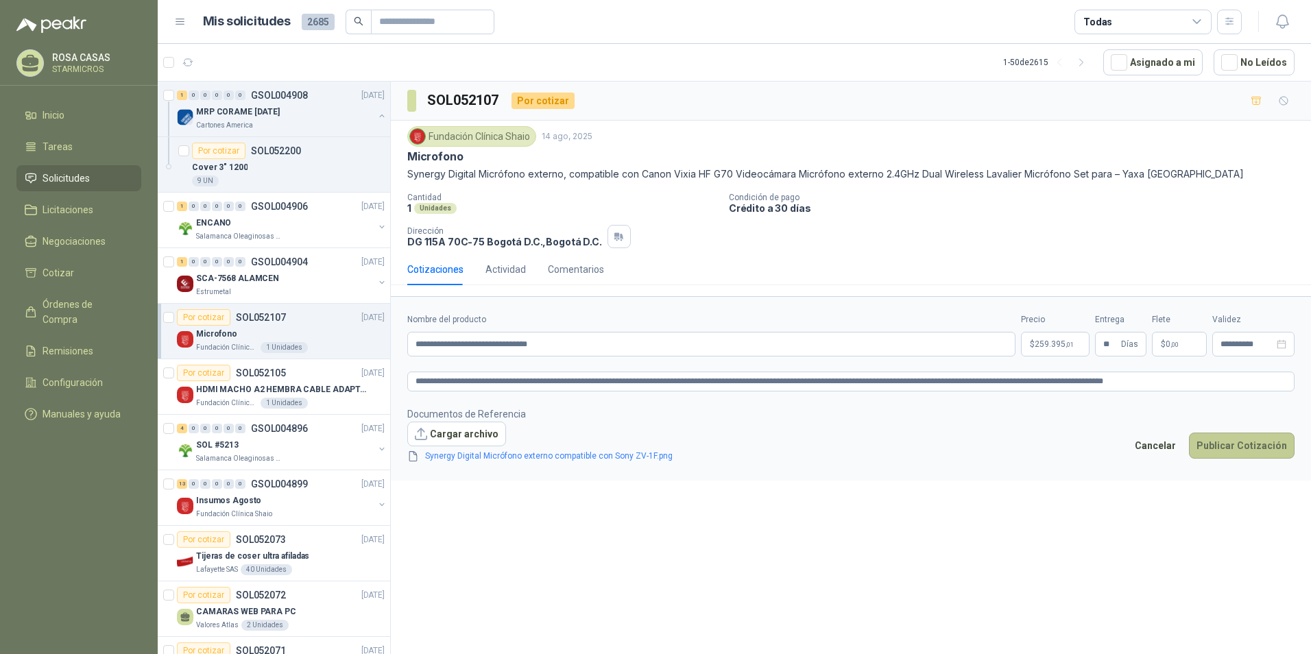
click at [1243, 449] on button "Publicar Cotización" at bounding box center [1242, 446] width 106 height 26
click at [1039, 379] on textarea "**********" at bounding box center [851, 382] width 888 height 20
click at [732, 378] on textarea "**********" at bounding box center [851, 382] width 888 height 20
click at [773, 401] on form "**********" at bounding box center [851, 388] width 921 height 184
click at [1252, 452] on button "Publicar Cotización" at bounding box center [1242, 446] width 106 height 26
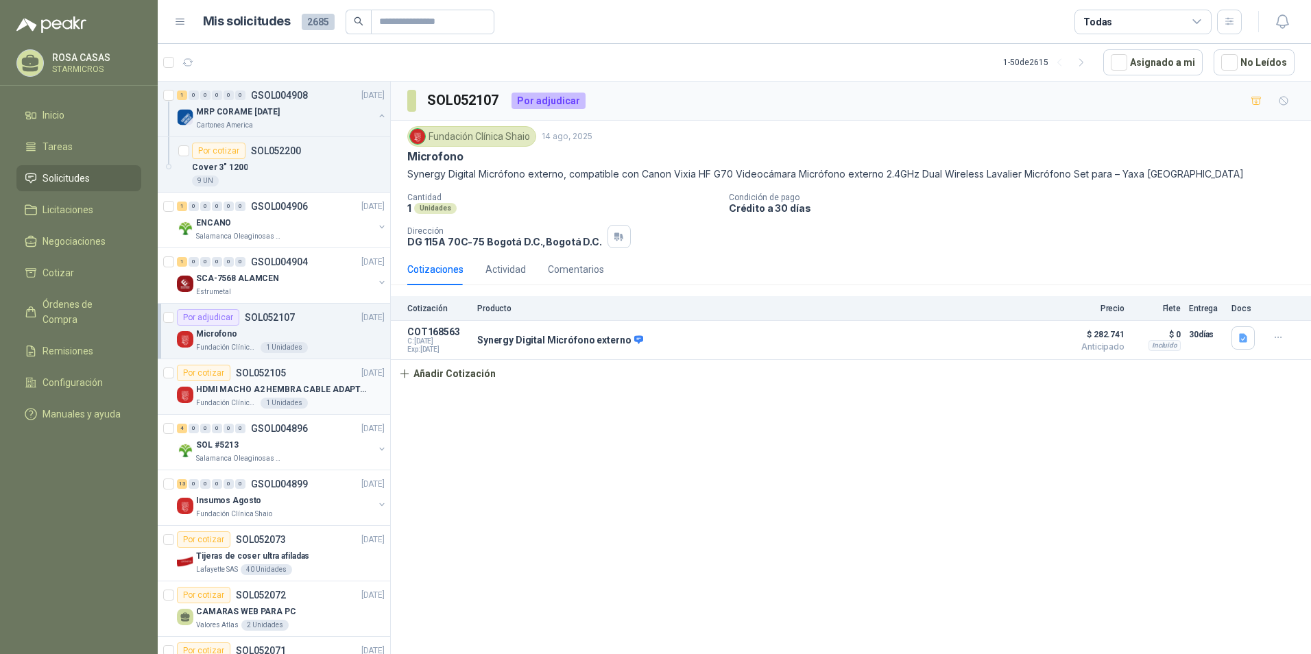
click at [307, 383] on p "HDMI MACHO A2 HEMBRA CABLE ADAPTADOR CONVERTIDOR FOR MONIT" at bounding box center [281, 389] width 171 height 13
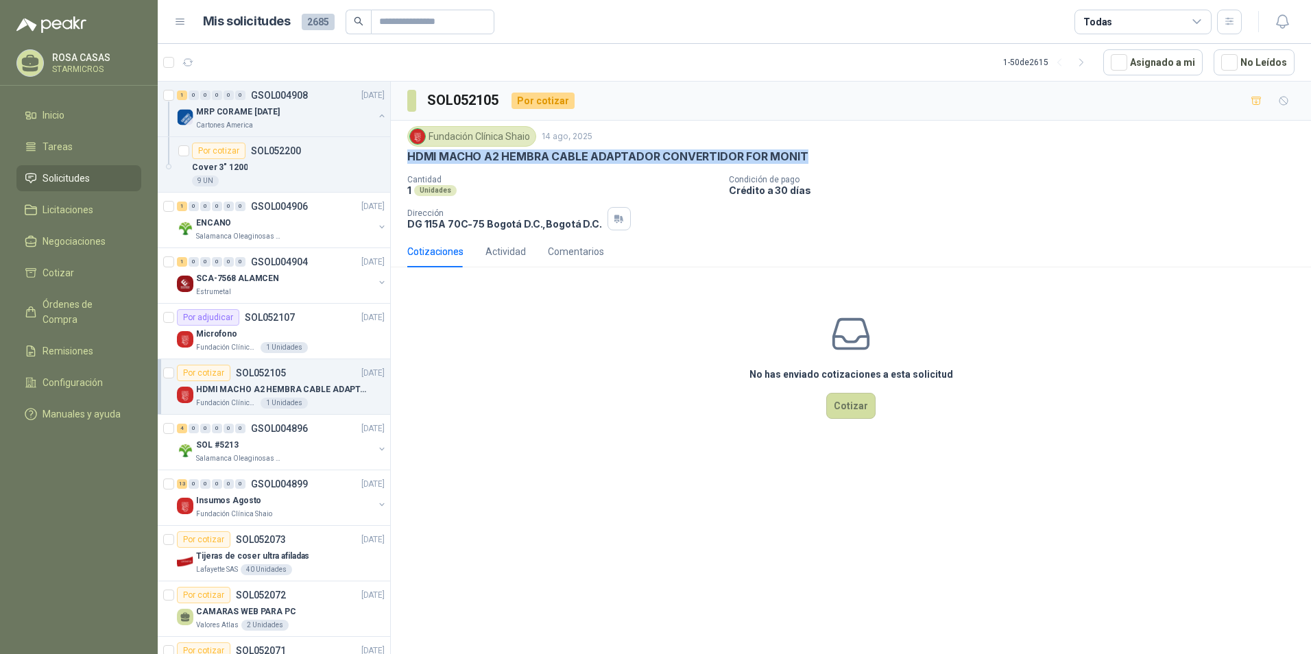
drag, startPoint x: 405, startPoint y: 152, endPoint x: 831, endPoint y: 161, distance: 425.4
click at [831, 161] on div "Fundación Clínica Shaio 14 ago, 2025 HDMI MACHO A2 HEMBRA CABLE ADAPTADOR CONVE…" at bounding box center [851, 178] width 921 height 115
copy p "HDMI MACHO A2 HEMBRA CABLE ADAPTADOR CONVERTIDOR FOR MONIT"
click at [621, 458] on div "SOL052105 Por cotizar Fundación Clínica Shaio 14 ago, 2025 HDMI MACHO A2 HEMBRA…" at bounding box center [851, 371] width 921 height 578
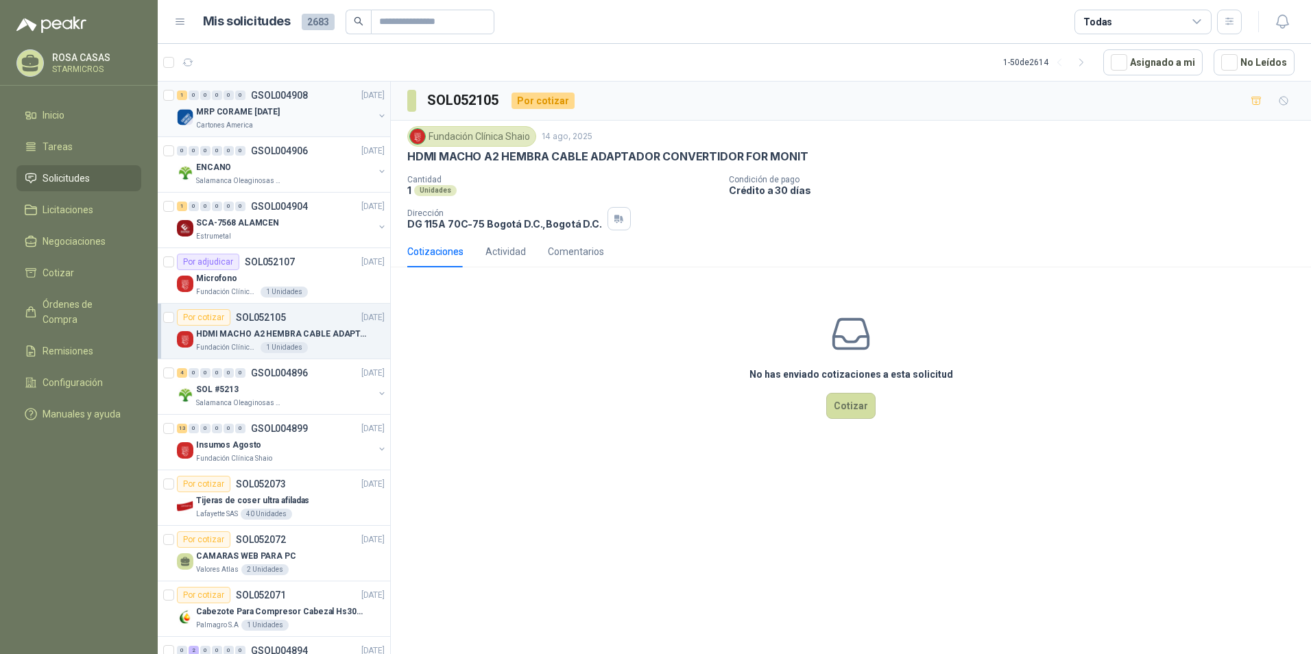
click at [308, 105] on div "MRP CORAME [DATE]" at bounding box center [285, 112] width 178 height 16
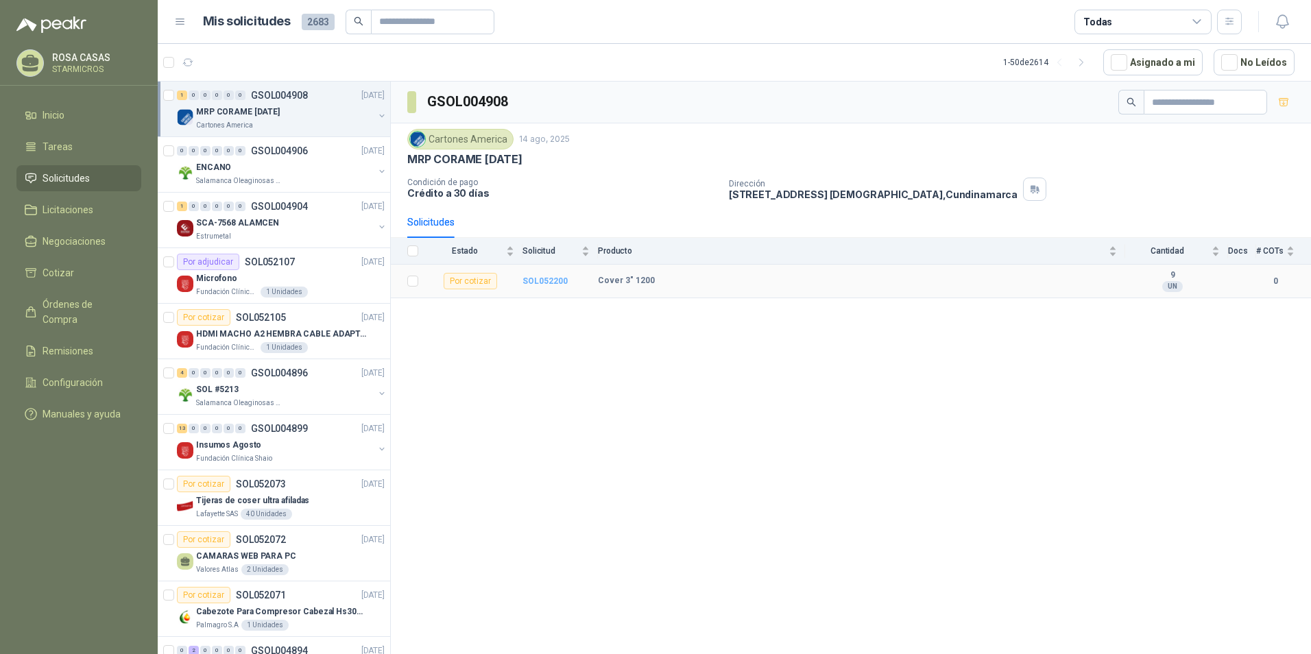
click at [530, 277] on b "SOL052200" at bounding box center [545, 281] width 45 height 10
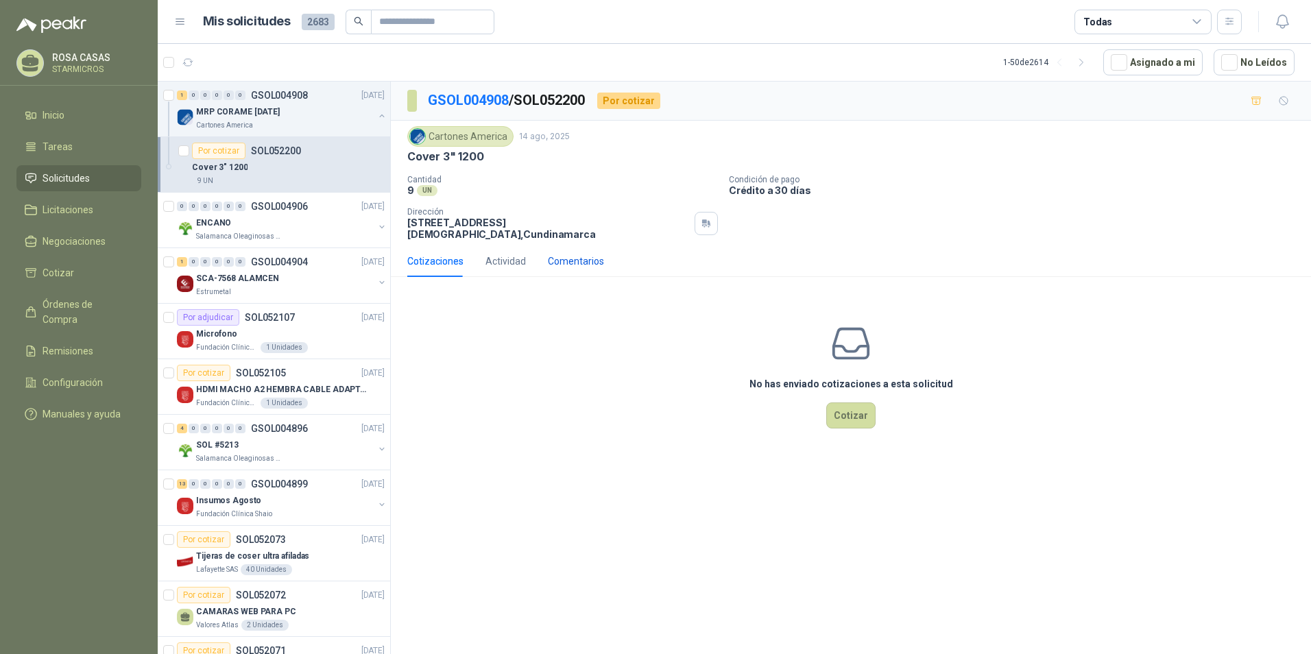
click at [580, 254] on div "Comentarios" at bounding box center [576, 261] width 56 height 15
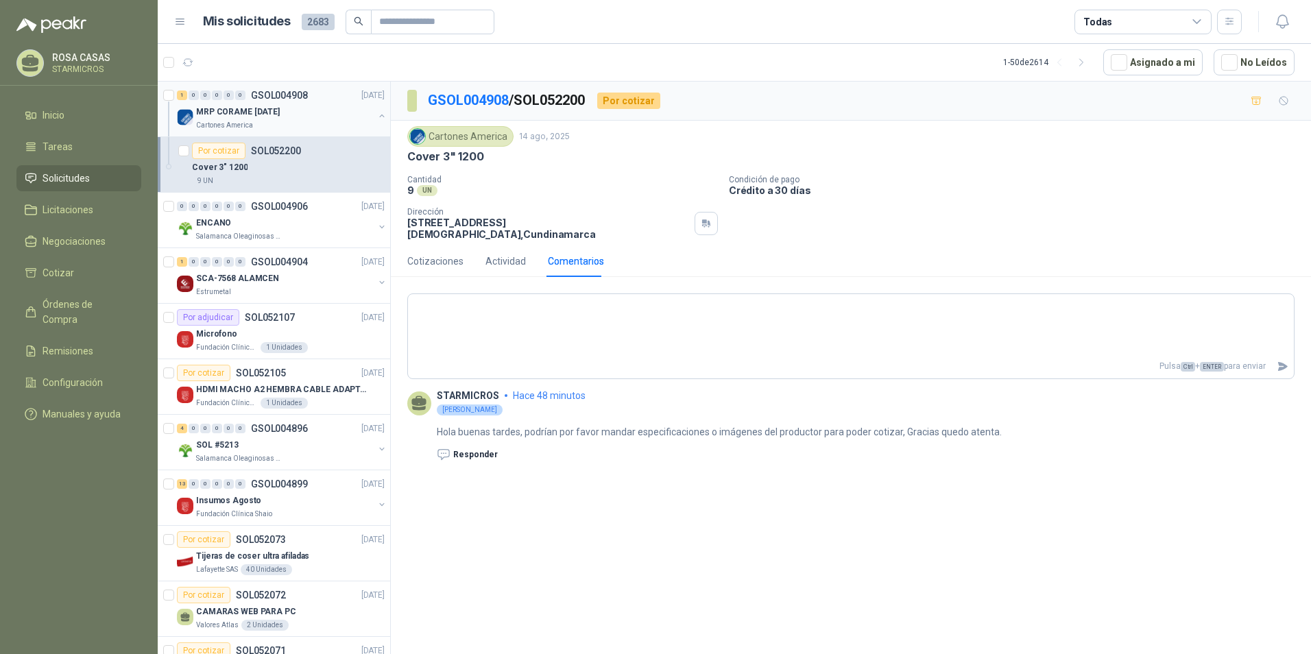
click at [377, 113] on button "button" at bounding box center [382, 115] width 11 height 11
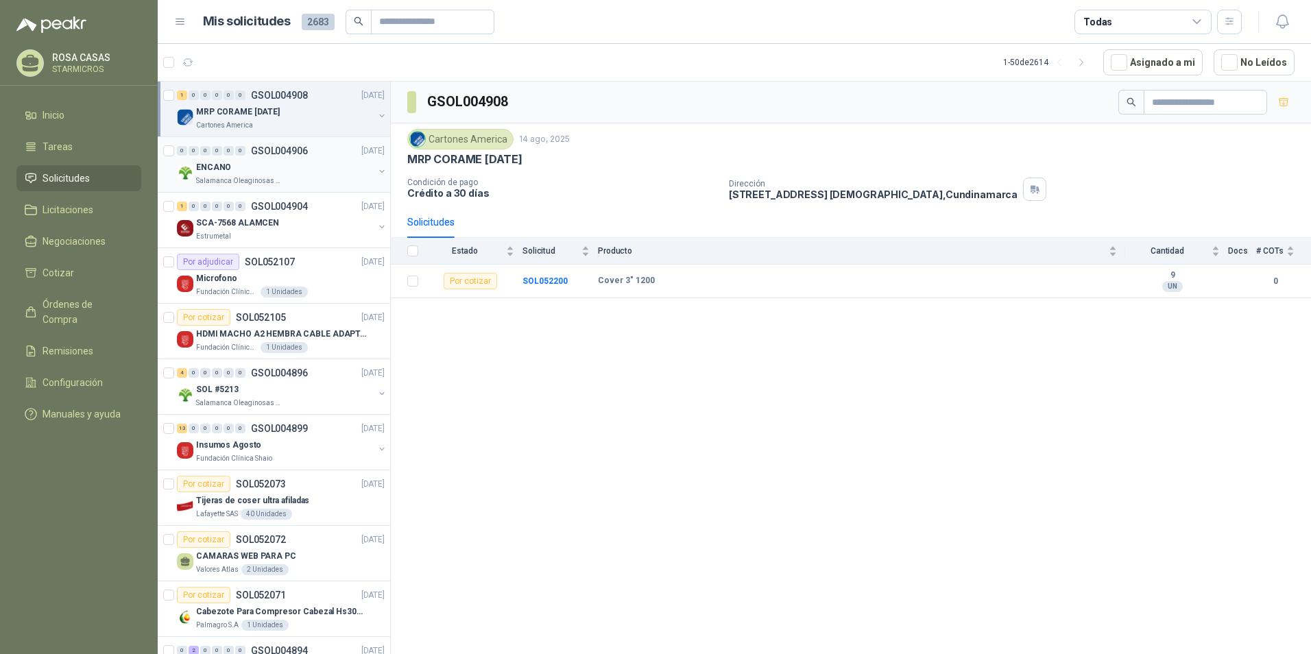
click at [303, 186] on div "Salamanca Oleaginosas SAS" at bounding box center [285, 181] width 178 height 11
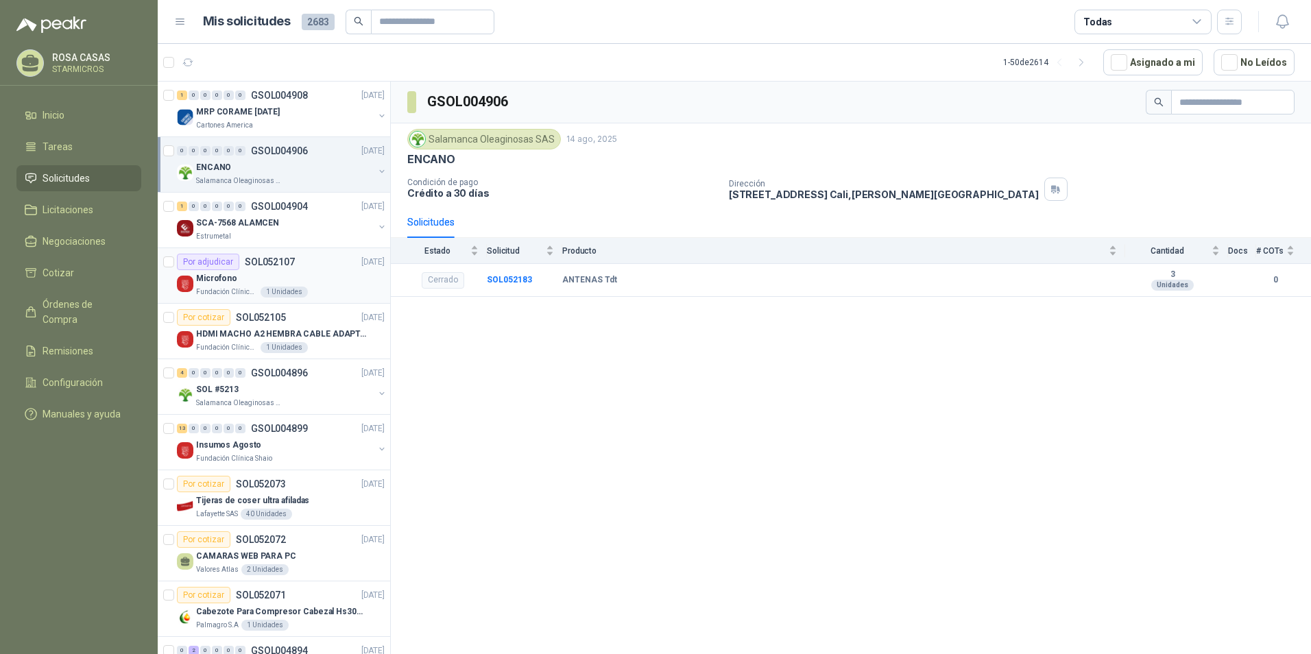
click at [281, 283] on div "Microfono" at bounding box center [290, 278] width 189 height 16
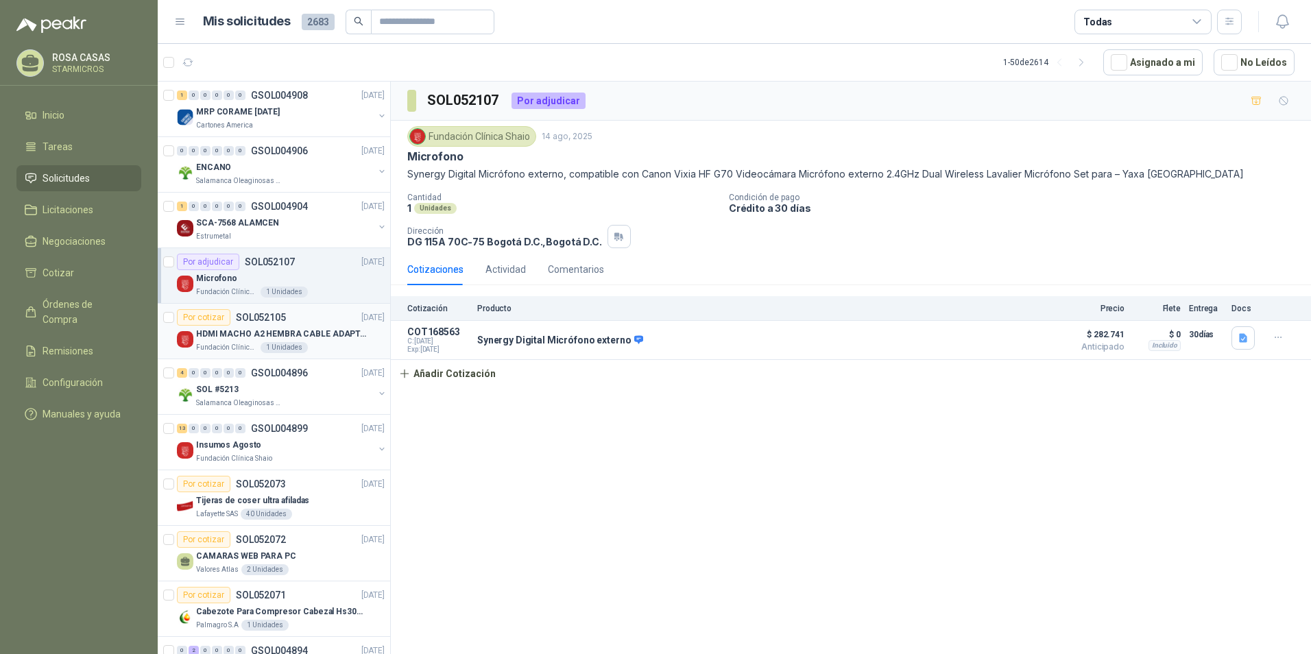
click at [329, 316] on div "Por cotizar SOL052105 [DATE]" at bounding box center [281, 317] width 208 height 16
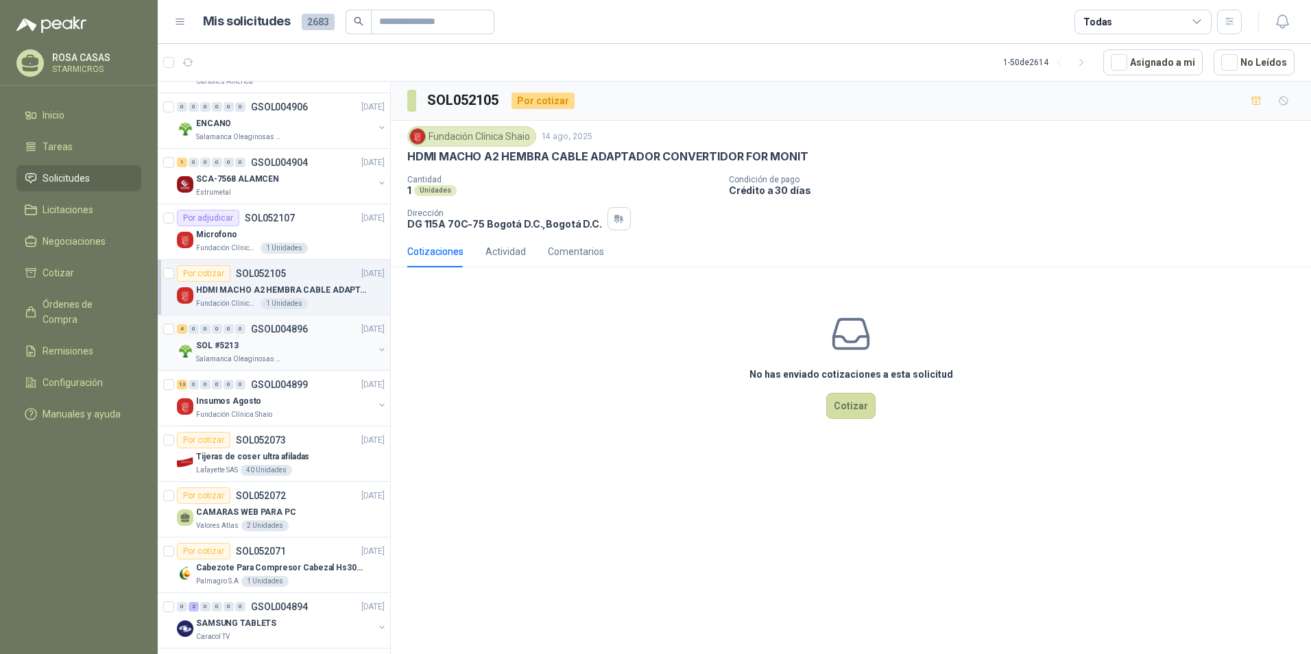
scroll to position [69, 0]
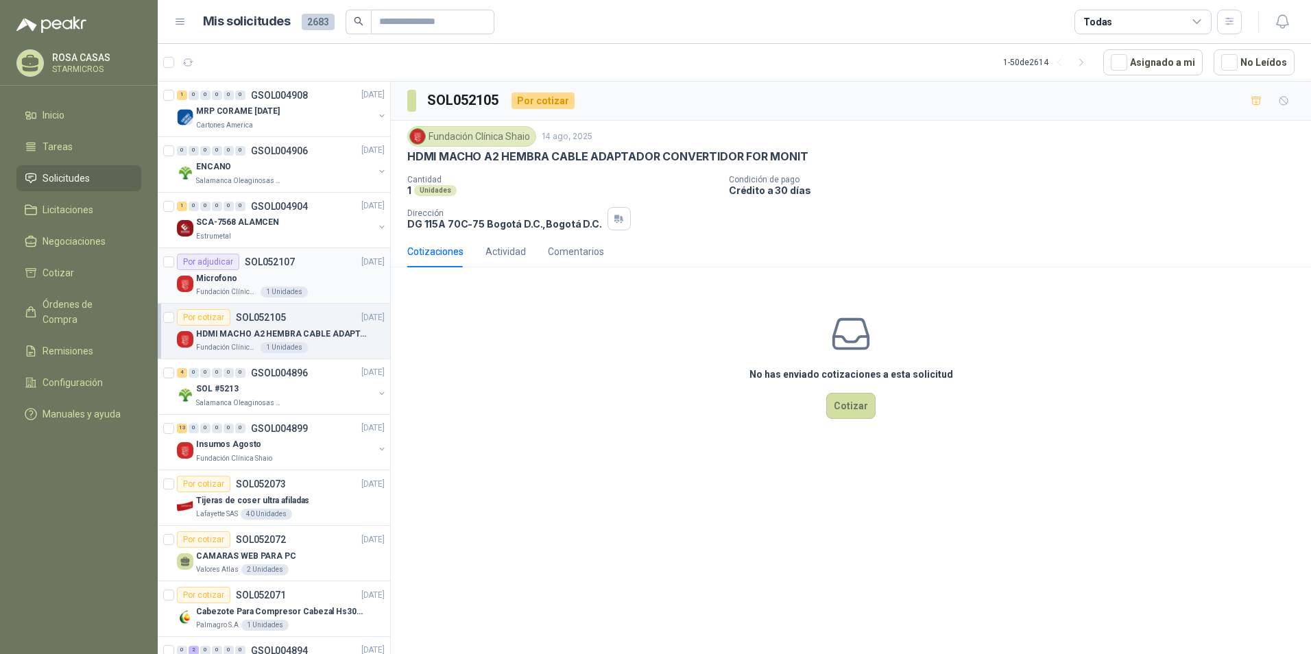
click at [225, 265] on div "Por adjudicar" at bounding box center [208, 262] width 62 height 16
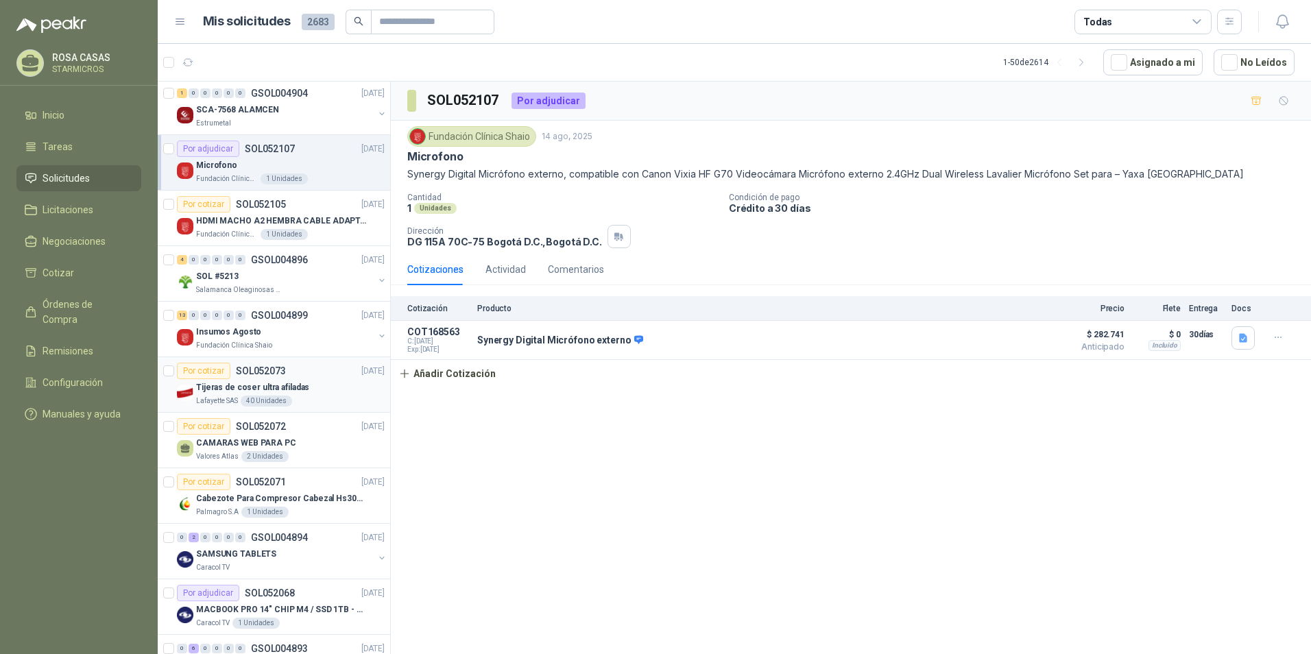
scroll to position [137, 0]
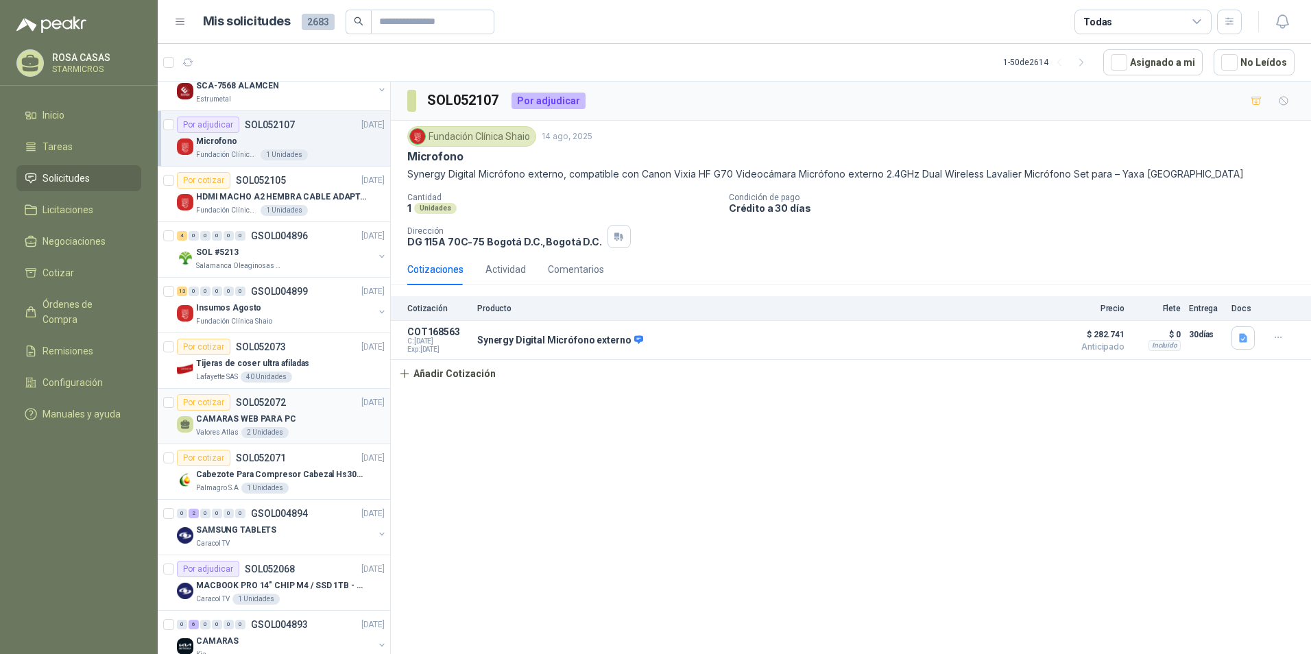
click at [298, 405] on div "Por cotizar SOL052072 14/08/25" at bounding box center [281, 402] width 208 height 16
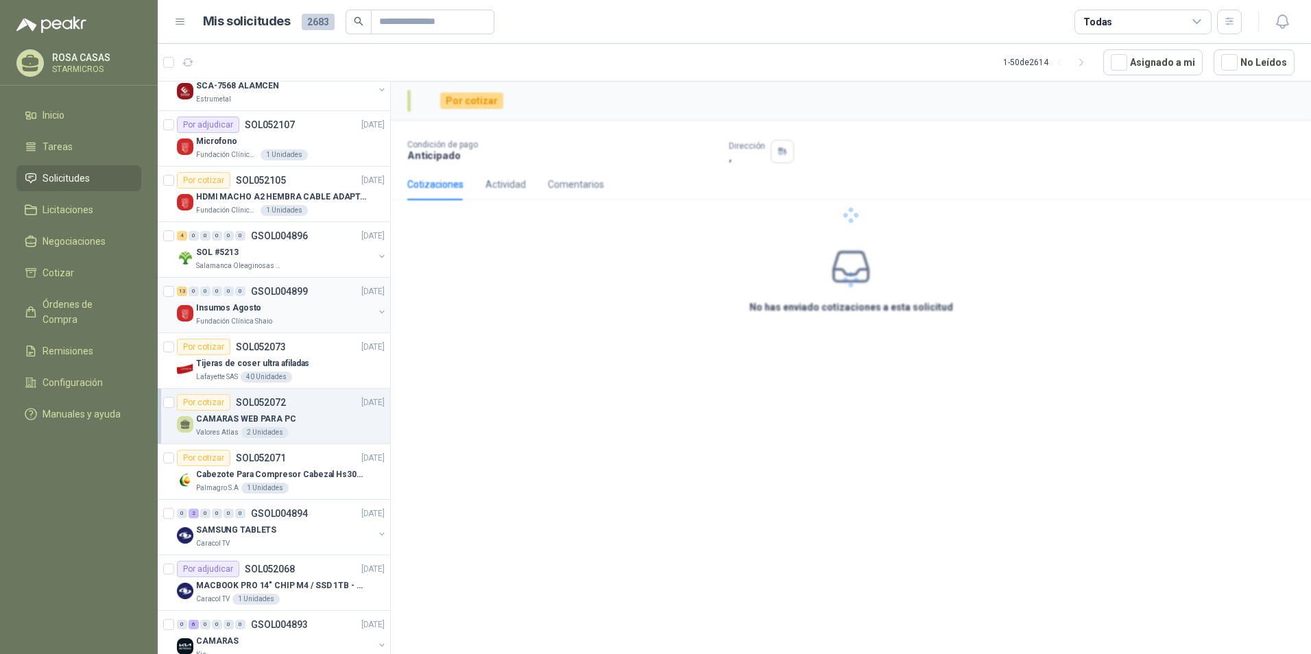
click at [260, 295] on p "GSOL004899" at bounding box center [279, 292] width 57 height 10
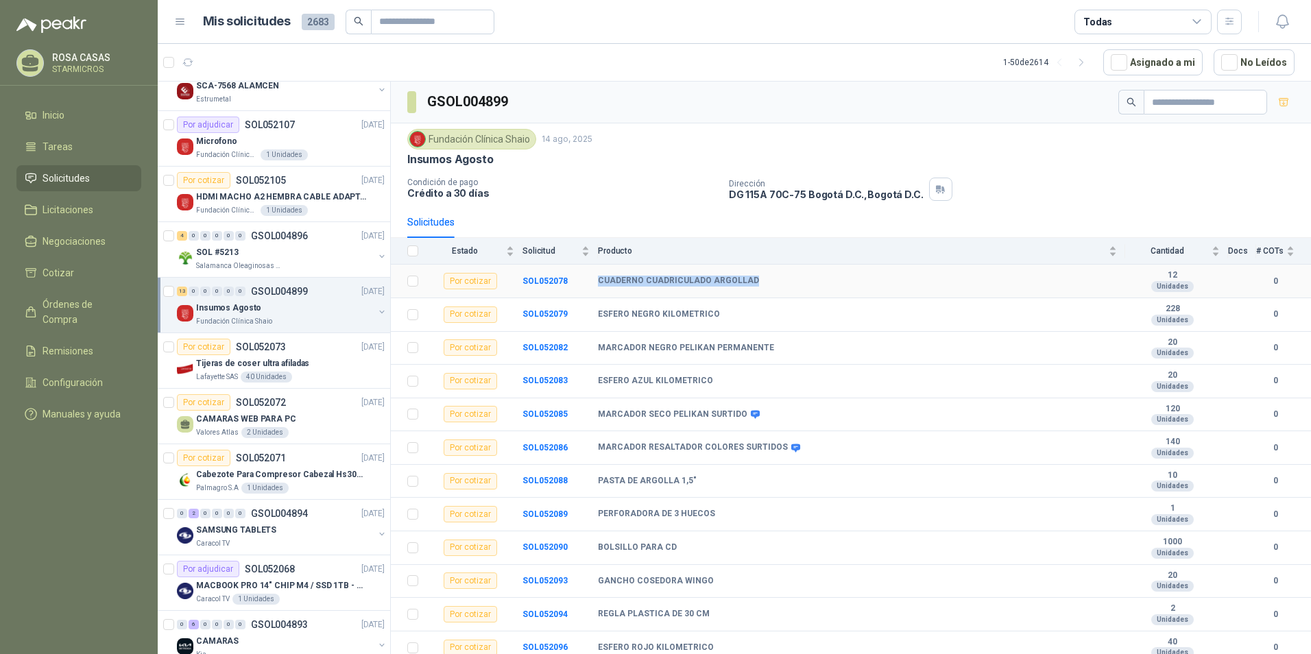
drag, startPoint x: 594, startPoint y: 279, endPoint x: 755, endPoint y: 278, distance: 161.2
click at [755, 278] on tr "Por cotizar SOL052078 CUADERNO CUADRICULADO ARGOLLAD 12 Unidades 0" at bounding box center [851, 282] width 921 height 34
copy tr "CUADERNO CUADRICULADO ARGOLLAD"
click at [554, 284] on b "SOL052078" at bounding box center [545, 281] width 45 height 10
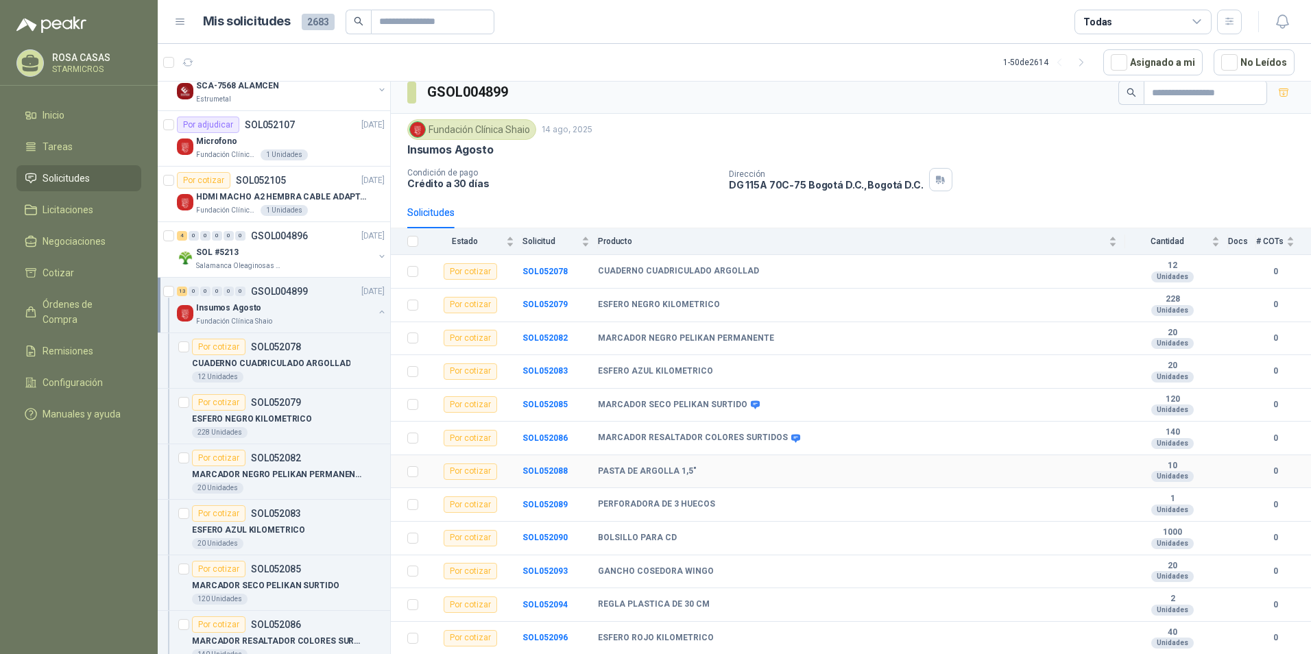
scroll to position [39, 0]
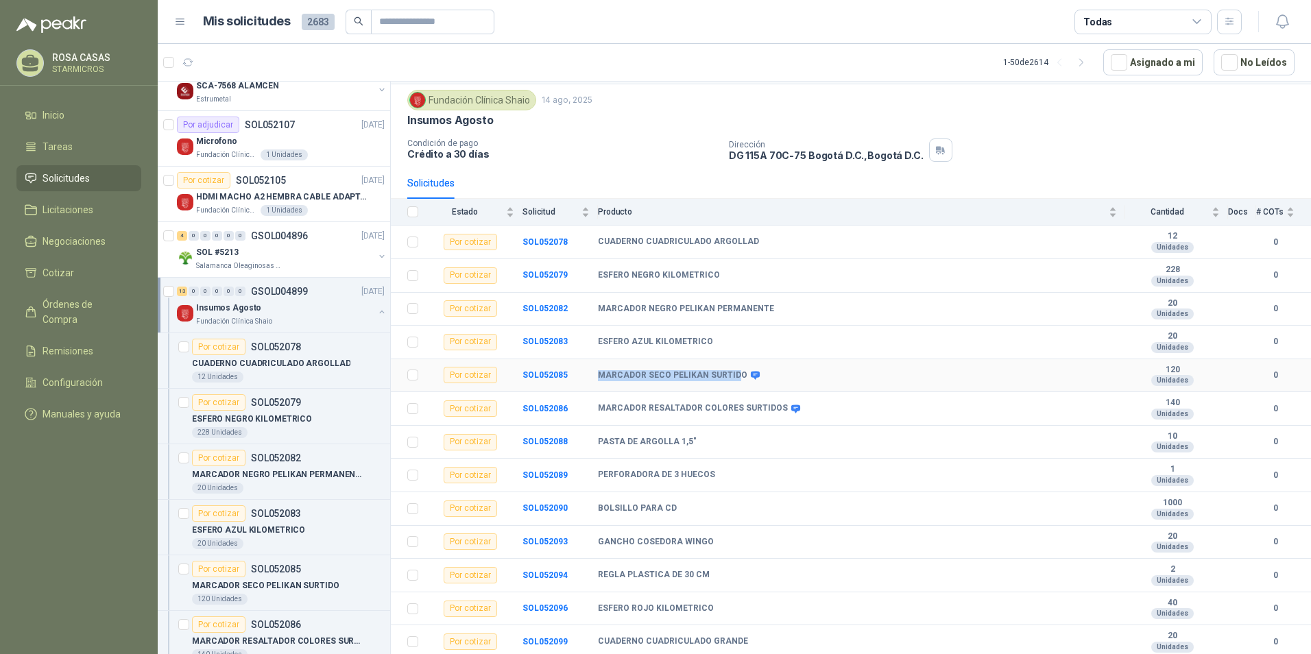
drag, startPoint x: 735, startPoint y: 372, endPoint x: 595, endPoint y: 379, distance: 140.1
click at [595, 379] on tr "Por cotizar SOL052085 MARCADOR SECO PELIKAN SURTIDO 120 Unidades 0" at bounding box center [851, 376] width 921 height 34
copy tr "MARCADOR SECO PELIKAN SURTID"
drag, startPoint x: 1183, startPoint y: 369, endPoint x: 1138, endPoint y: 366, distance: 44.7
click at [1138, 366] on b "120" at bounding box center [1173, 370] width 95 height 11
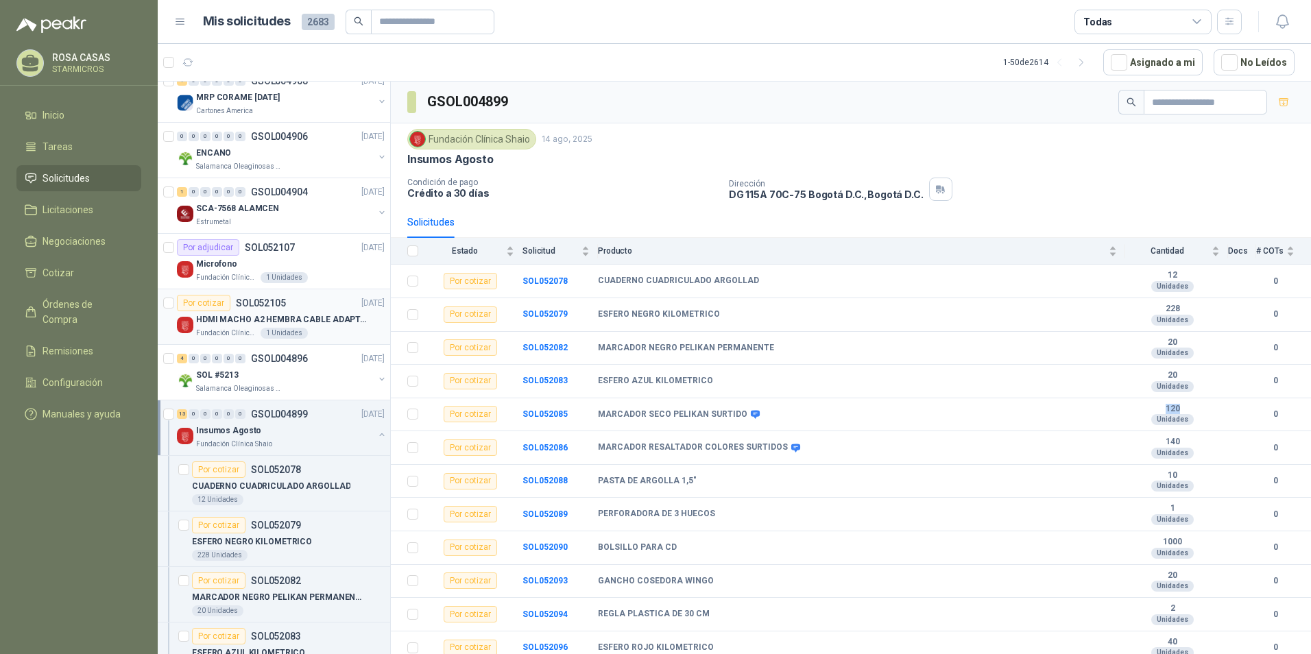
scroll to position [0, 0]
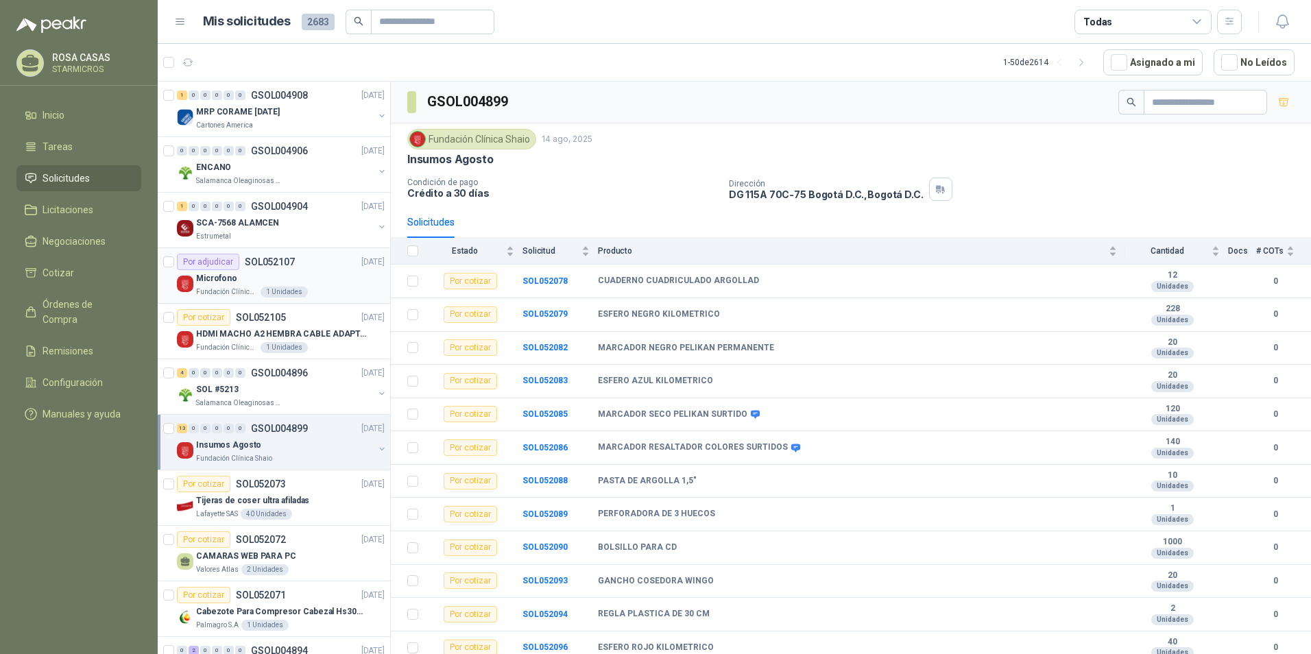
click at [327, 272] on div "Microfono" at bounding box center [290, 278] width 189 height 16
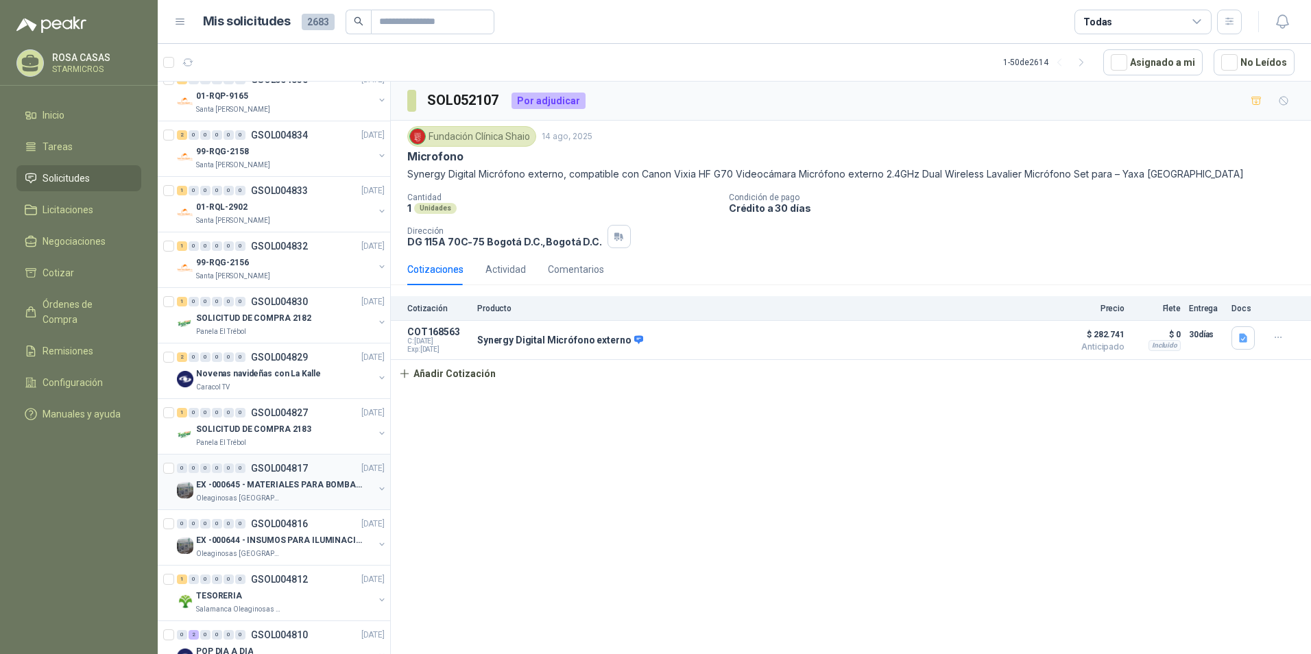
scroll to position [2231, 0]
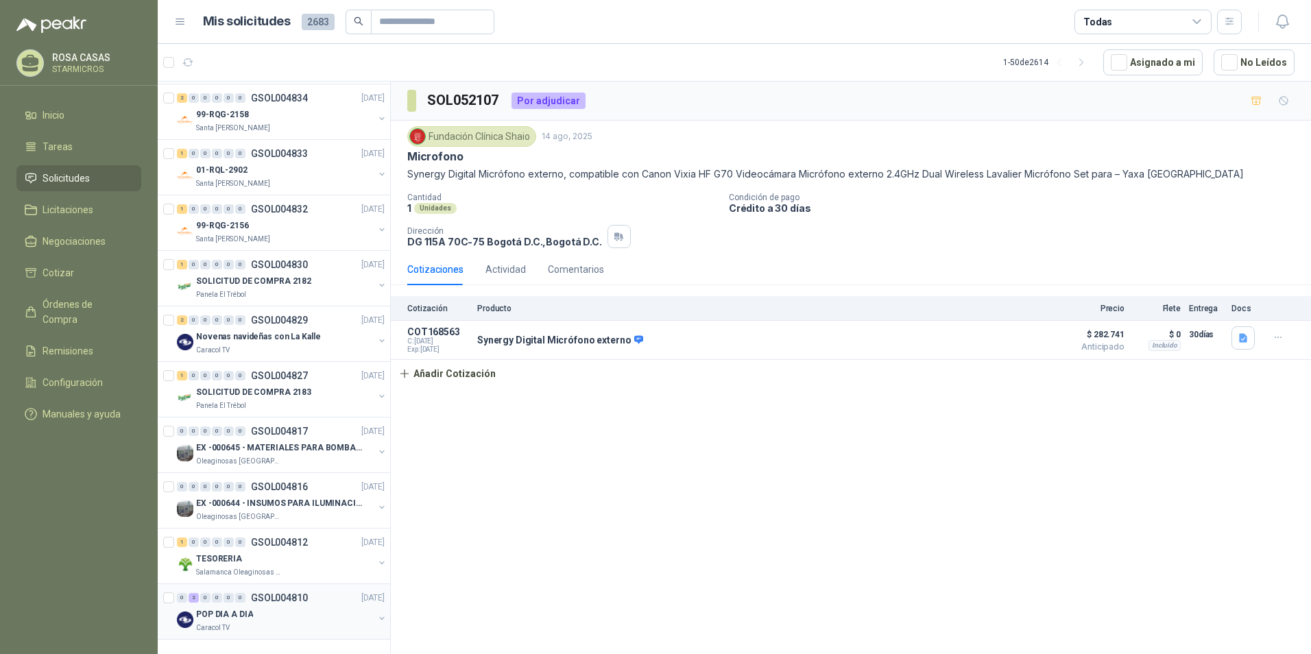
click at [261, 609] on div "POP DIA A DIA" at bounding box center [285, 614] width 178 height 16
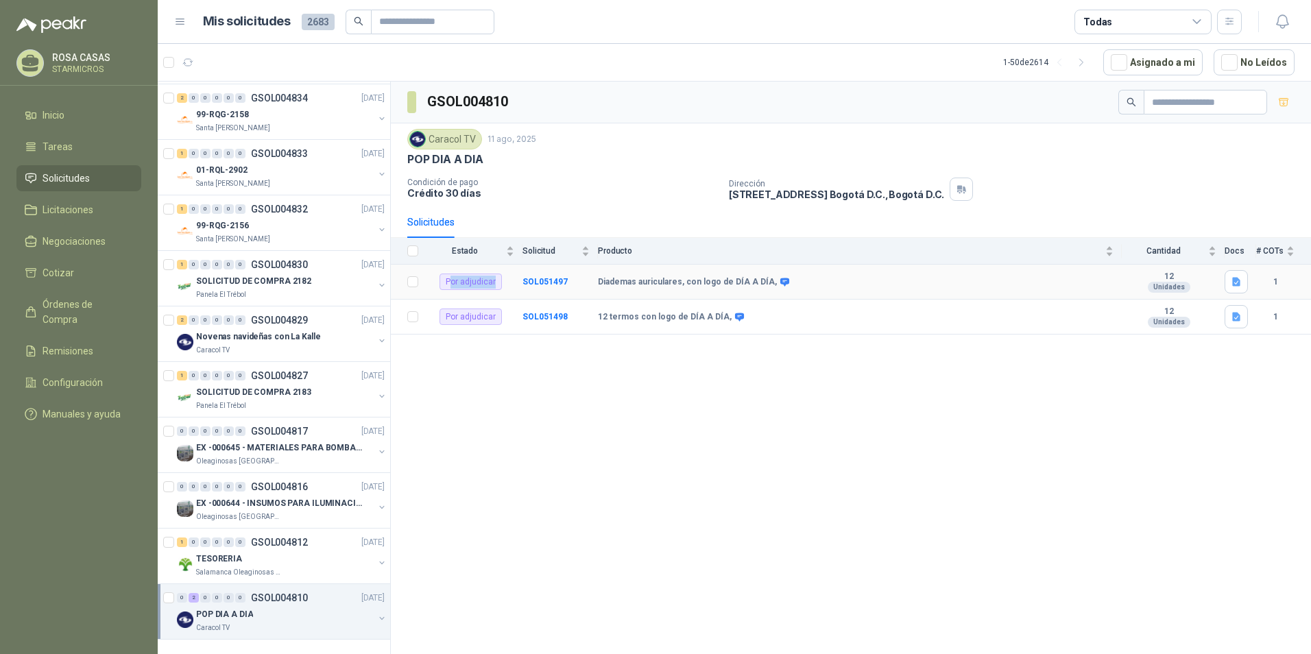
drag, startPoint x: 497, startPoint y: 280, endPoint x: 450, endPoint y: 287, distance: 47.1
click at [450, 287] on div "Por adjudicar" at bounding box center [471, 282] width 62 height 16
drag, startPoint x: 450, startPoint y: 287, endPoint x: 623, endPoint y: 347, distance: 183.1
click at [623, 347] on div "GSOL004810 Caracol TV 11 ago, 2025 POP DIA A DIA Condición de pago Crédito 30 d…" at bounding box center [851, 371] width 921 height 578
drag, startPoint x: 1183, startPoint y: 65, endPoint x: 1185, endPoint y: 76, distance: 11.3
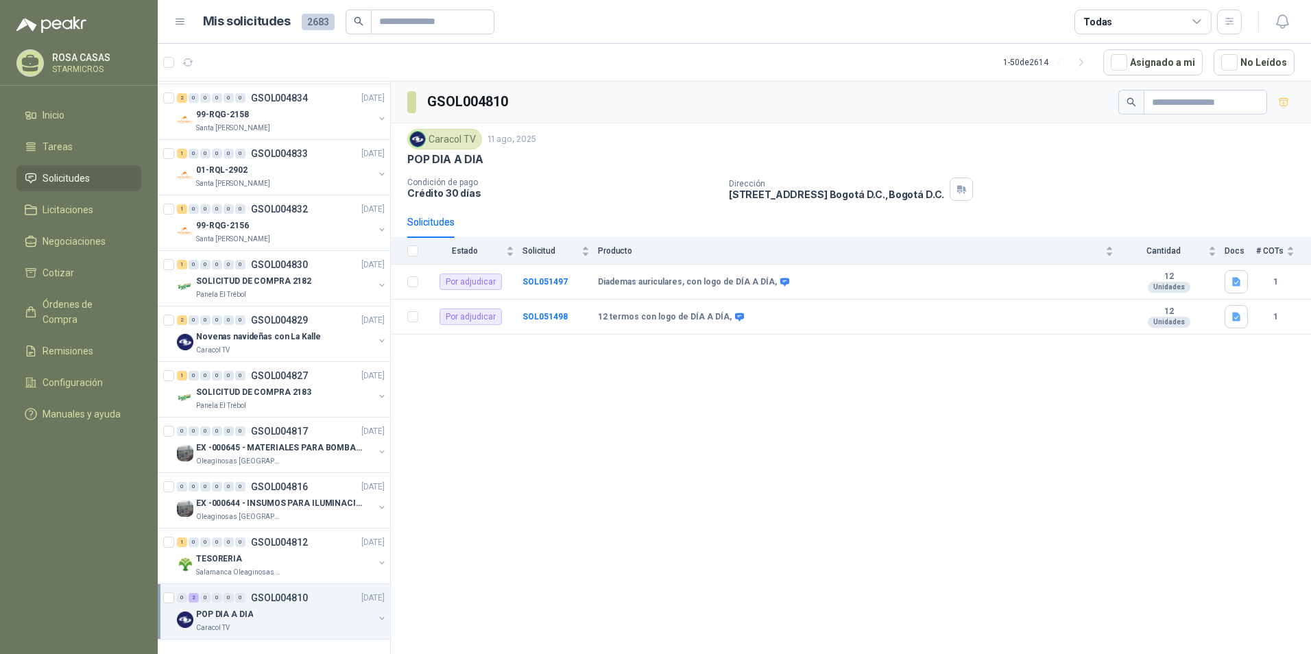
click at [1185, 76] on article "1 - 50 de 2614 Asignado a mi No Leídos" at bounding box center [735, 62] width 1154 height 37
click at [1200, 28] on div "Todas" at bounding box center [1143, 22] width 137 height 25
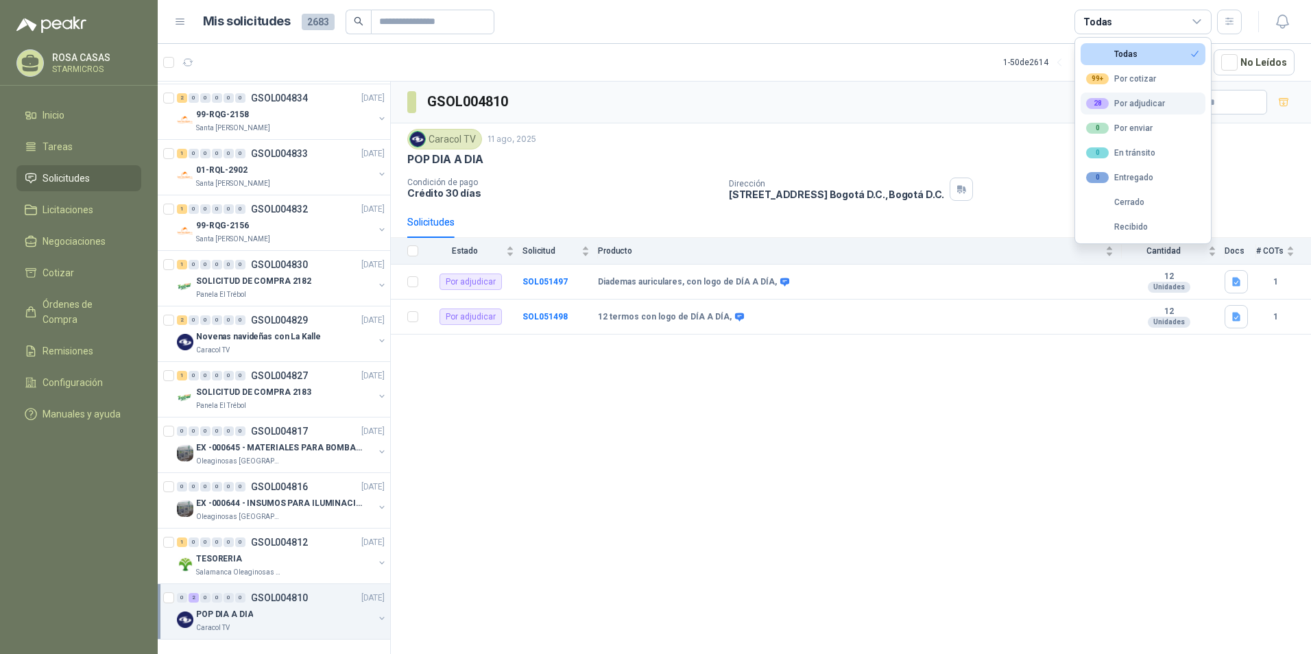
click at [1159, 102] on div "28 Por adjudicar" at bounding box center [1125, 103] width 79 height 11
click at [971, 136] on div "Caracol TV 11 ago, 2025" at bounding box center [851, 139] width 888 height 21
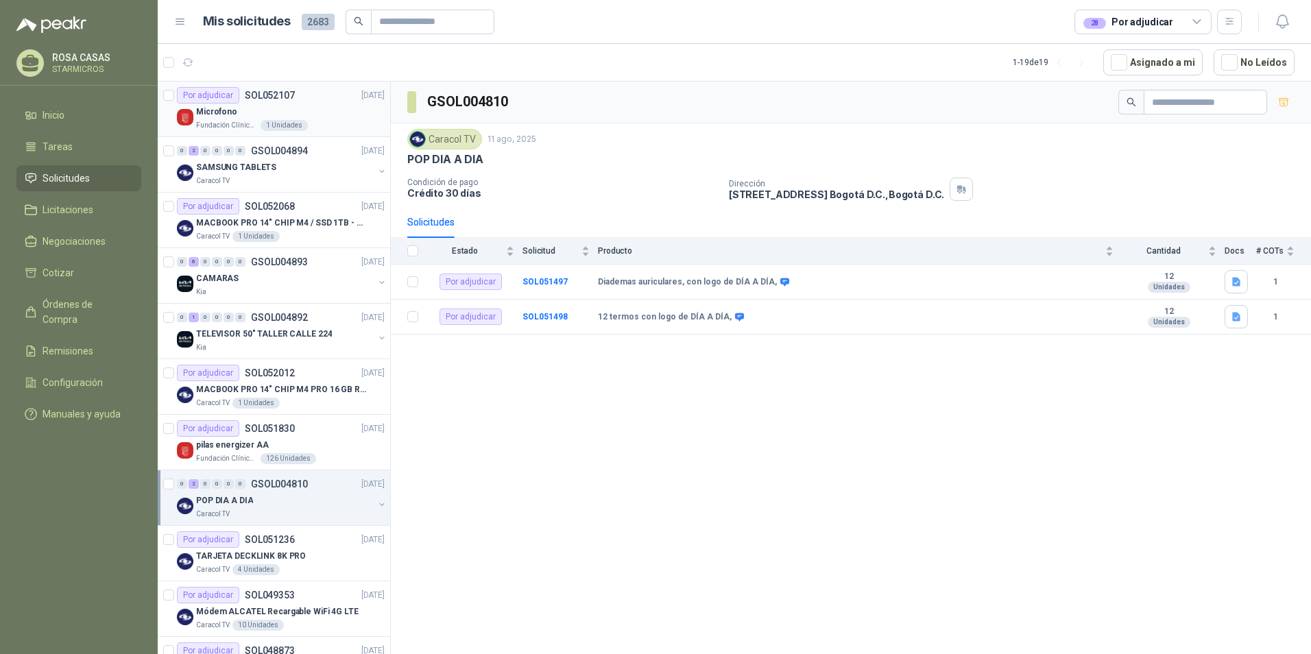
click at [325, 108] on div "Microfono" at bounding box center [290, 112] width 189 height 16
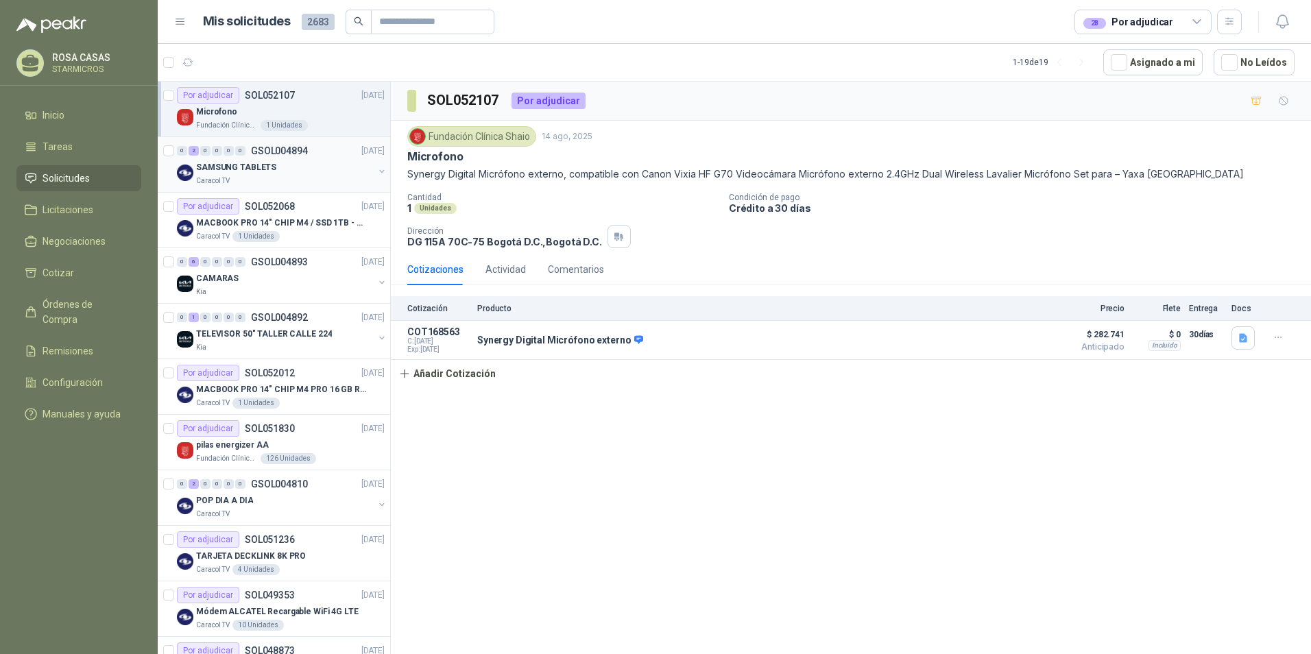
click at [288, 180] on div "Caracol TV" at bounding box center [285, 181] width 178 height 11
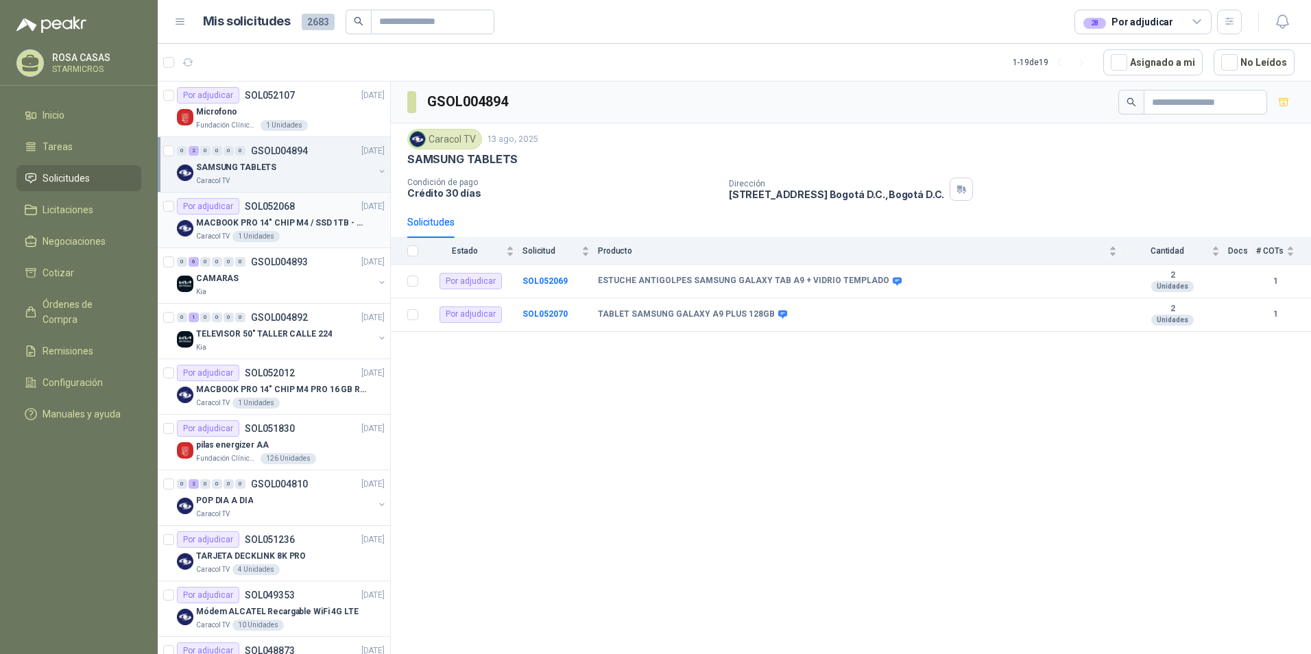
click at [296, 214] on div "Por adjudicar SOL052068 13/08/25" at bounding box center [281, 206] width 208 height 16
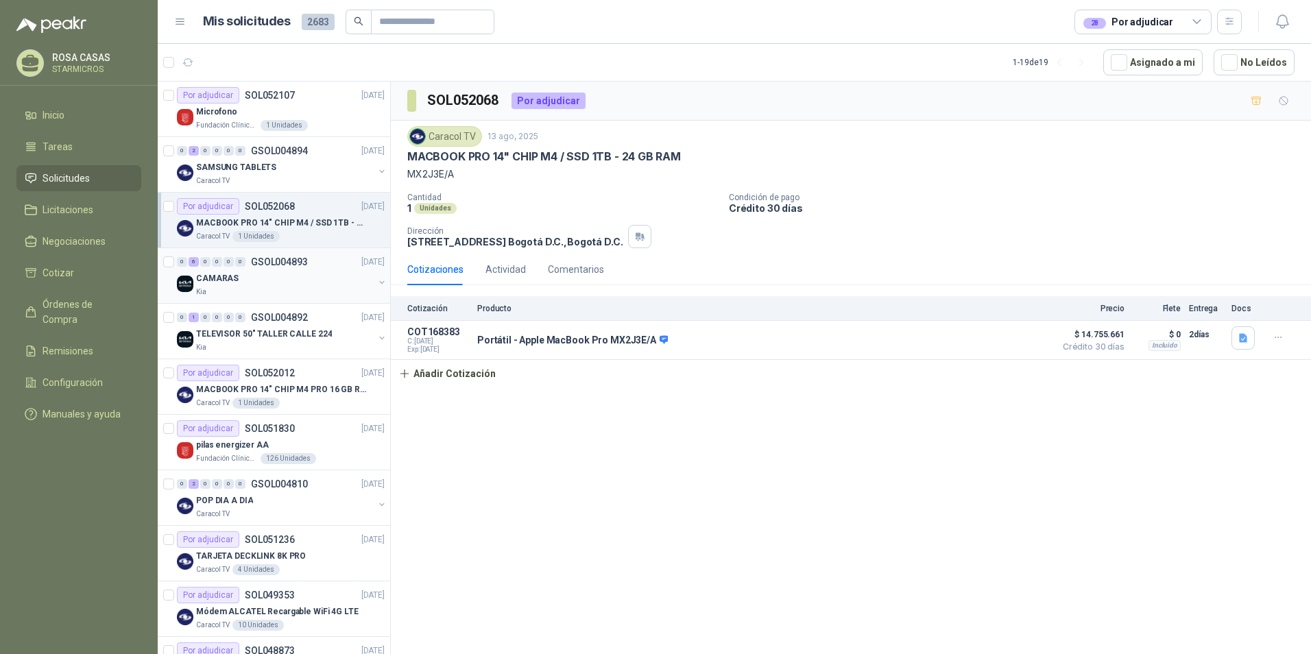
click at [251, 289] on div "Kia" at bounding box center [285, 292] width 178 height 11
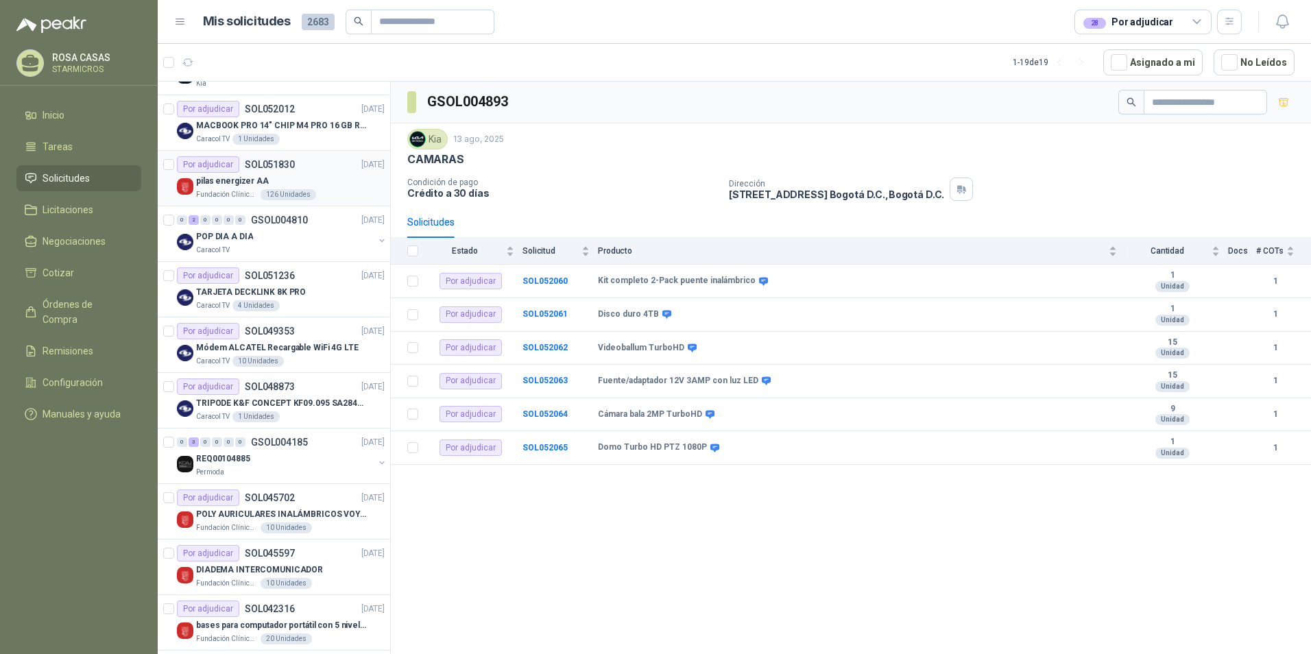
scroll to position [274, 0]
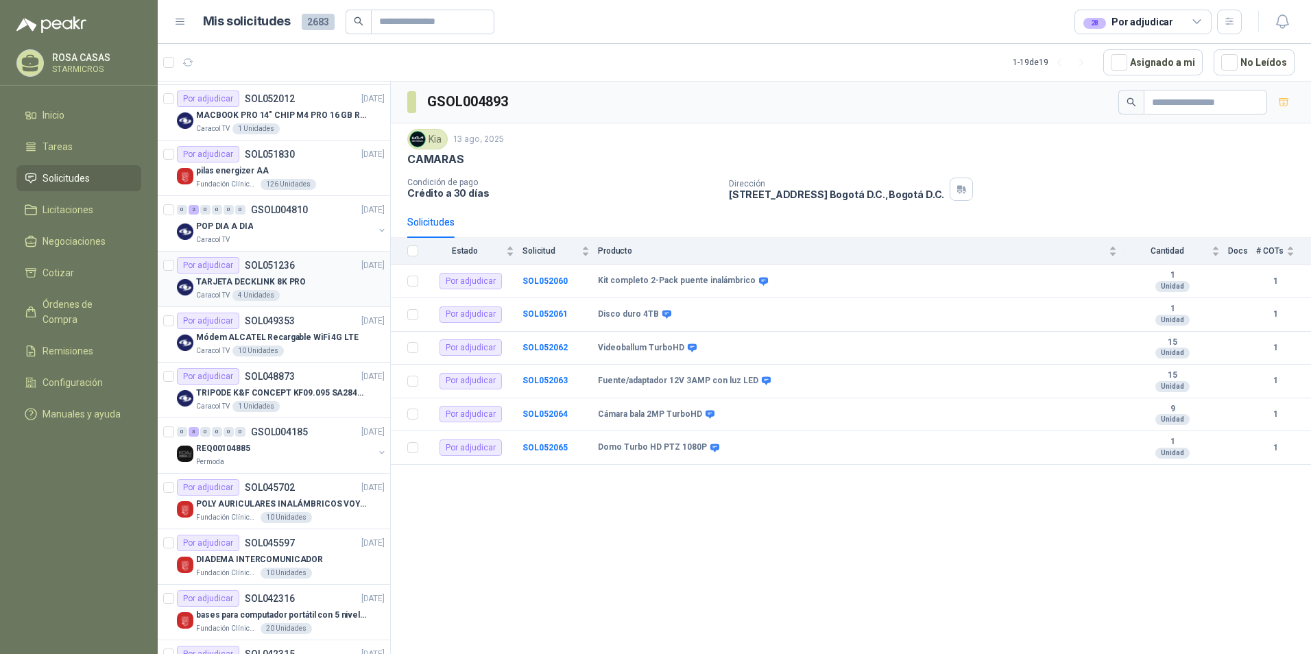
click at [338, 289] on div "TARJETA DECKLINK 8K PRO" at bounding box center [290, 282] width 189 height 16
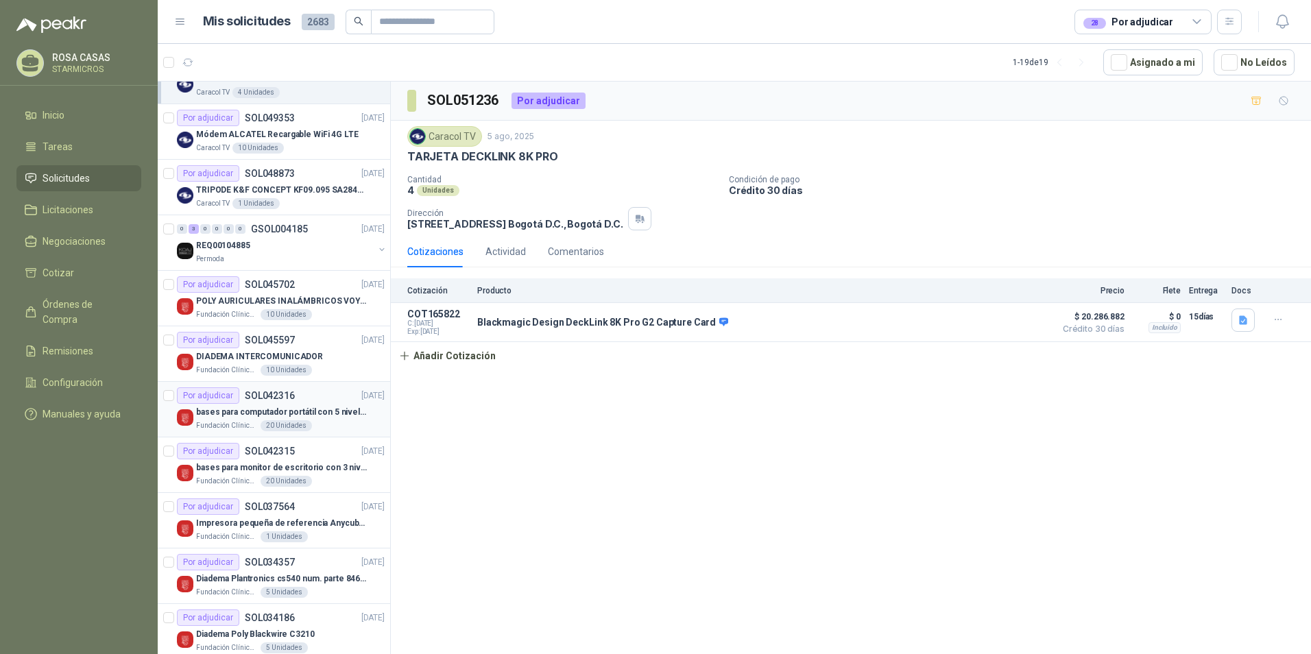
scroll to position [480, 0]
click at [214, 298] on p "POLY AURICULARES INALÁMBRICOS VOYAGER 4320 UC." at bounding box center [281, 298] width 171 height 13
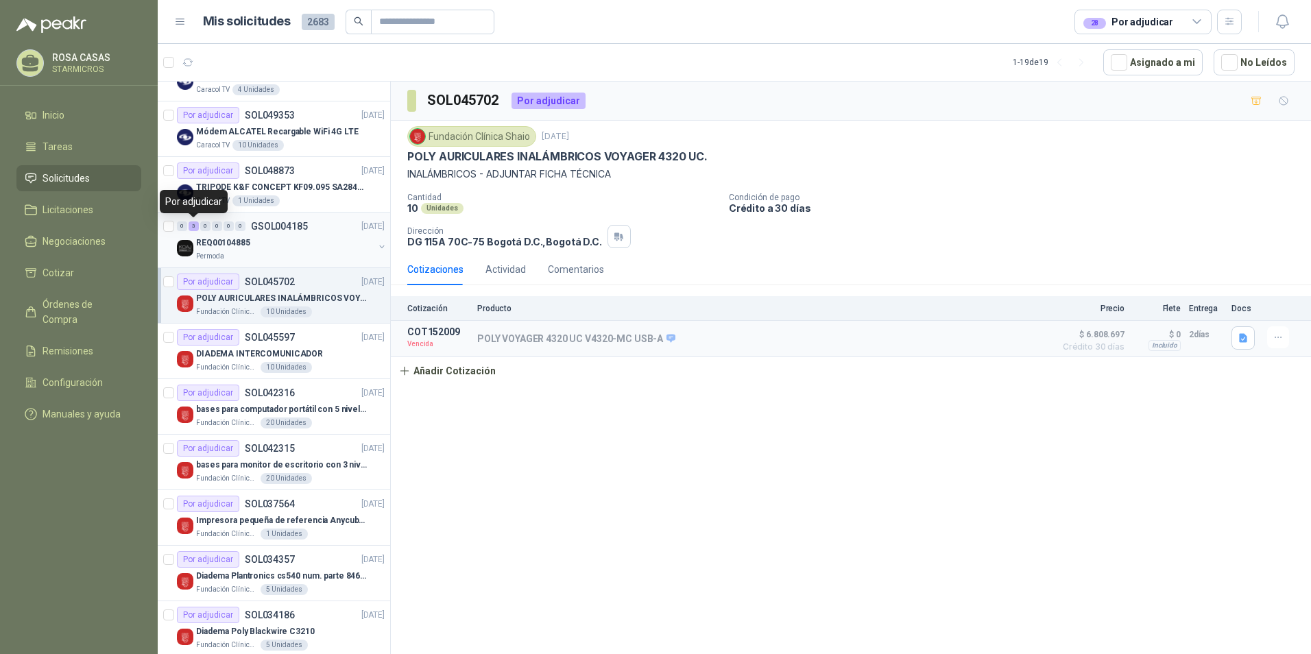
click at [244, 243] on p "REQ00104885" at bounding box center [223, 243] width 54 height 13
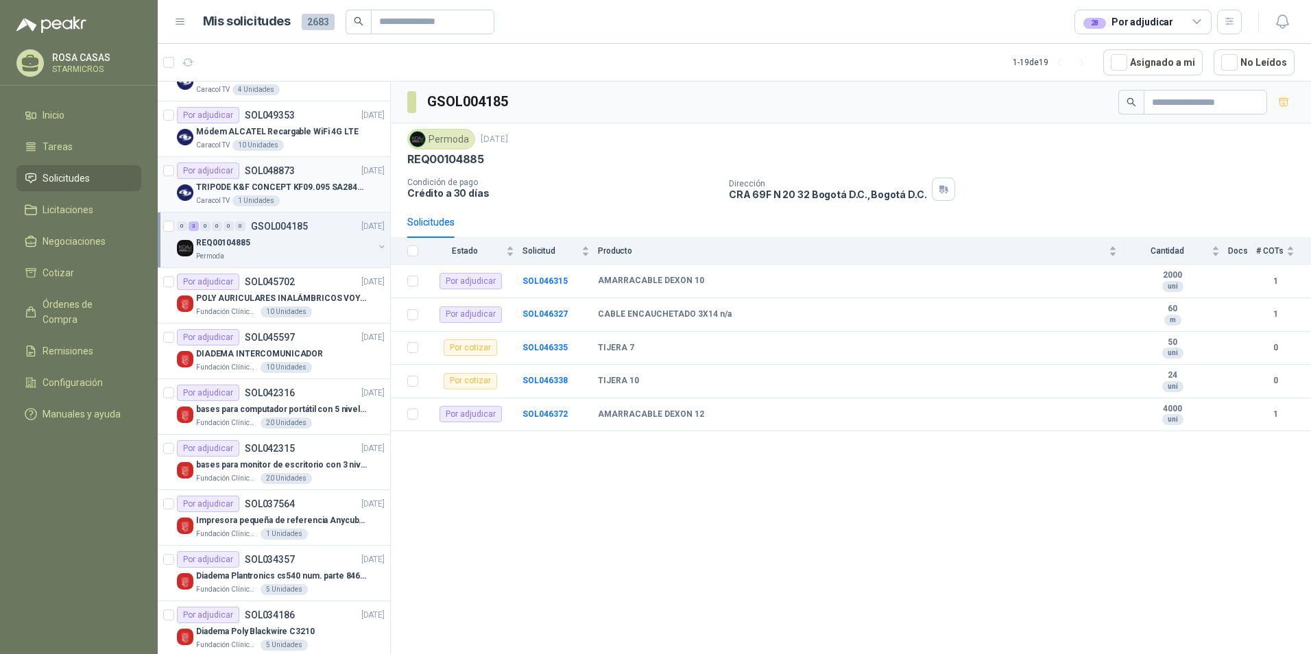
click at [300, 198] on div "Caracol TV 1 Unidades" at bounding box center [290, 200] width 189 height 11
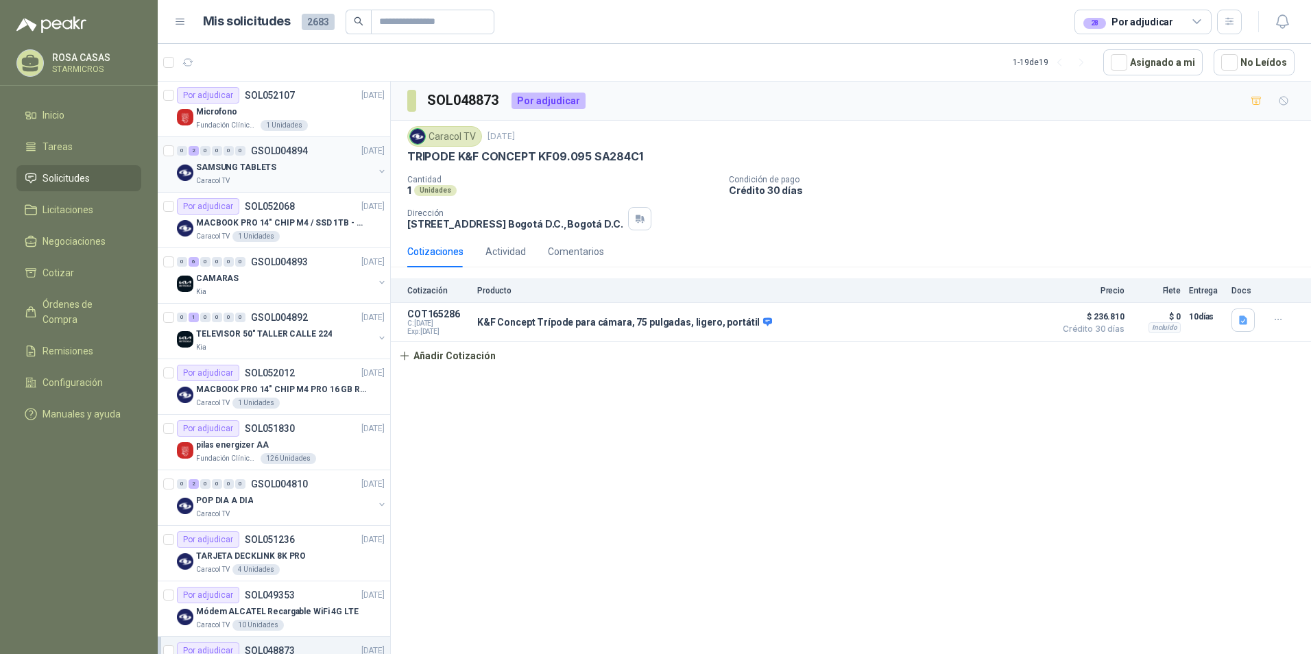
click at [252, 187] on div "0 2 0 0 0 0 GSOL004894 13/08/25 SAMSUNG TABLETS Caracol TV" at bounding box center [274, 165] width 233 height 56
click at [322, 177] on div "Caracol TV" at bounding box center [285, 181] width 178 height 11
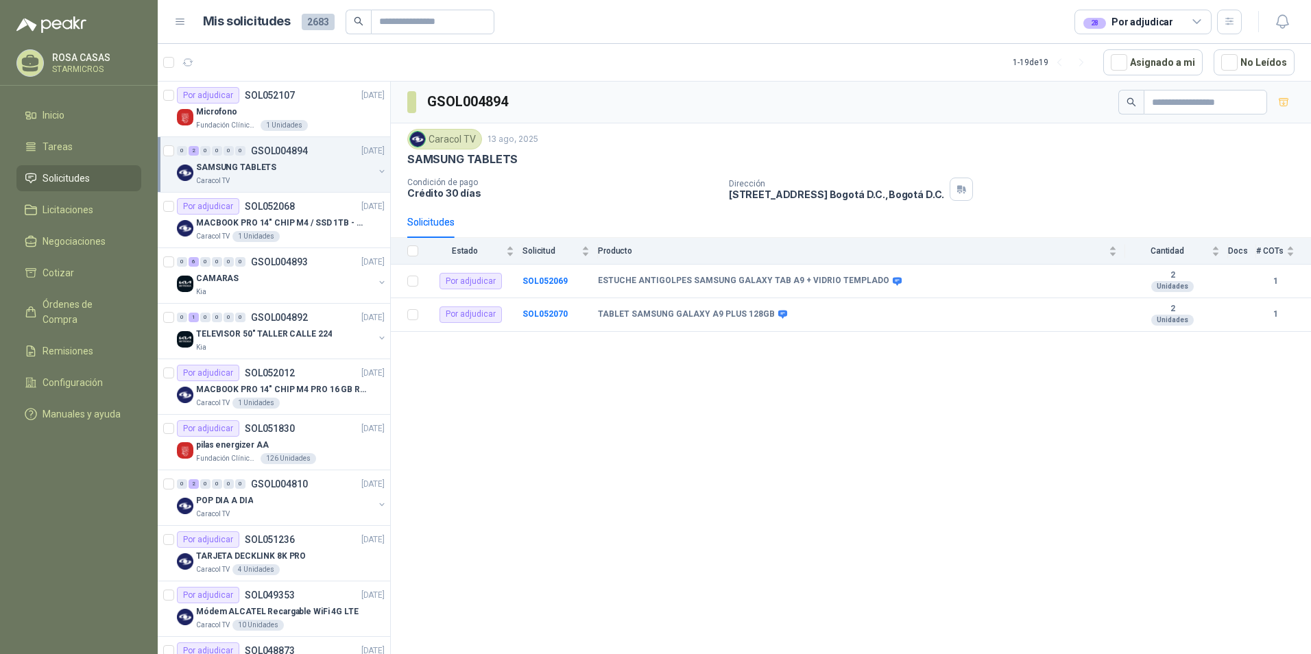
click at [302, 173] on div "SAMSUNG TABLETS" at bounding box center [285, 167] width 178 height 16
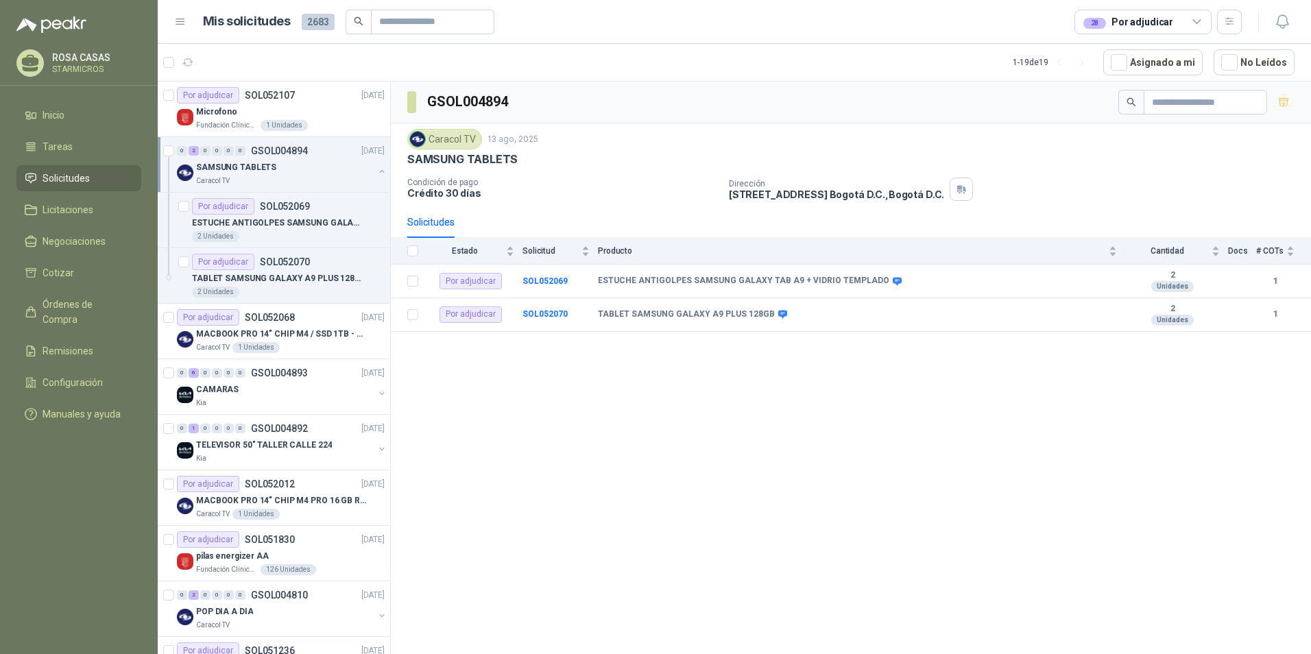
click at [302, 173] on div "SAMSUNG TABLETS" at bounding box center [285, 167] width 178 height 16
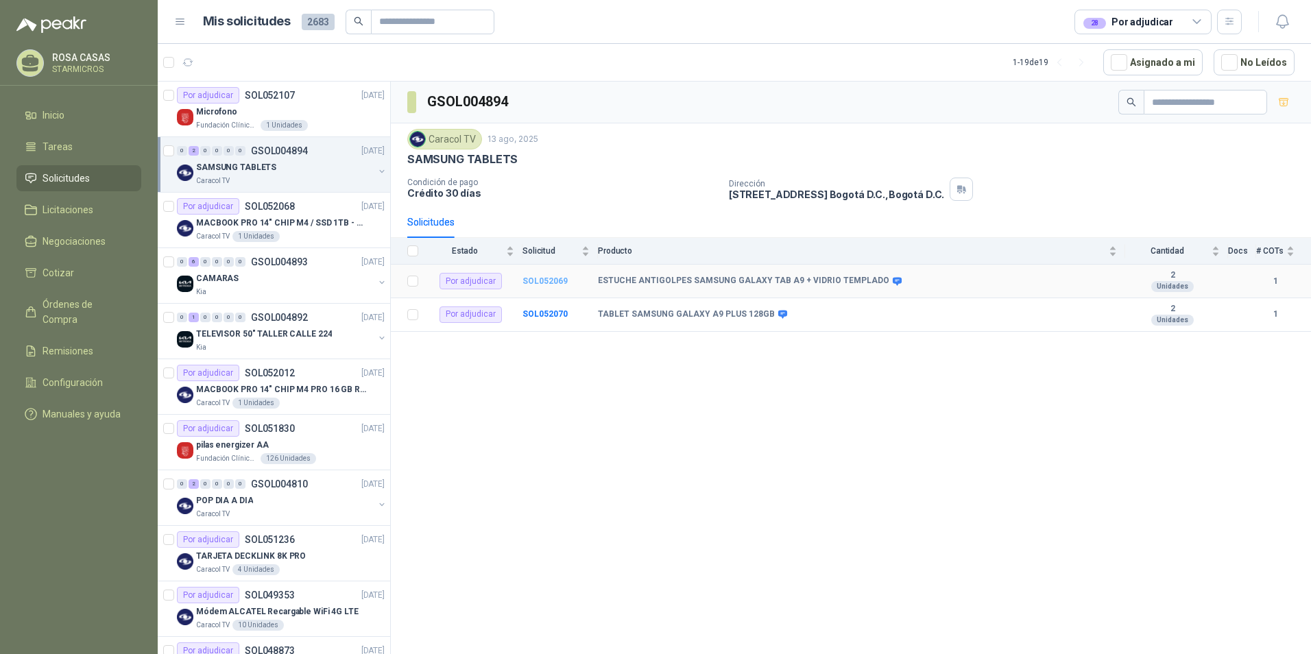
click at [543, 280] on b "SOL052069" at bounding box center [545, 281] width 45 height 10
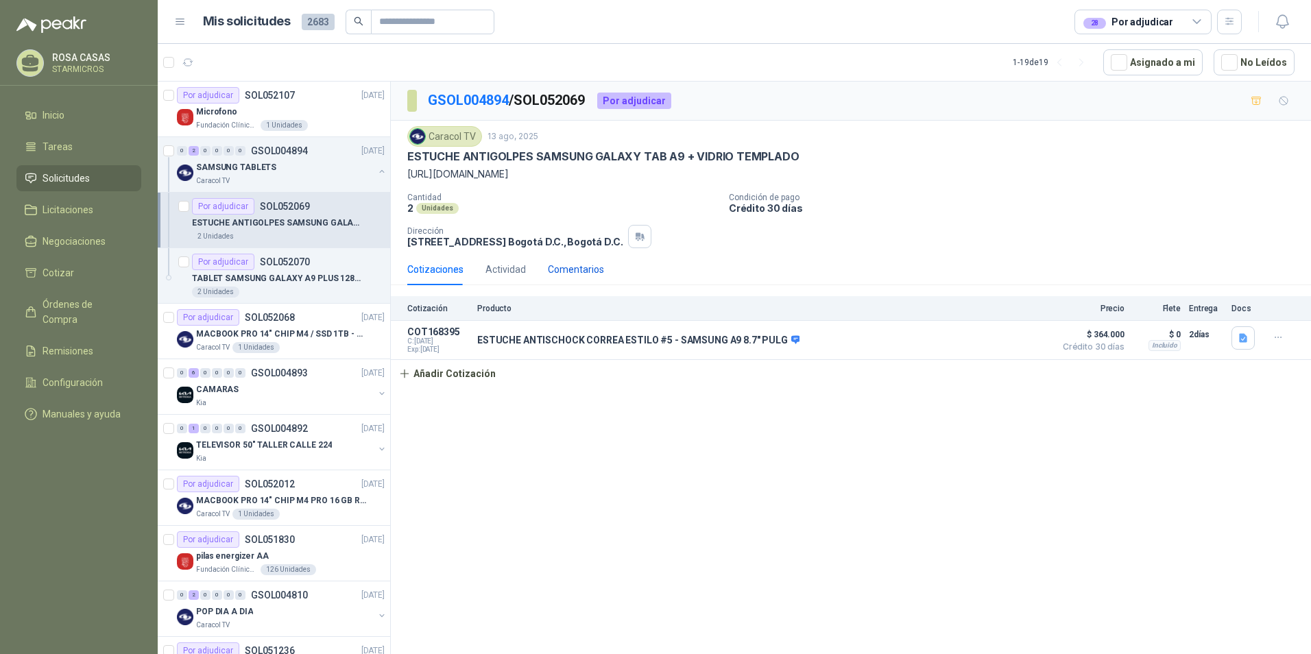
click at [568, 267] on div "Comentarios" at bounding box center [576, 269] width 56 height 15
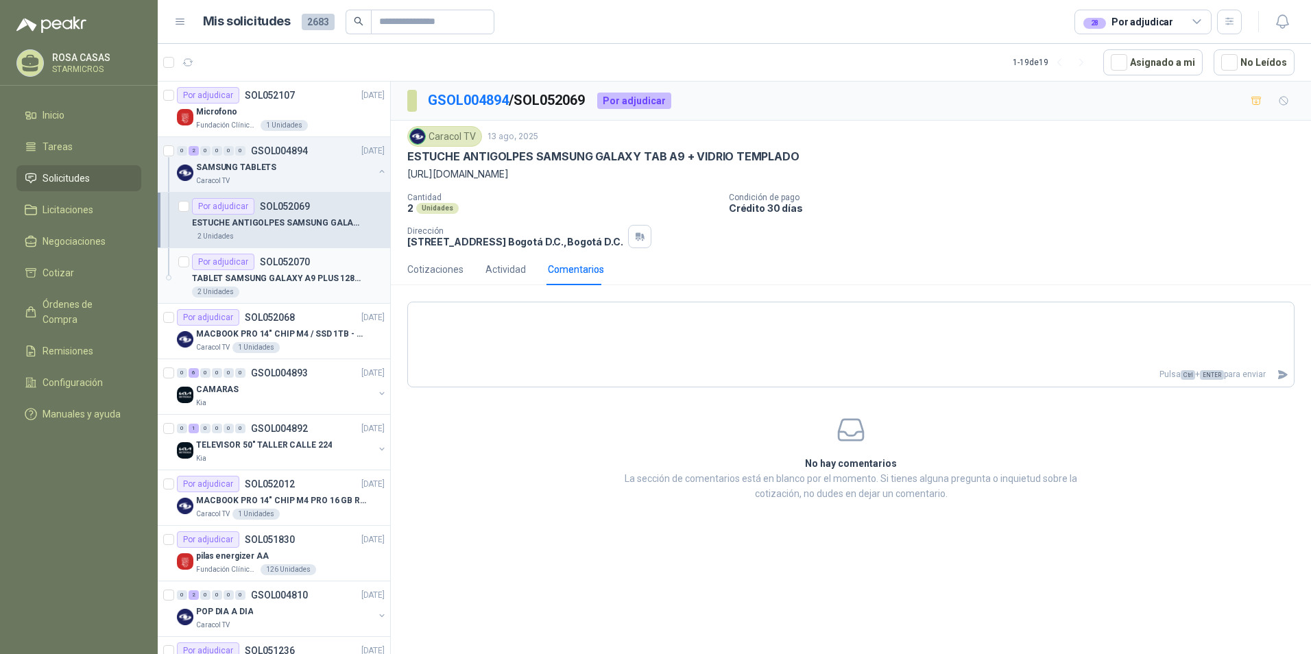
click at [292, 284] on p "TABLET SAMSUNG GALAXY A9 PLUS 128GB" at bounding box center [277, 278] width 171 height 13
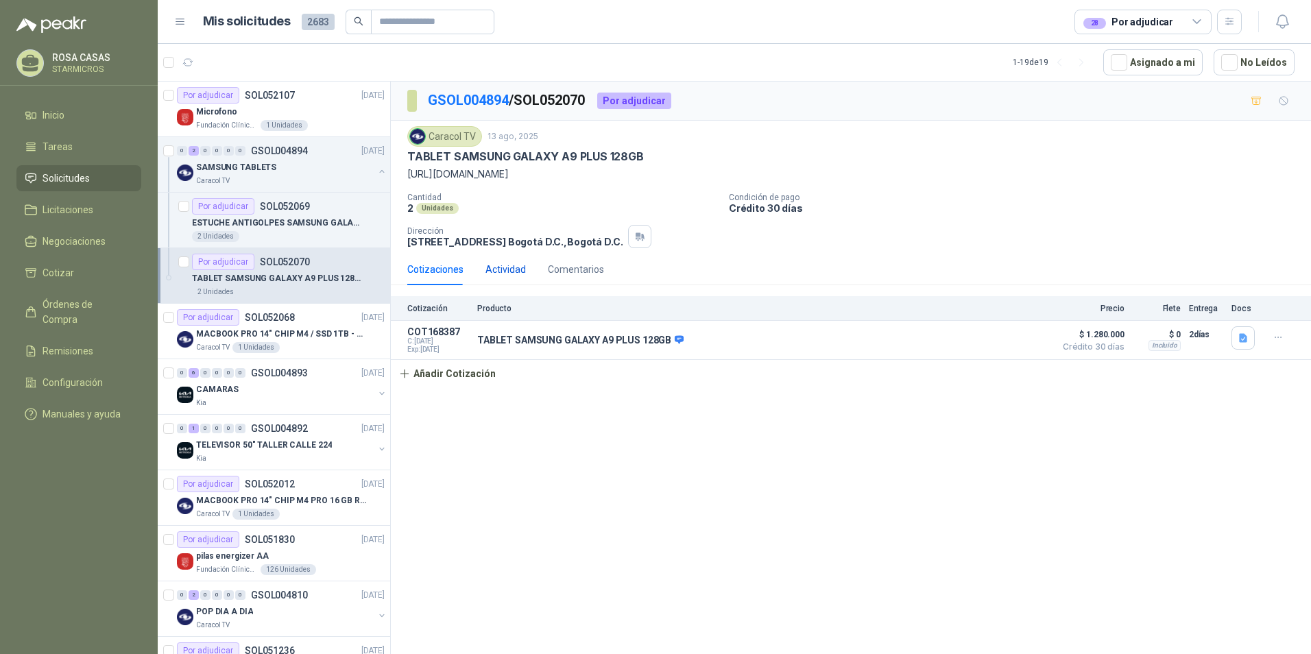
click at [507, 274] on div "Actividad" at bounding box center [506, 269] width 40 height 15
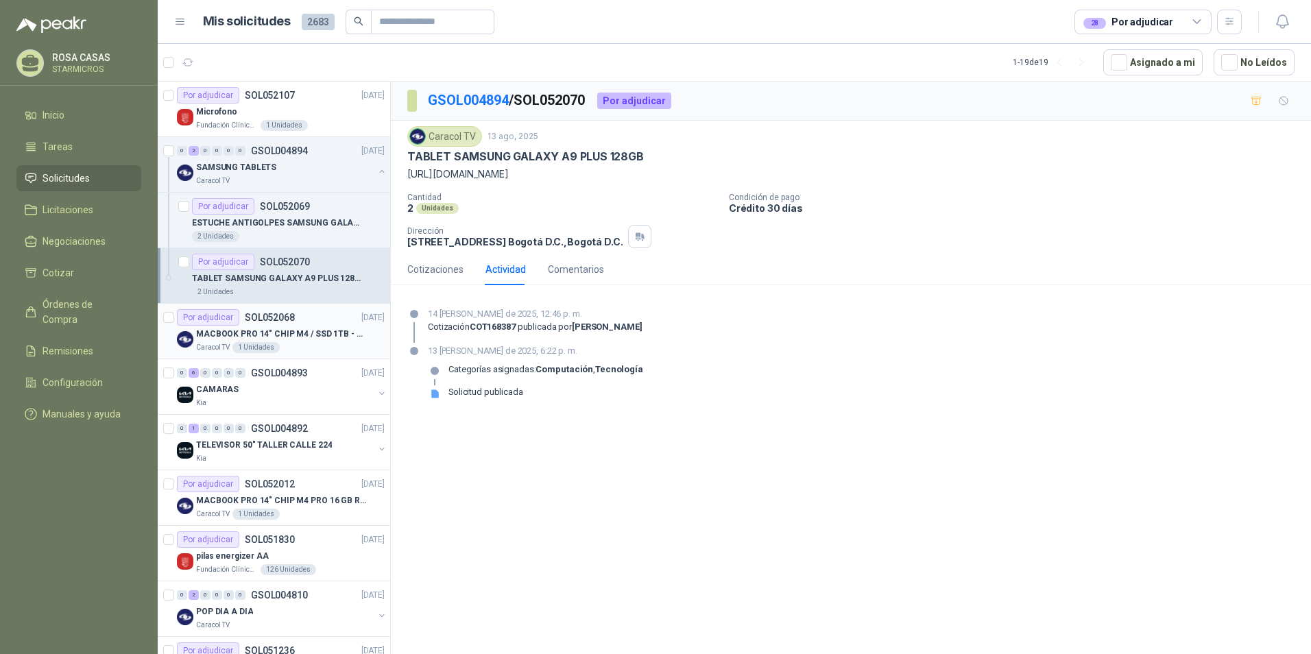
click at [305, 342] on div "MACBOOK PRO 14" CHIP M4 / SSD 1TB - 24 GB RAM" at bounding box center [290, 334] width 189 height 16
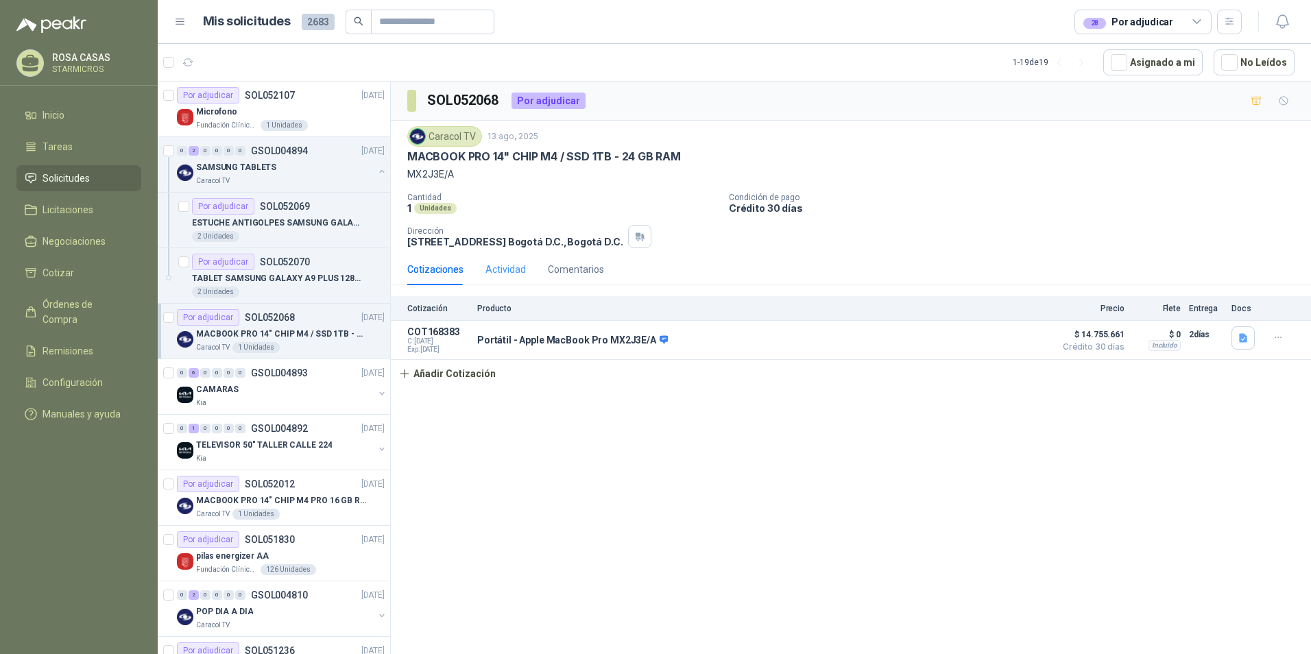
click at [509, 261] on div "Actividad" at bounding box center [506, 270] width 40 height 32
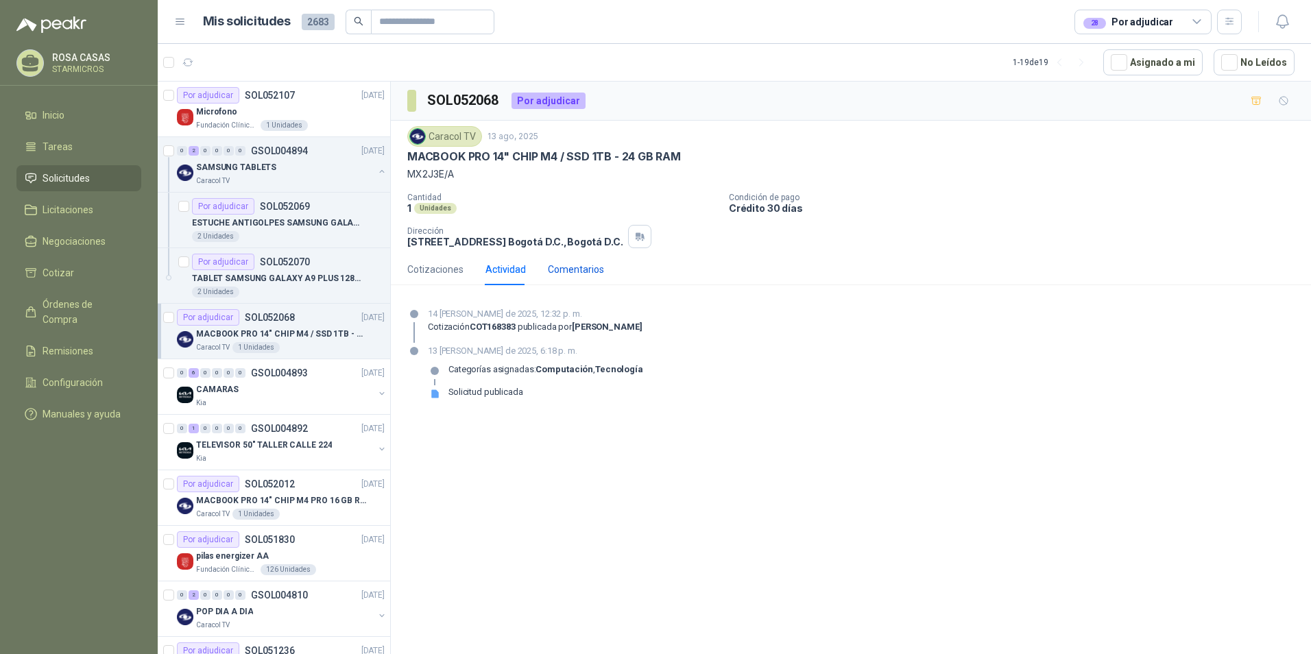
click at [588, 274] on div "Comentarios" at bounding box center [576, 269] width 56 height 15
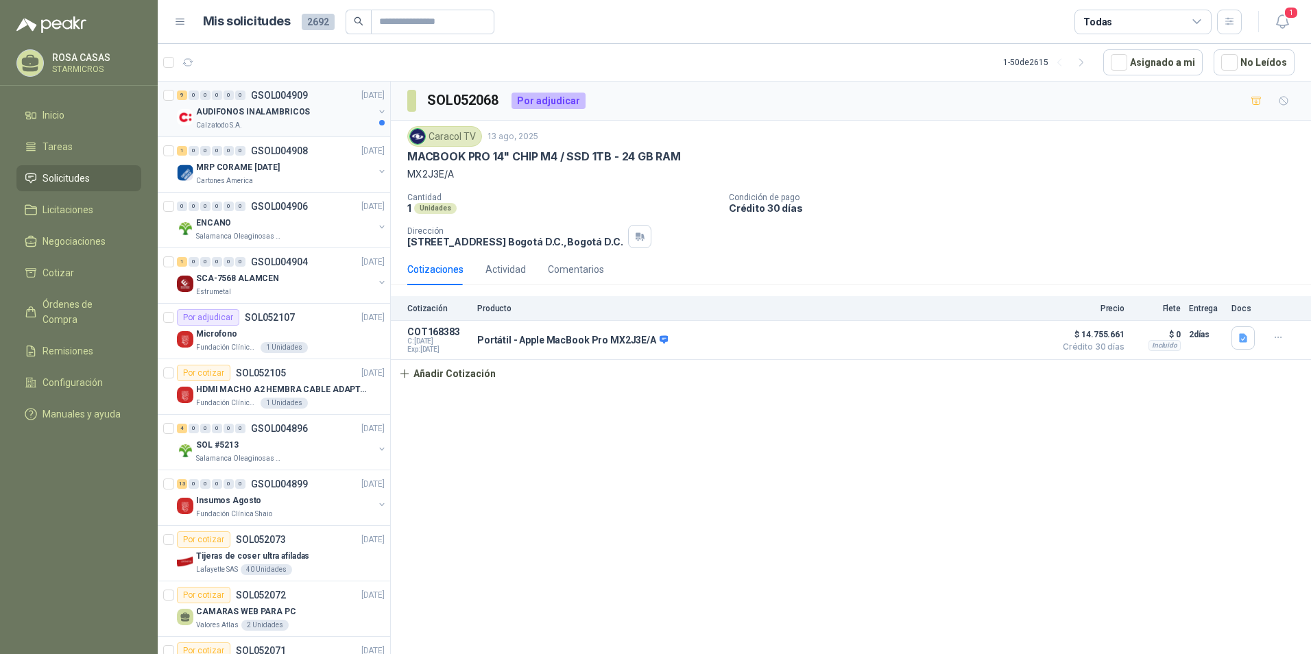
click at [294, 119] on div "AUDIFONOS INALAMBRICOS" at bounding box center [285, 112] width 178 height 16
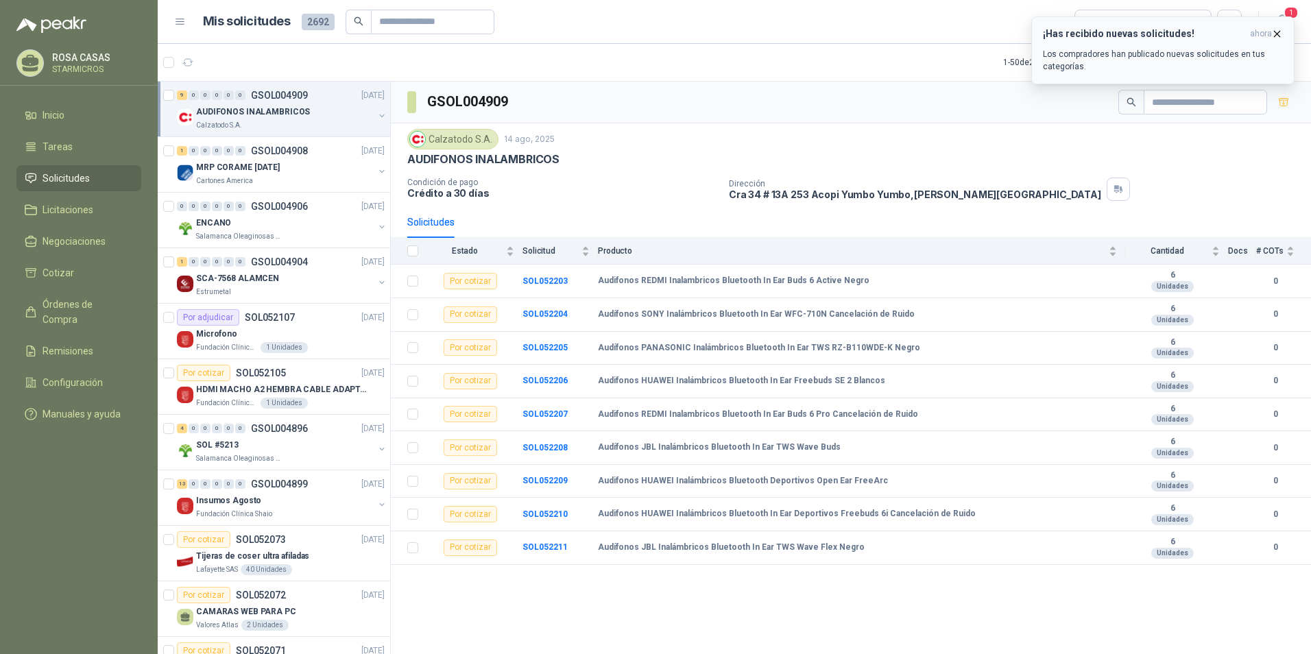
click at [1275, 27] on button "¡Has recibido nuevas solicitudes! ahora Los compradores han publicado nuevas so…" at bounding box center [1163, 50] width 263 height 68
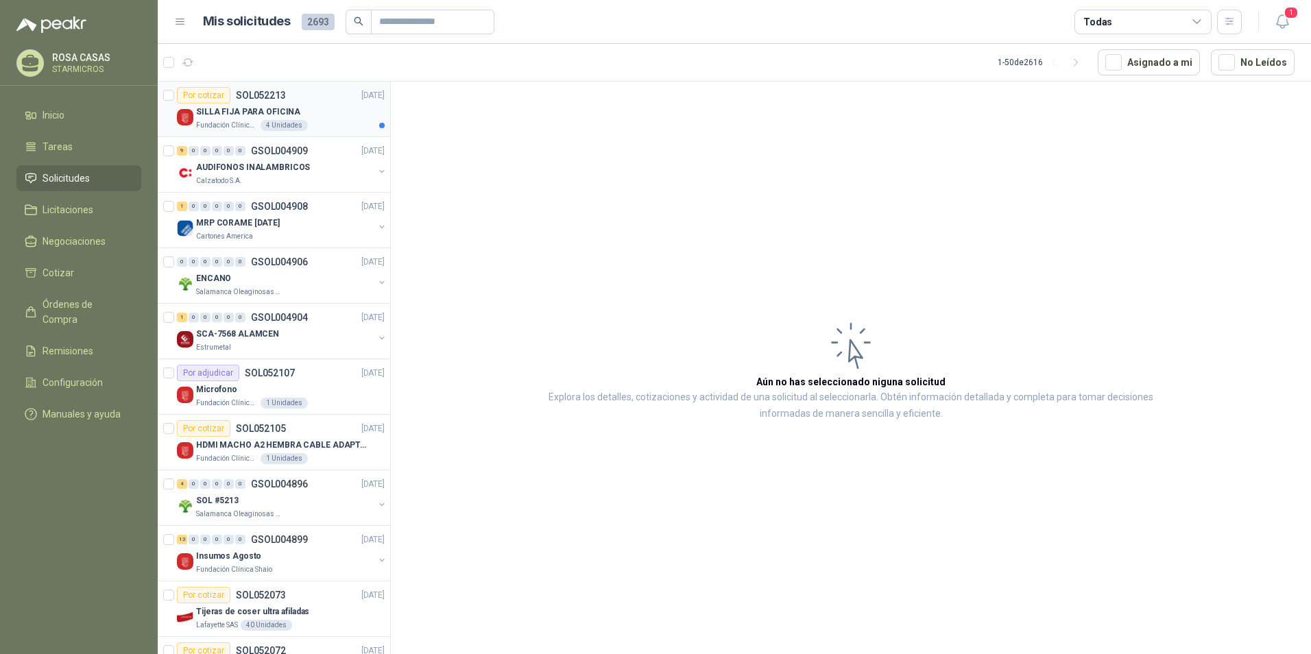
click at [241, 120] on p "Fundación Clínica Shaio" at bounding box center [227, 125] width 62 height 11
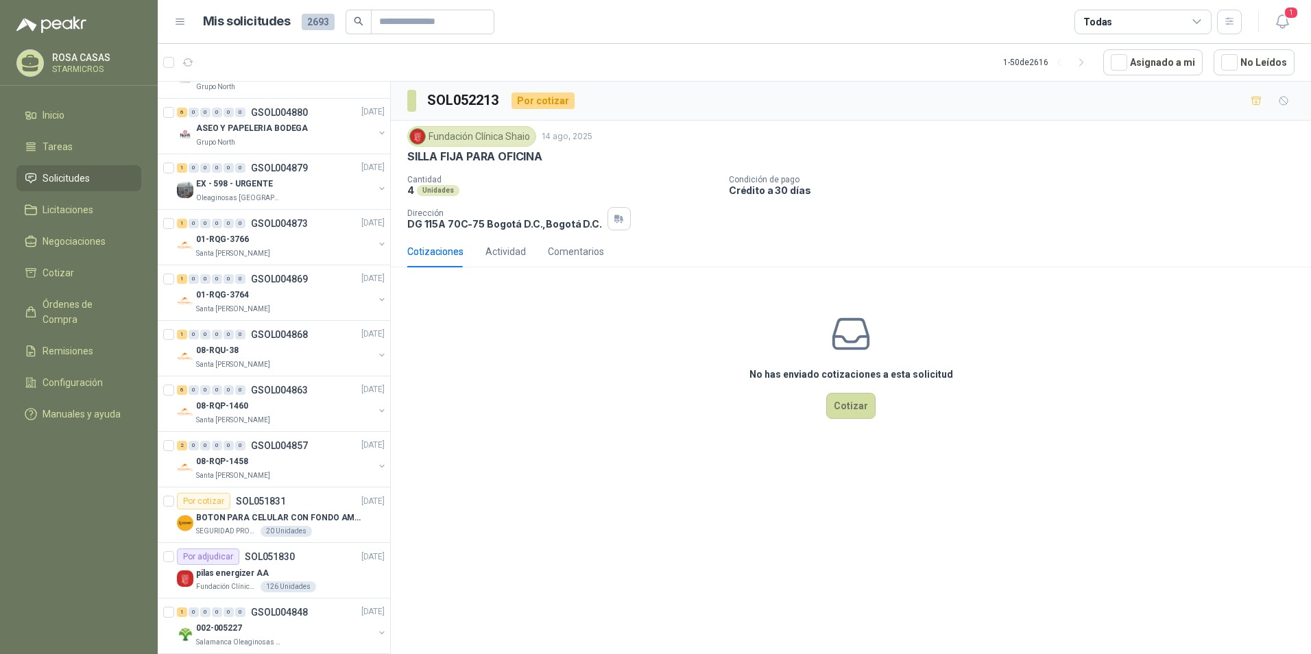
scroll to position [1440, 0]
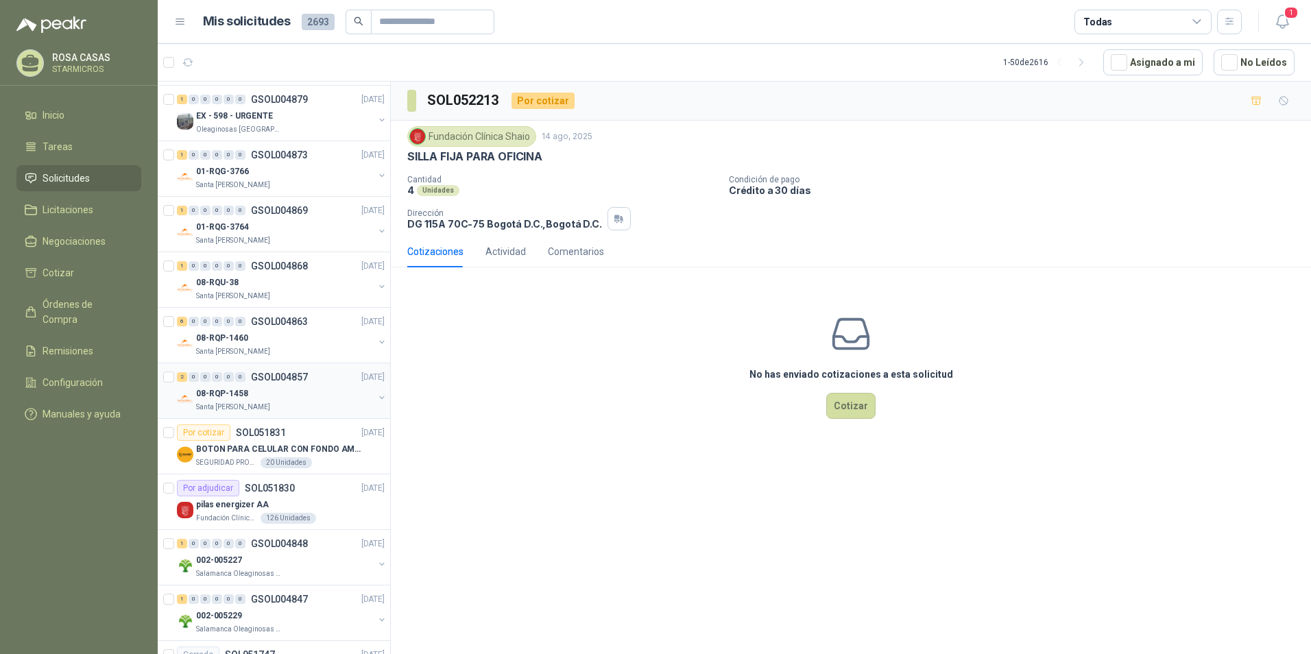
click at [304, 383] on div "2 0 0 0 0 0 GSOL004857 [DATE]" at bounding box center [282, 377] width 211 height 16
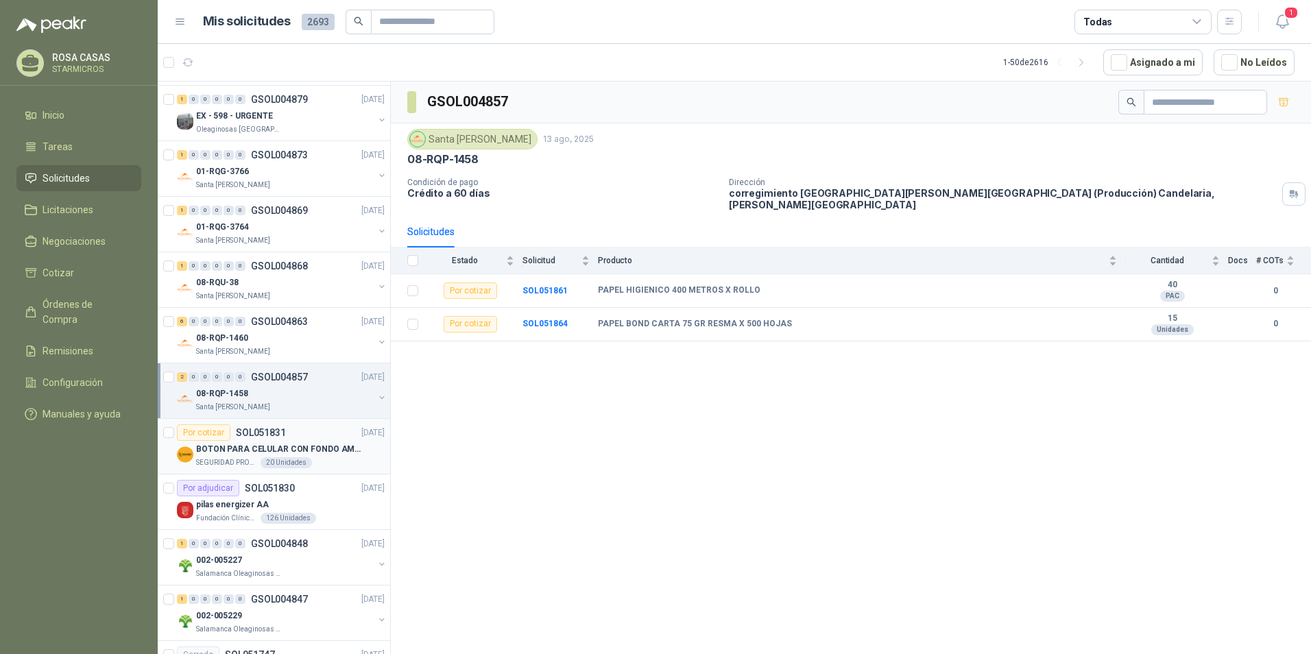
click at [310, 464] on div "SEGURIDAD PROVISER LTDA 20 Unidades" at bounding box center [290, 463] width 189 height 11
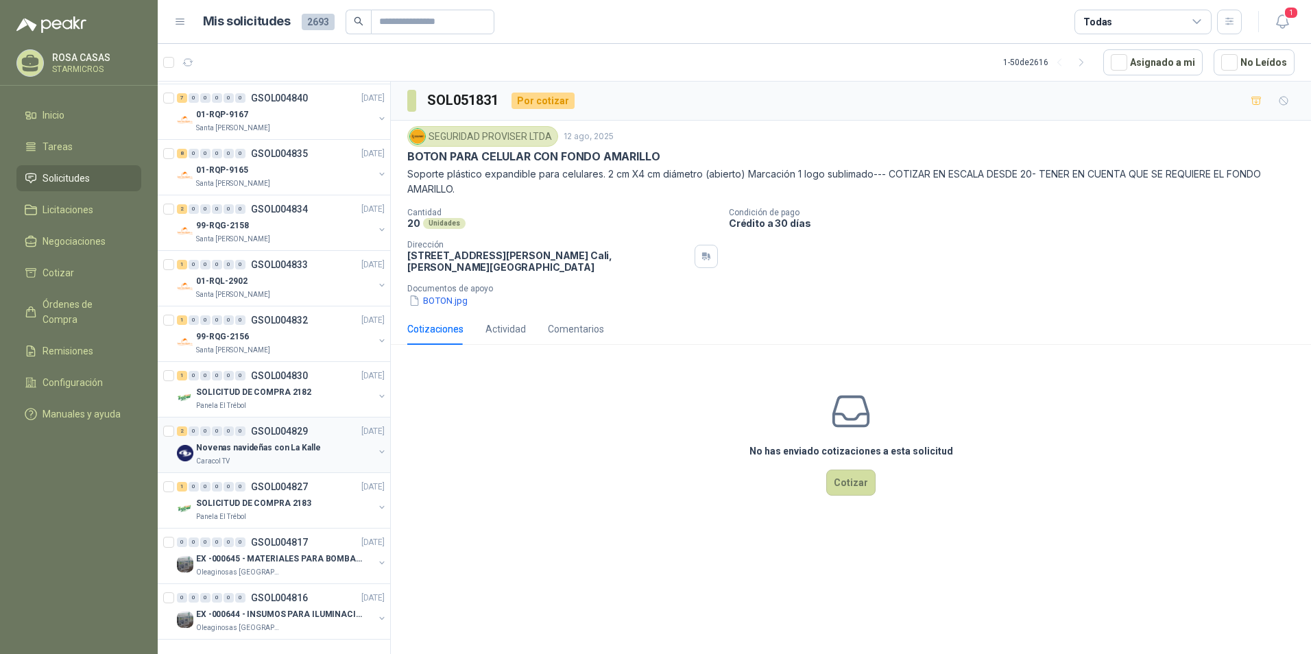
scroll to position [2231, 0]
click at [1093, 69] on button "button" at bounding box center [1082, 62] width 22 height 22
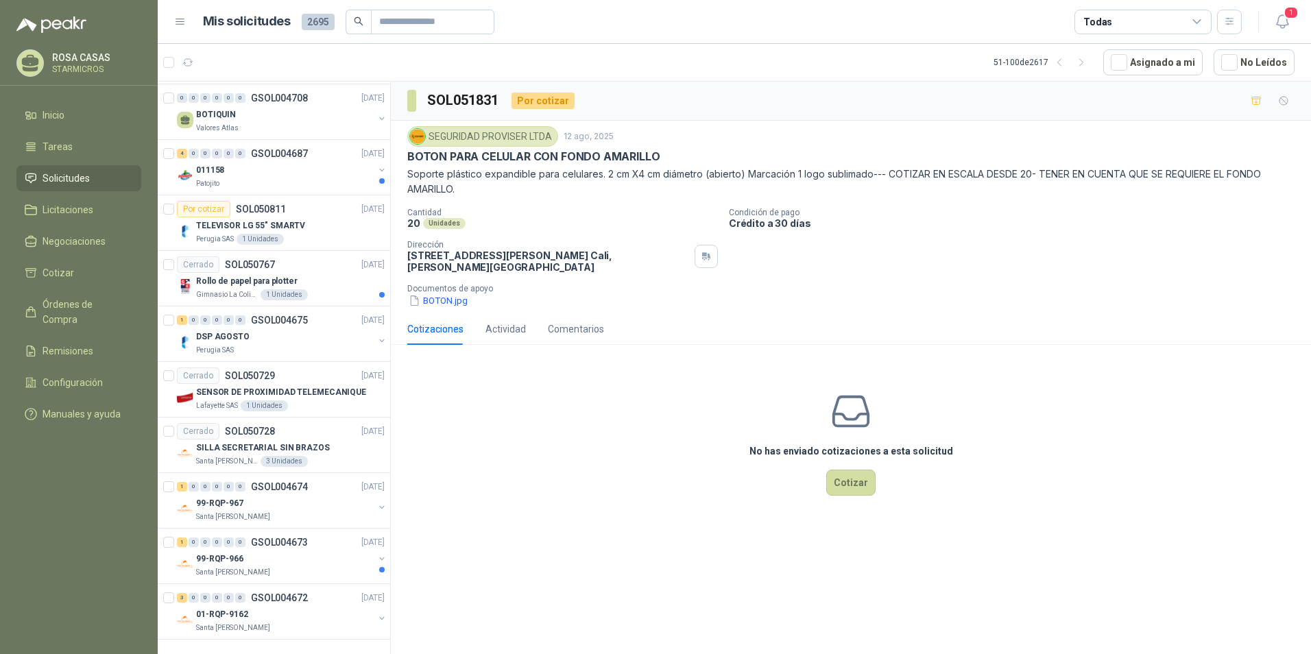
scroll to position [0, 0]
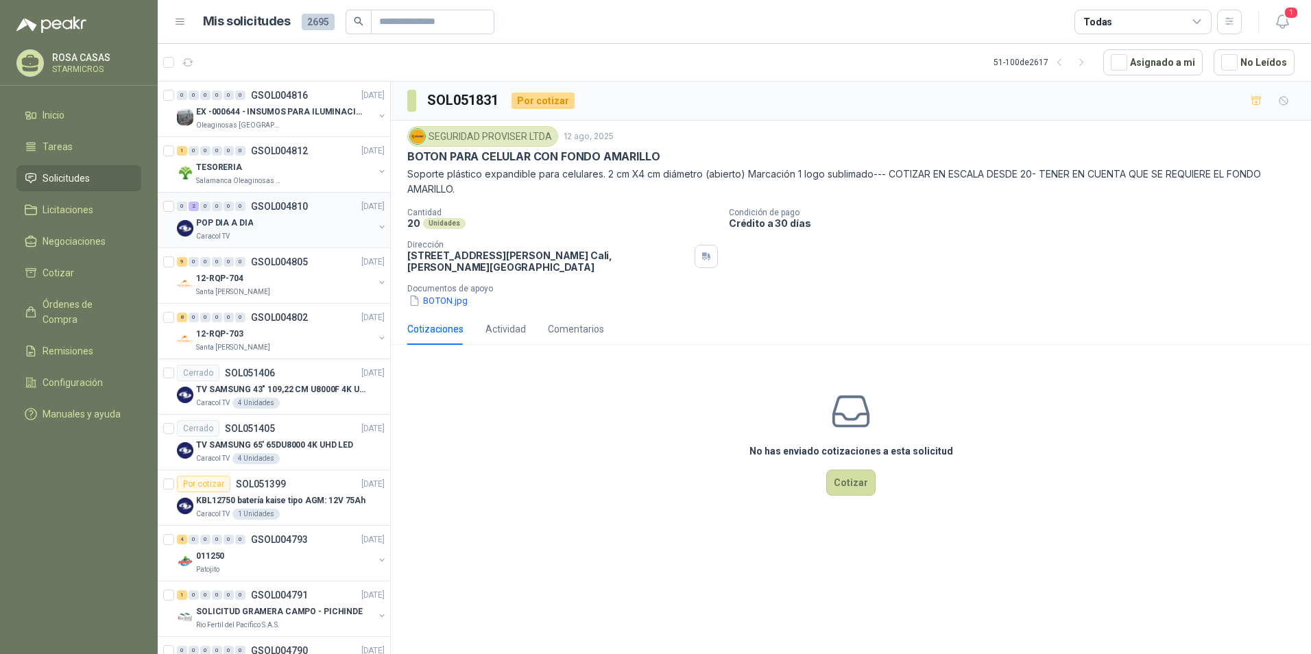
click at [267, 223] on div "POP DIA A DIA" at bounding box center [285, 223] width 178 height 16
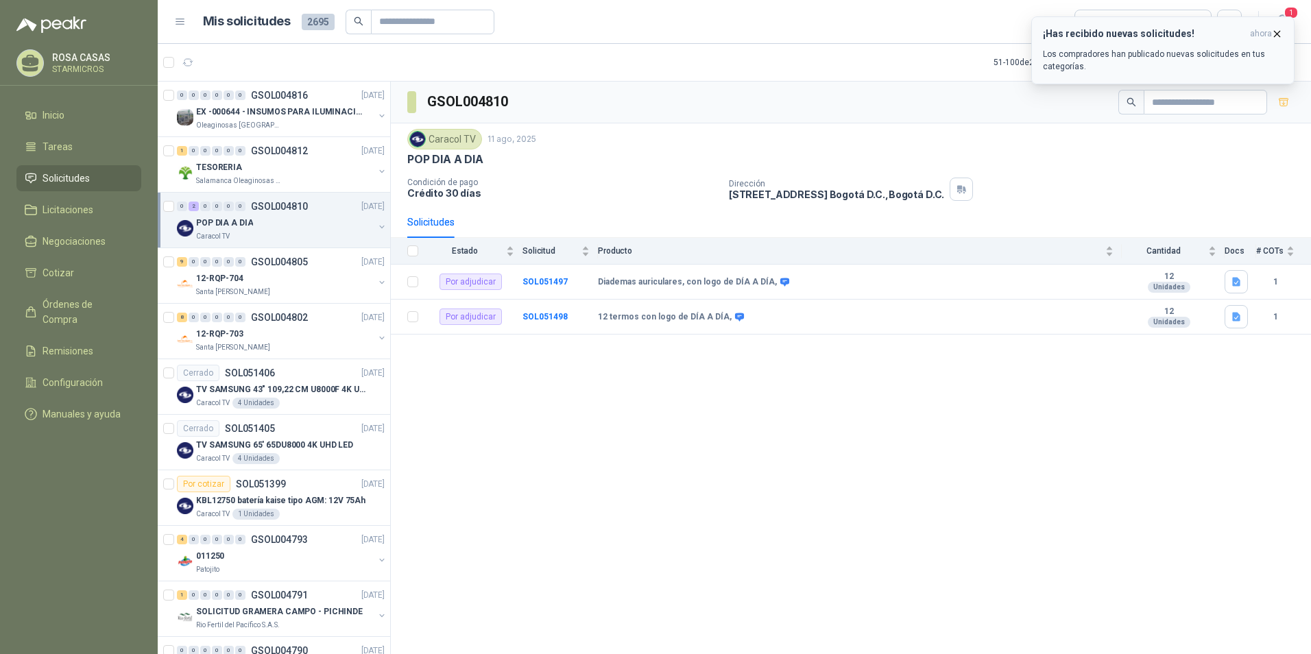
click at [1274, 32] on icon "button" at bounding box center [1278, 34] width 12 height 12
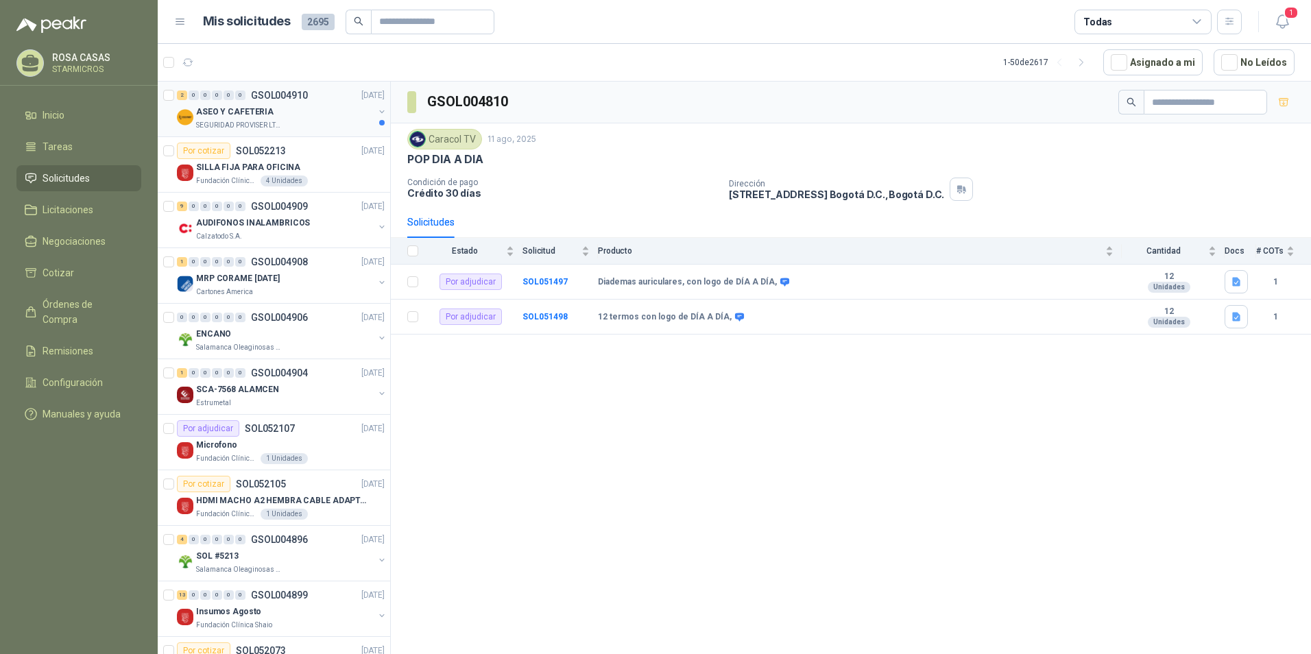
click at [303, 123] on div "SEGURIDAD PROVISER LTDA" at bounding box center [285, 125] width 178 height 11
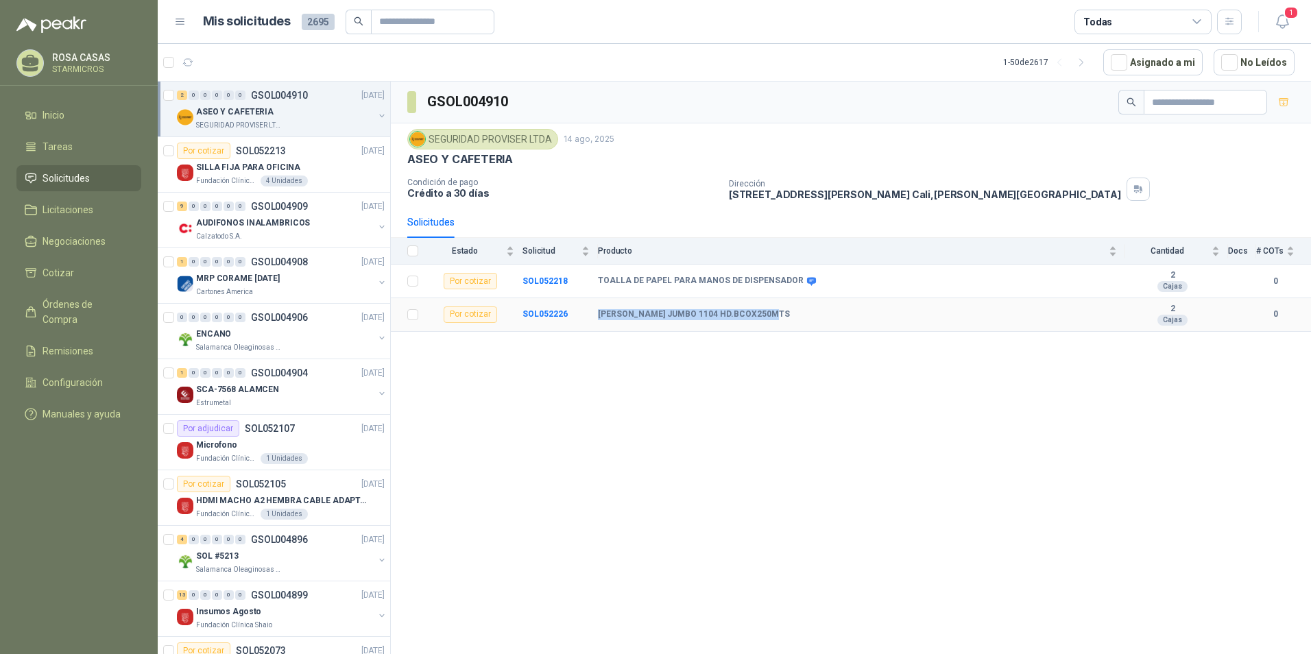
drag, startPoint x: 597, startPoint y: 313, endPoint x: 781, endPoint y: 313, distance: 183.8
click at [781, 313] on tr "Por cotizar SOL052226 [PERSON_NAME] JUMBO 1104 HD.BCOX250MTS 2 Cajas 0" at bounding box center [851, 315] width 921 height 34
copy tr "[PERSON_NAME] JUMBO 1104 HD.BCOX250MTS"
click at [1285, 18] on span "1" at bounding box center [1291, 12] width 15 height 13
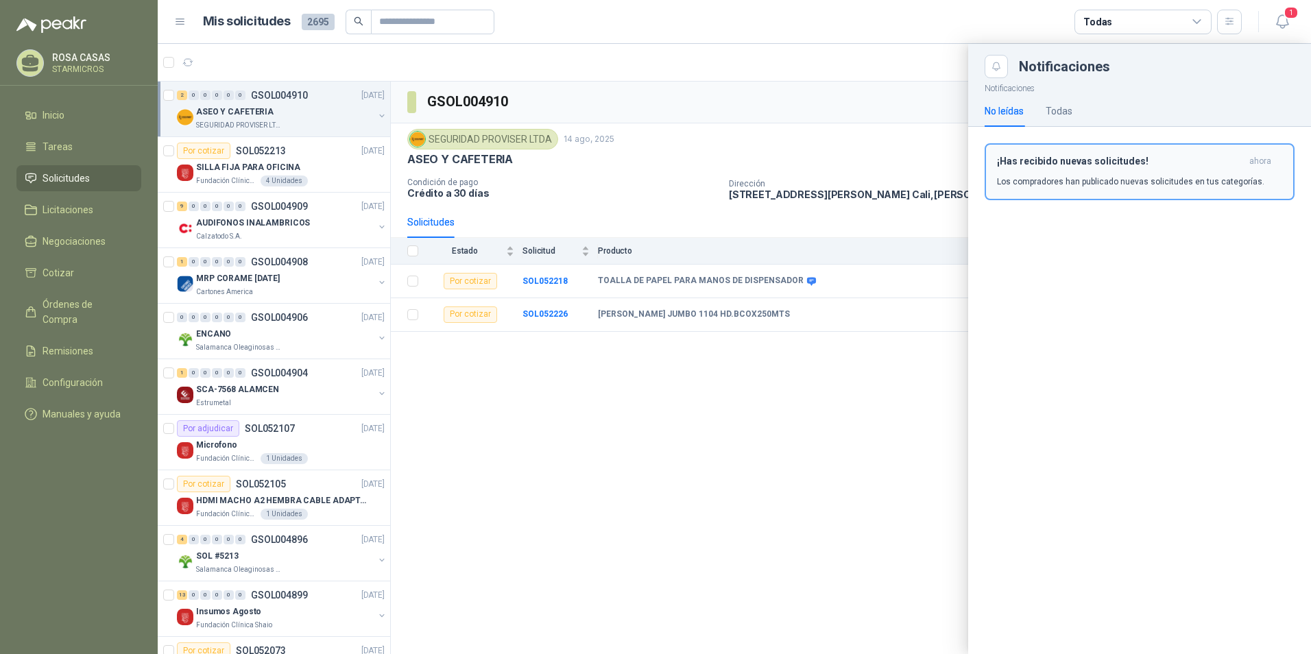
click at [1149, 148] on button "¡Has recibido nuevas solicitudes! ahora Los compradores han publicado nuevas so…" at bounding box center [1140, 171] width 310 height 57
